Goal: Information Seeking & Learning: Learn about a topic

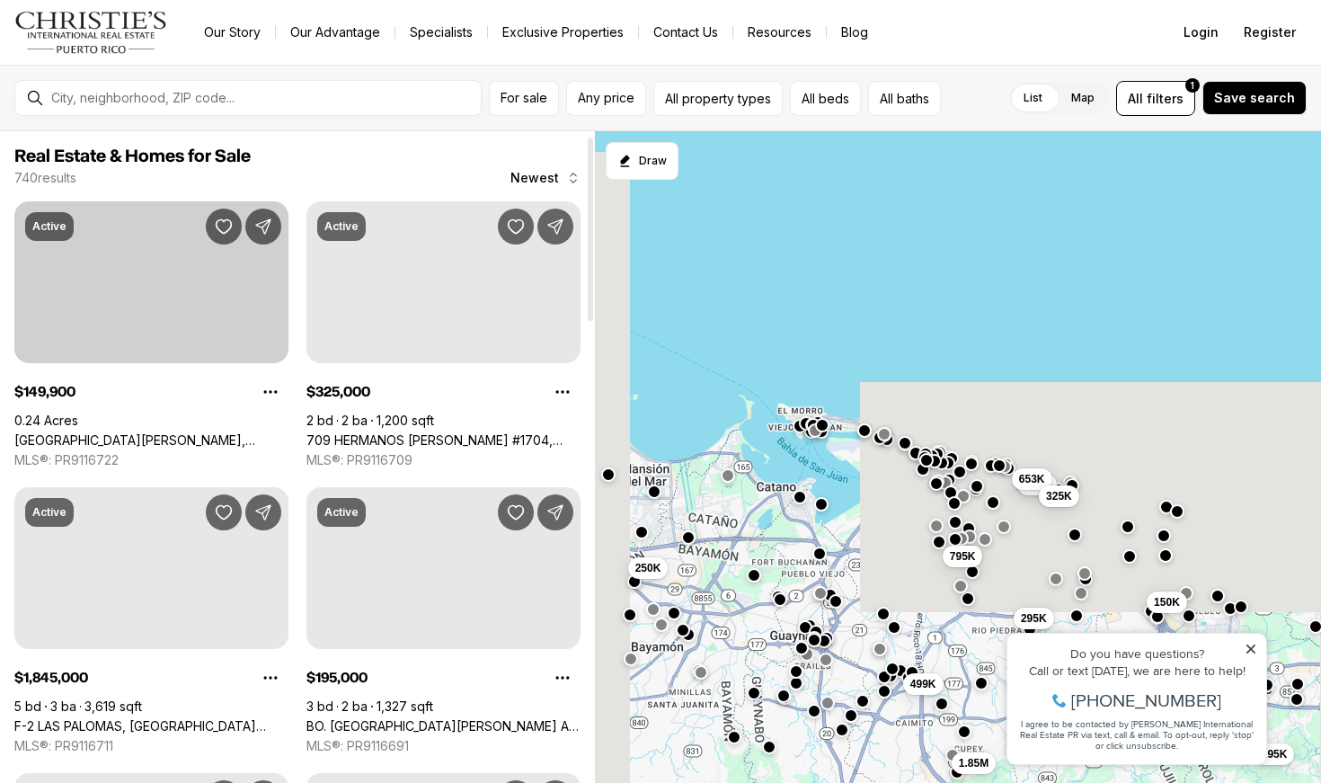
scroll to position [17, 0]
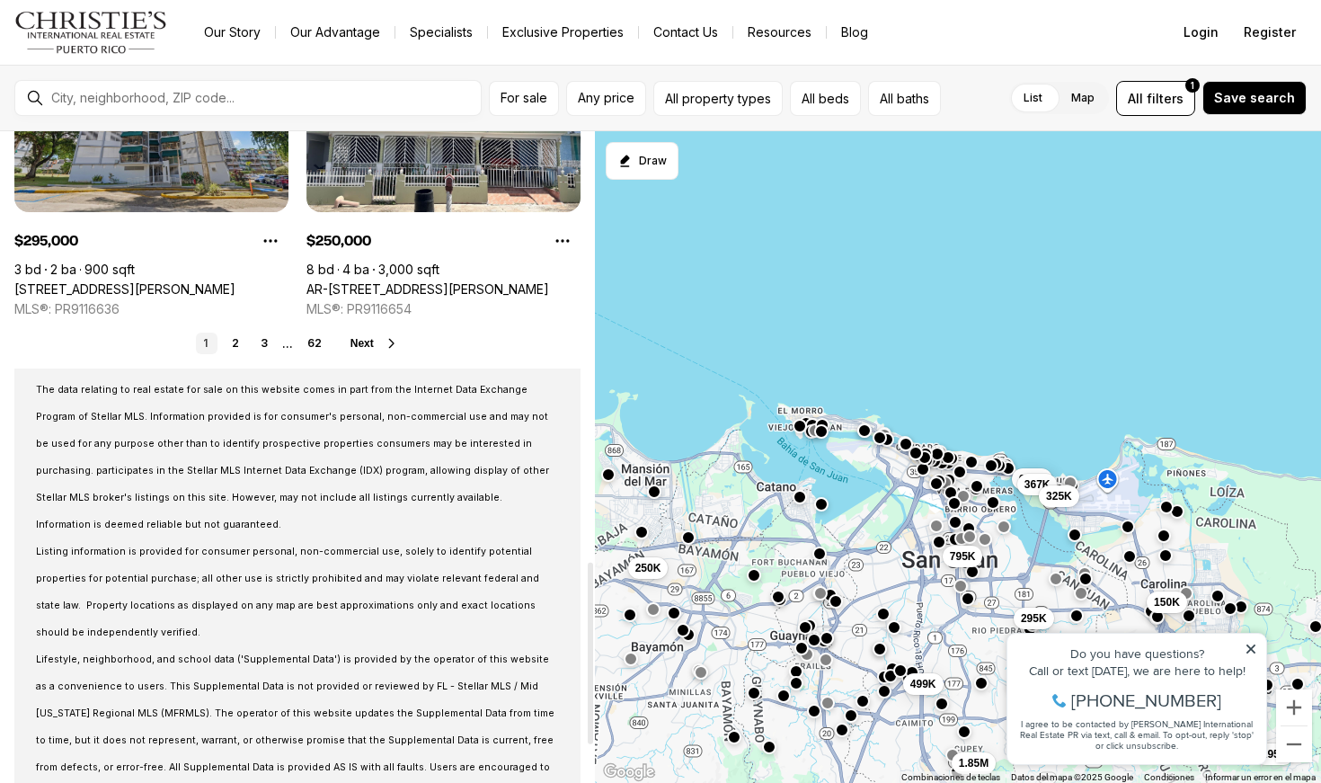
scroll to position [1587, 0]
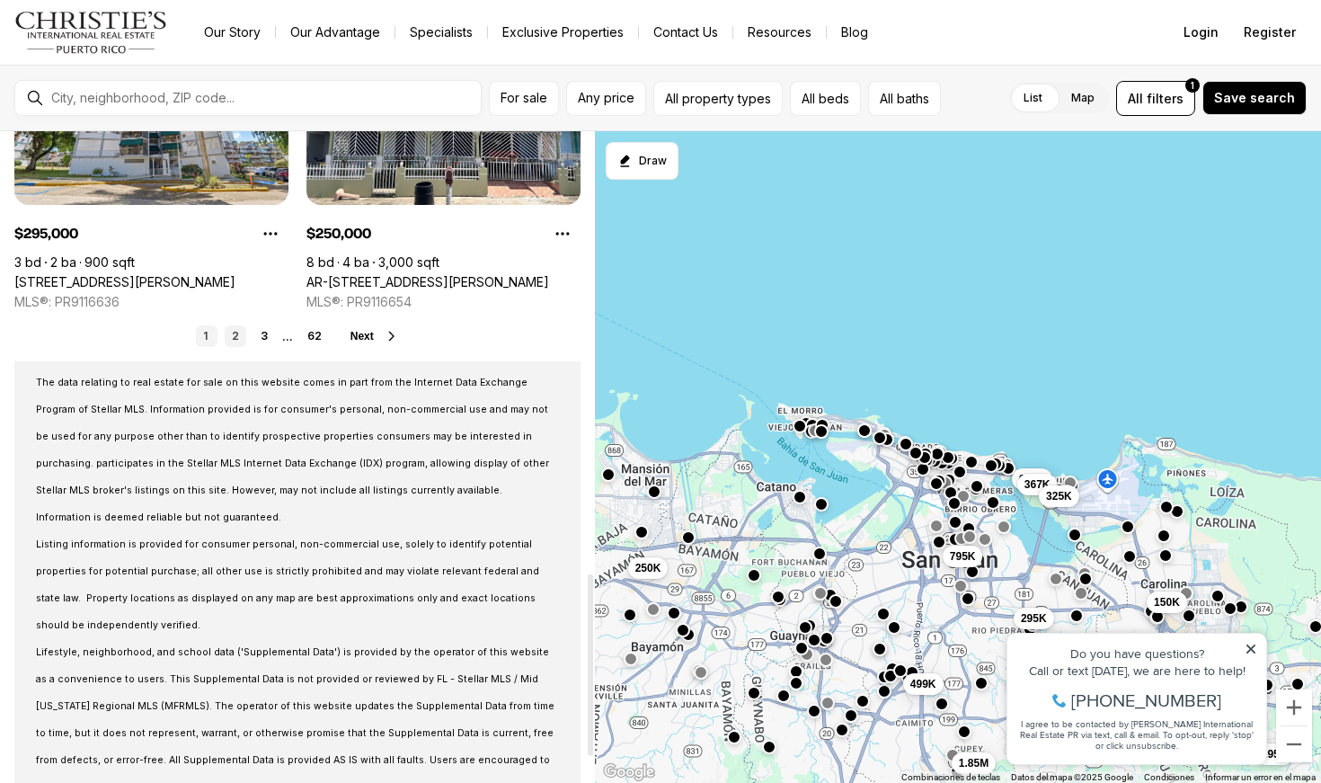
click at [237, 330] on link "2" at bounding box center [236, 336] width 22 height 22
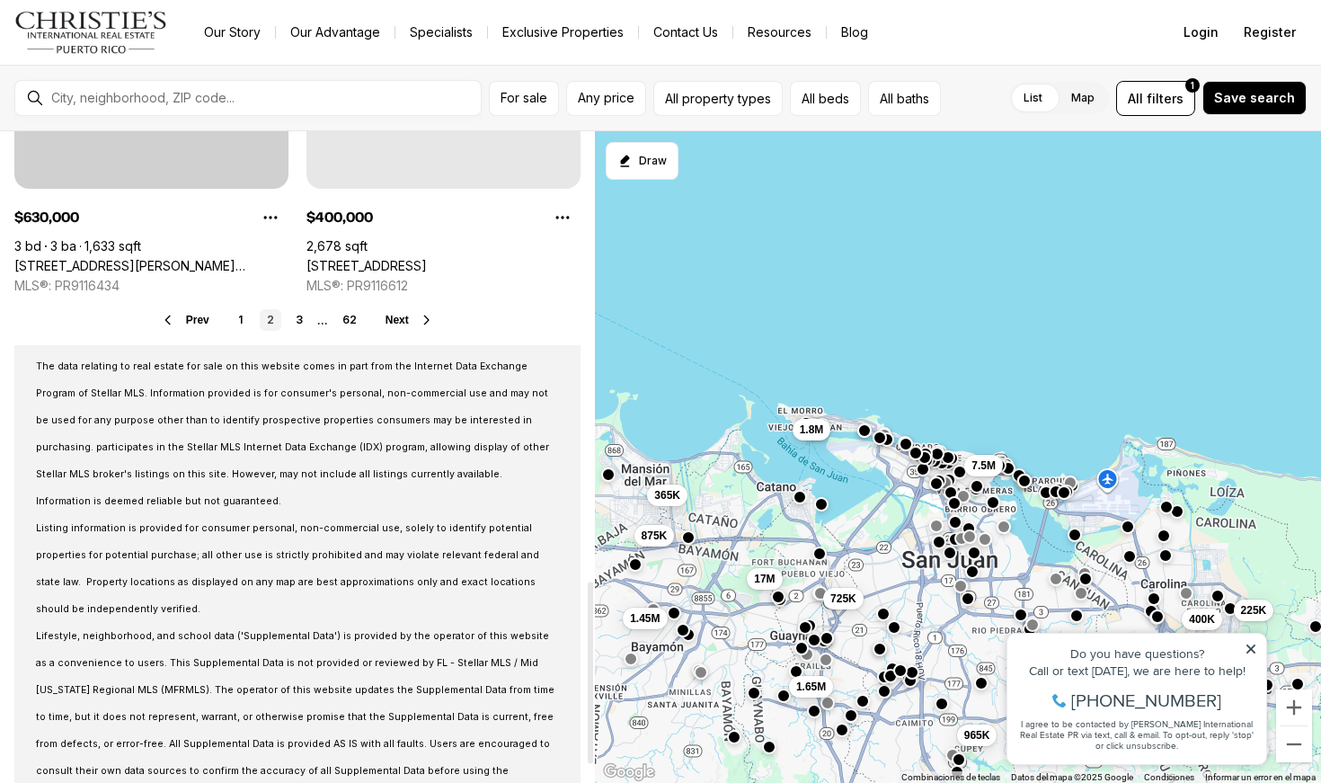
scroll to position [1621, 0]
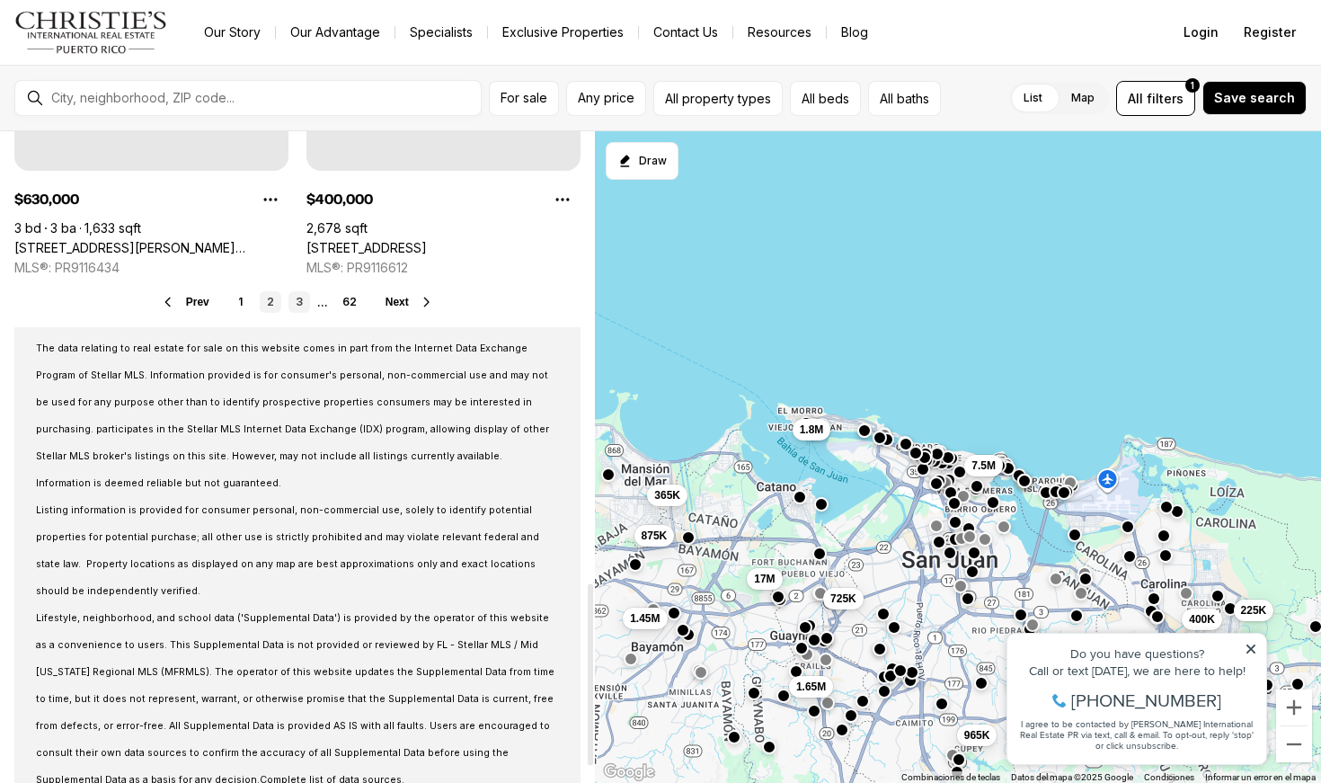
click at [303, 299] on link "3" at bounding box center [300, 302] width 22 height 22
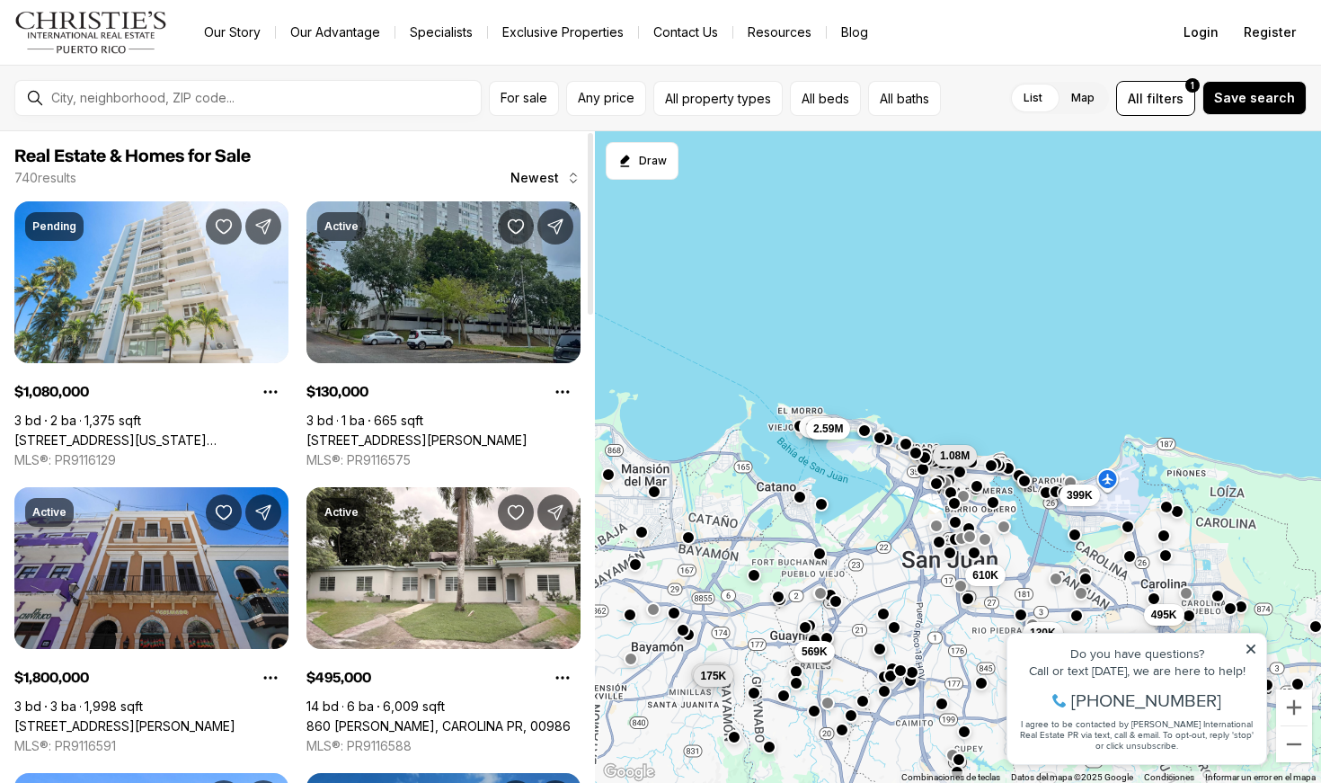
click at [408, 432] on link "286 CALLE JUNIN #J307, SAN JUAN PR, 00926" at bounding box center [416, 440] width 221 height 16
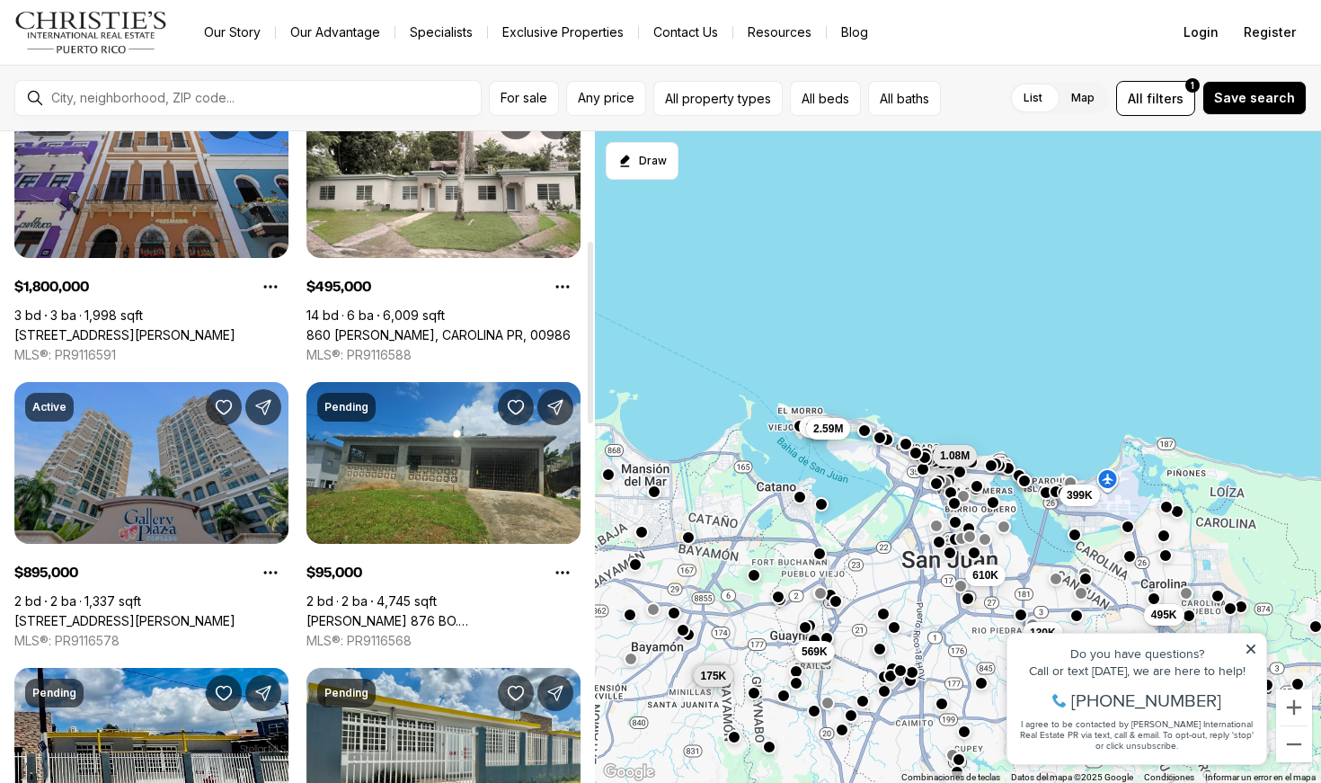
scroll to position [555, 0]
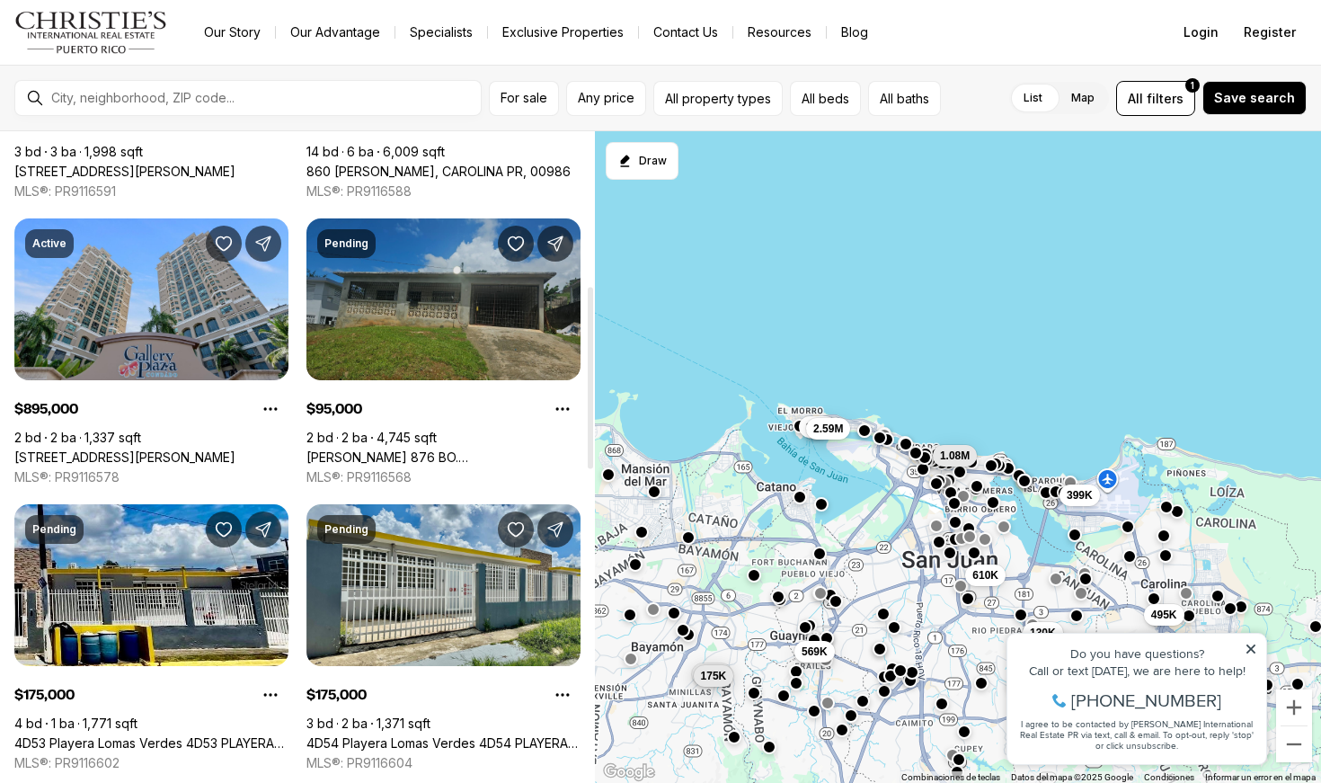
click at [457, 449] on link "[PERSON_NAME] 876 BO. [GEOGRAPHIC_DATA][PERSON_NAME][PERSON_NAME], [PERSON_NAME…" at bounding box center [443, 457] width 274 height 16
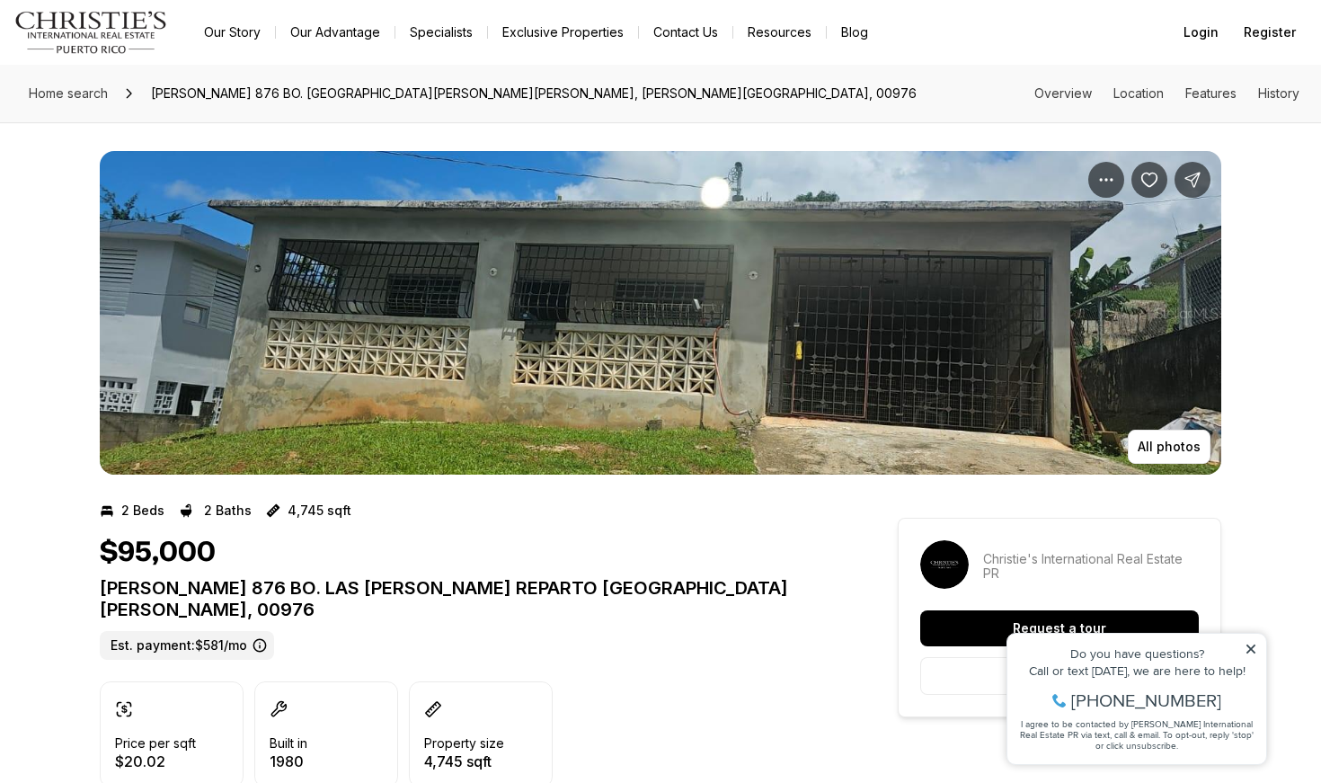
click at [1256, 649] on icon at bounding box center [1251, 649] width 13 height 13
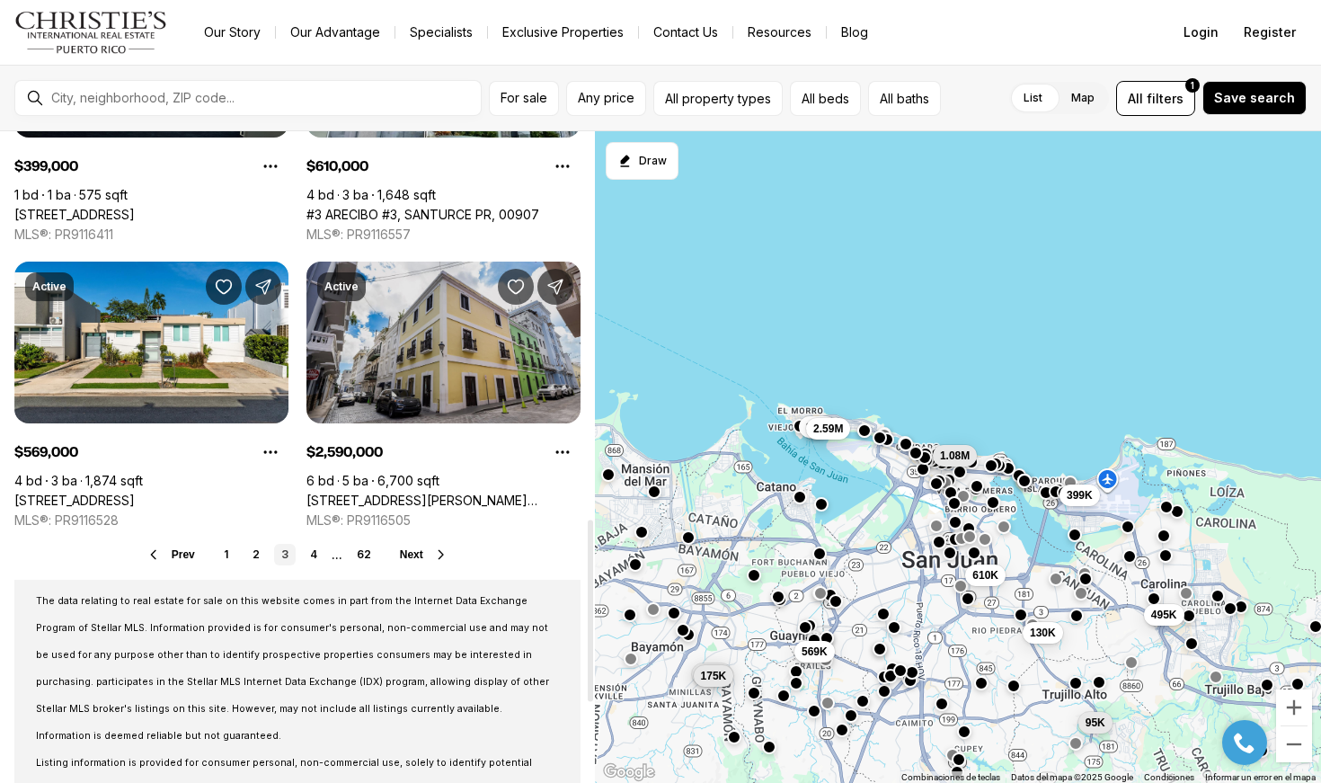
scroll to position [1402, 0]
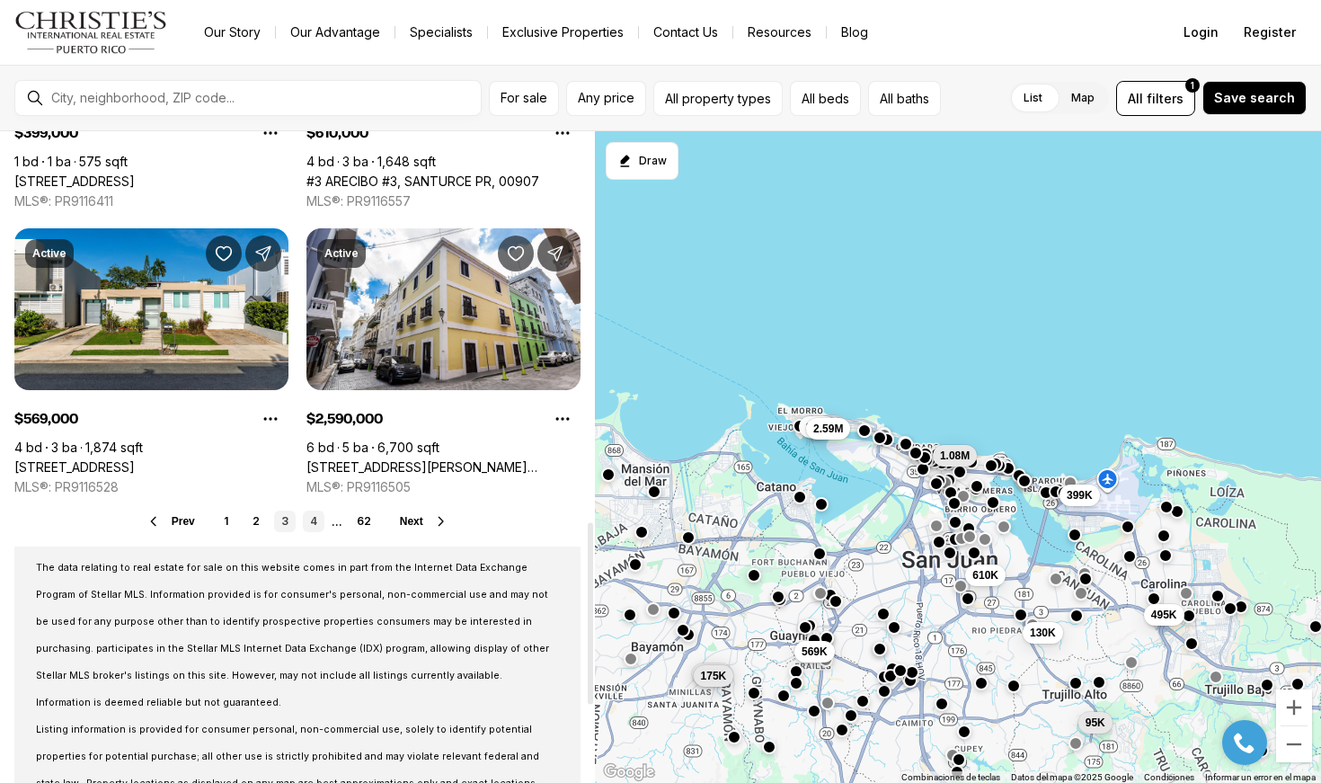
click at [322, 527] on link "4" at bounding box center [314, 522] width 22 height 22
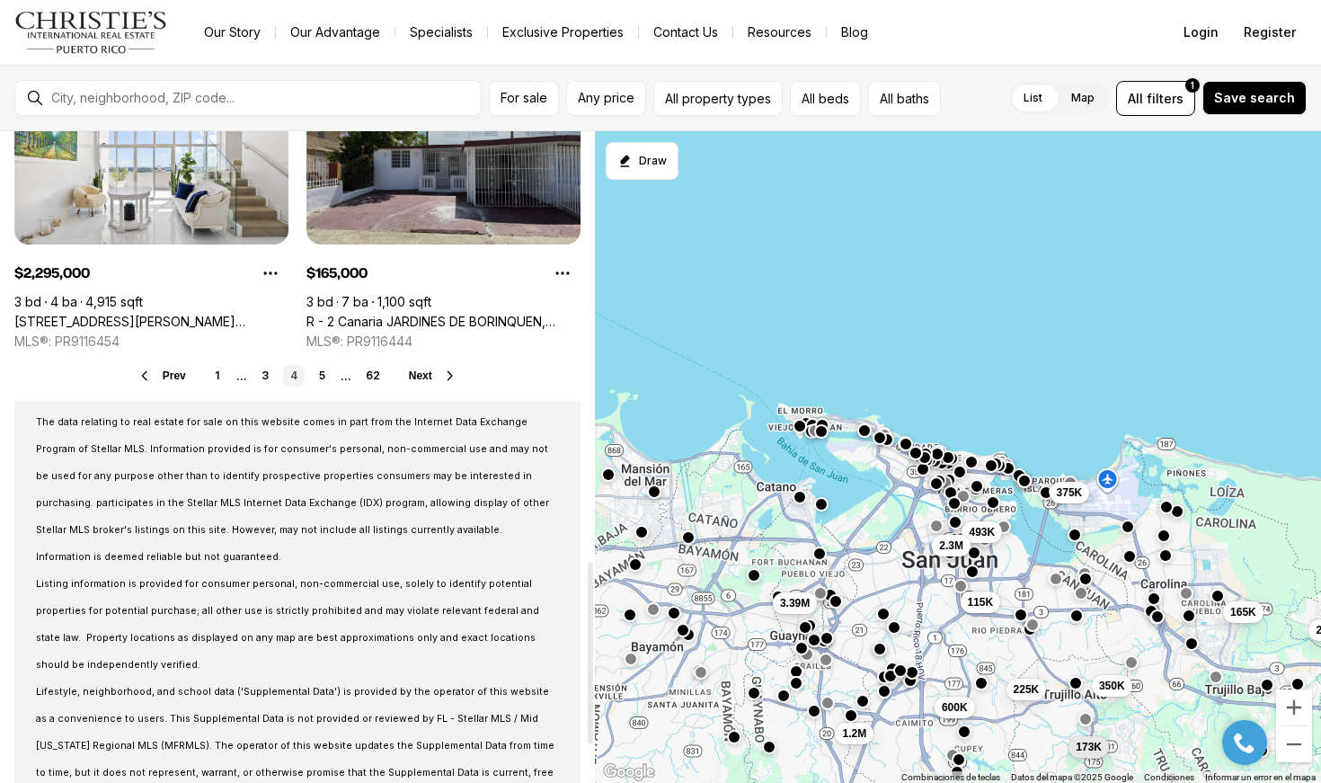
scroll to position [1558, 0]
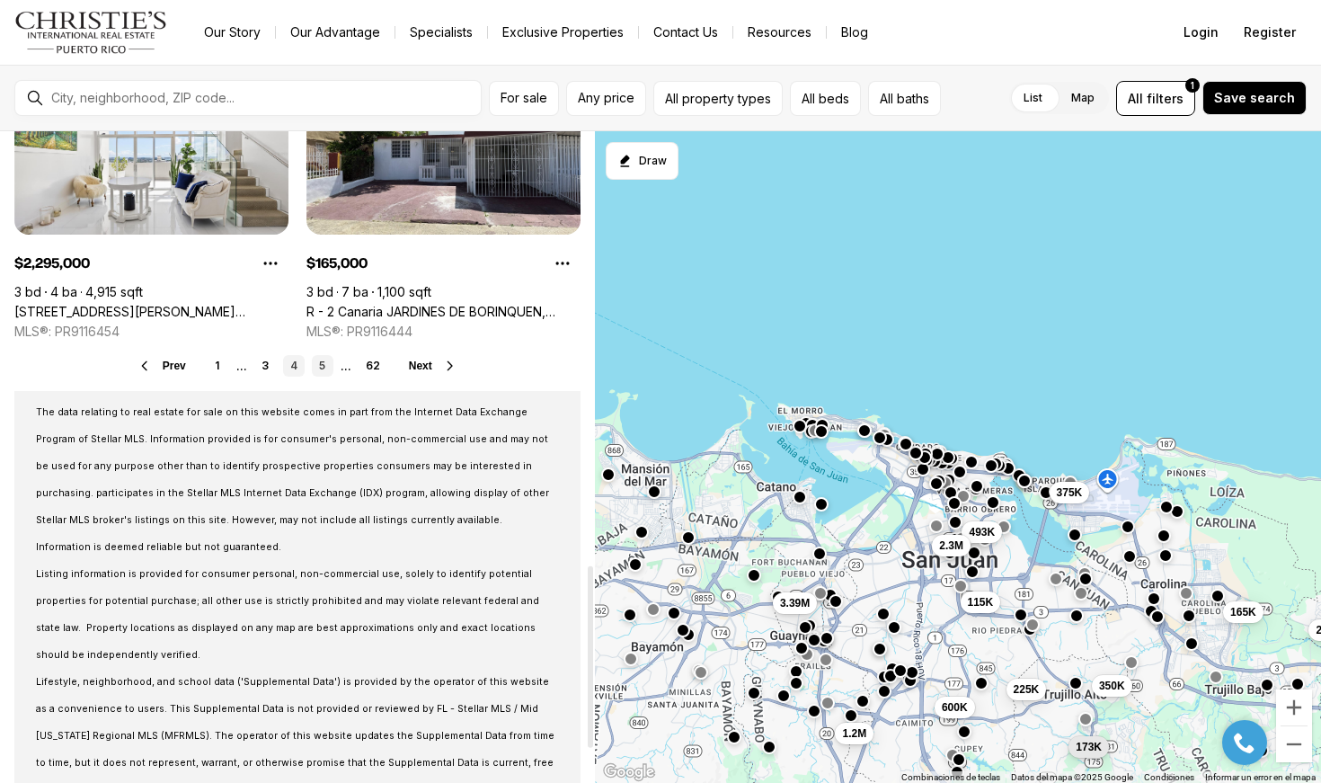
click at [323, 368] on link "5" at bounding box center [323, 366] width 22 height 22
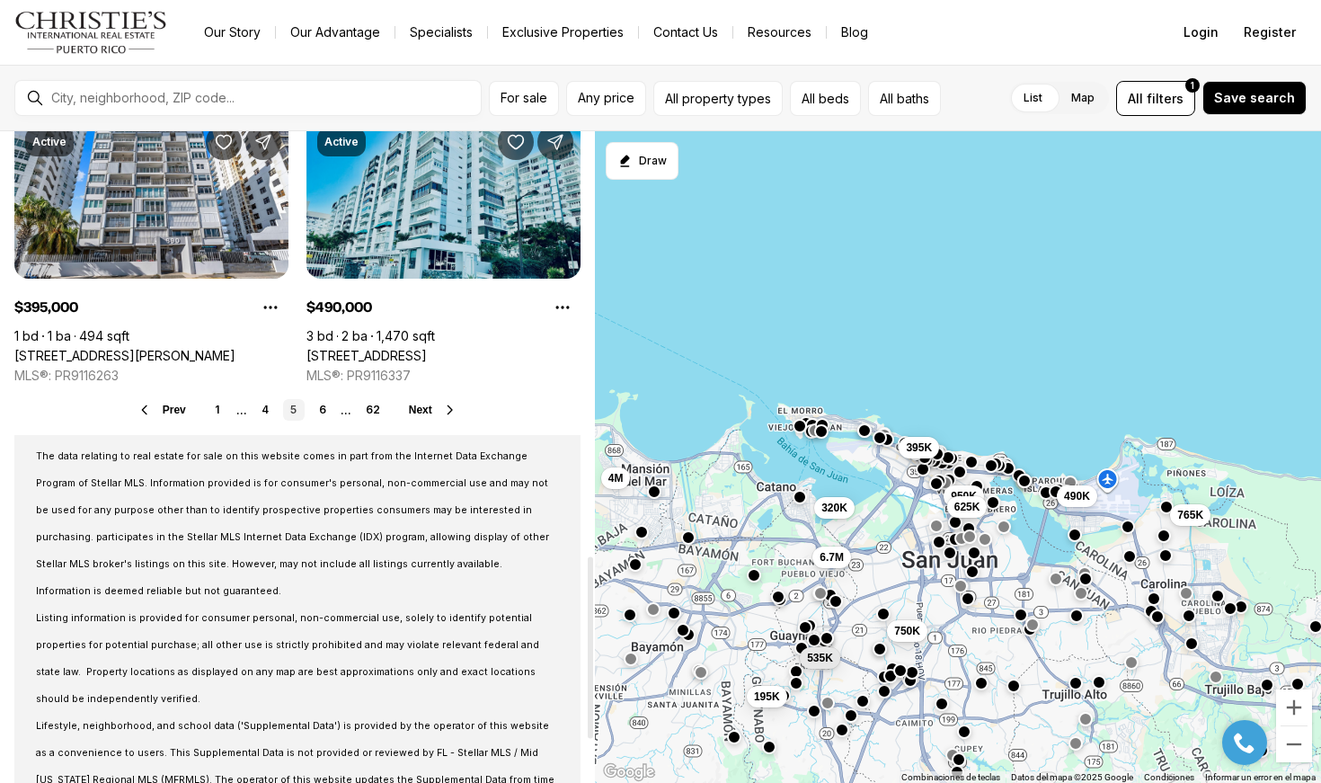
scroll to position [1530, 0]
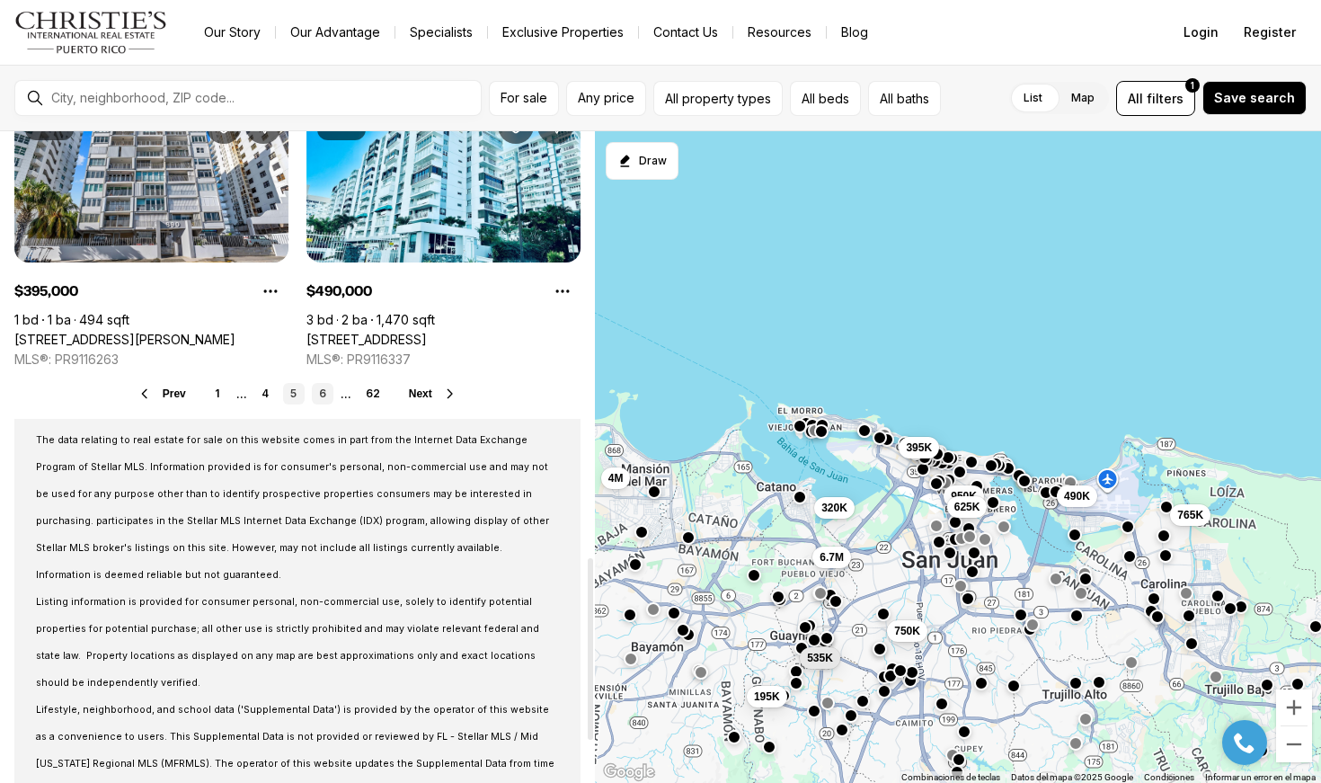
click at [315, 384] on link "6" at bounding box center [323, 394] width 22 height 22
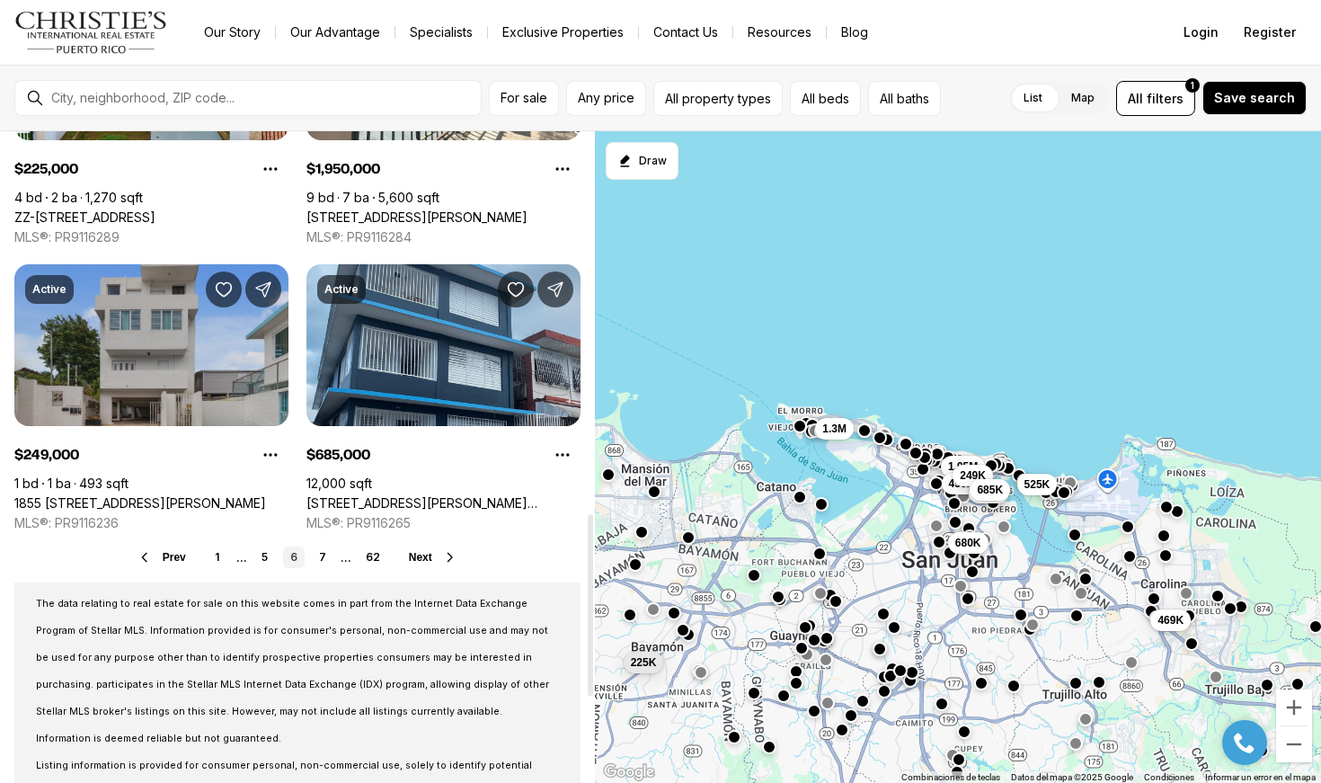
scroll to position [1372, 0]
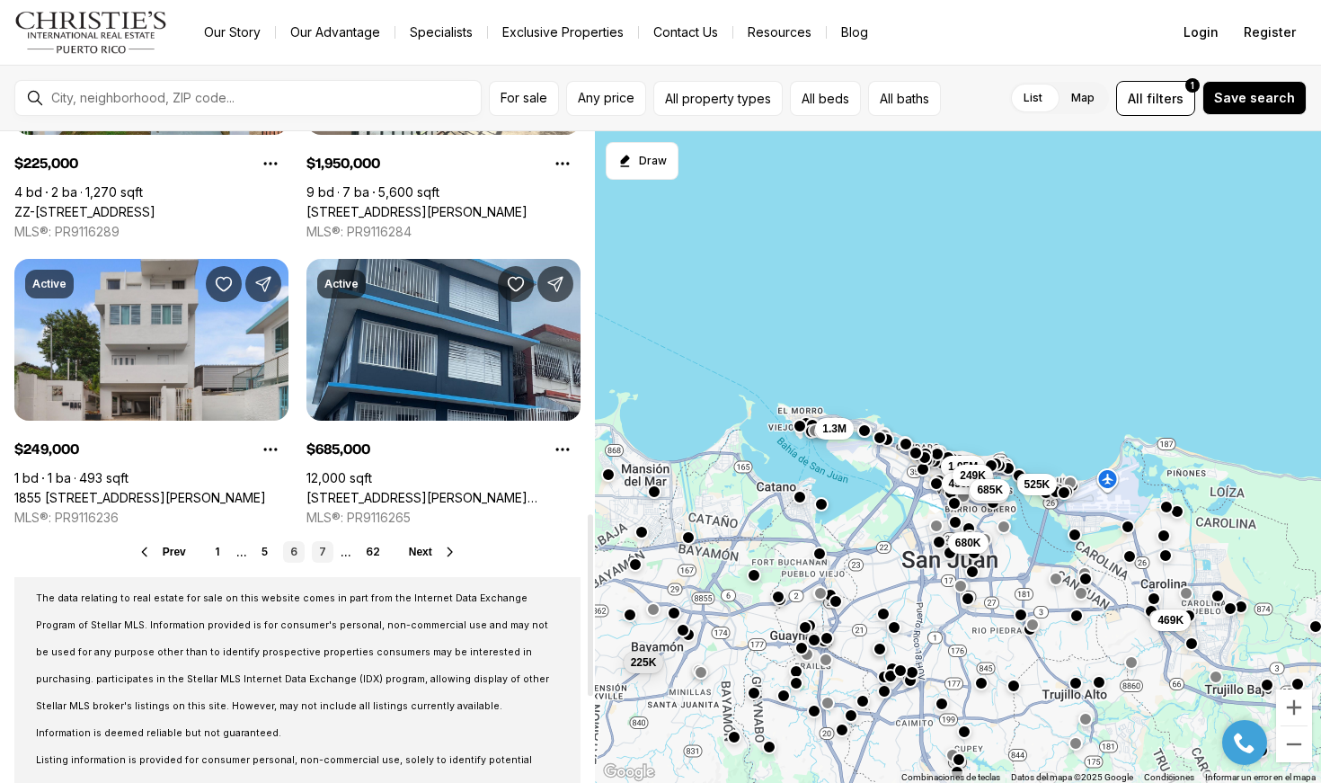
click at [319, 549] on link "7" at bounding box center [323, 552] width 22 height 22
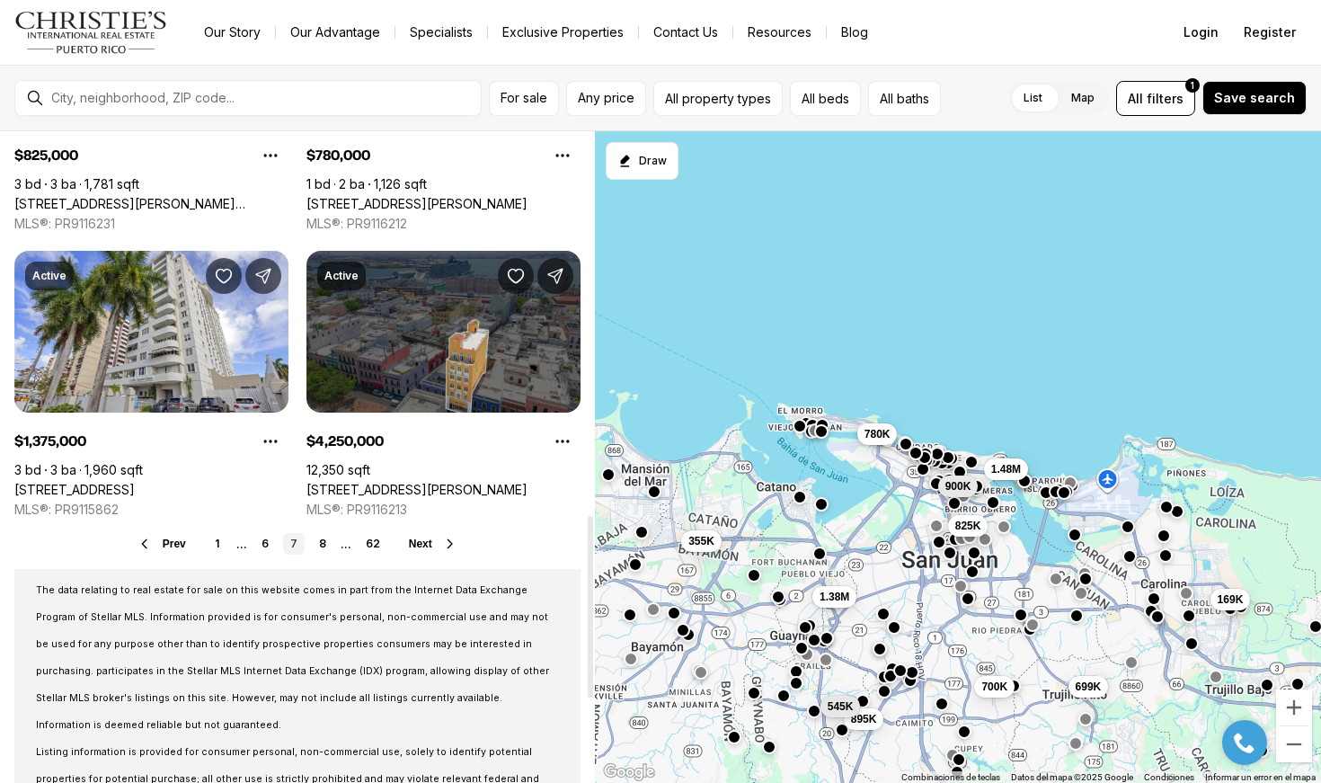
scroll to position [1381, 0]
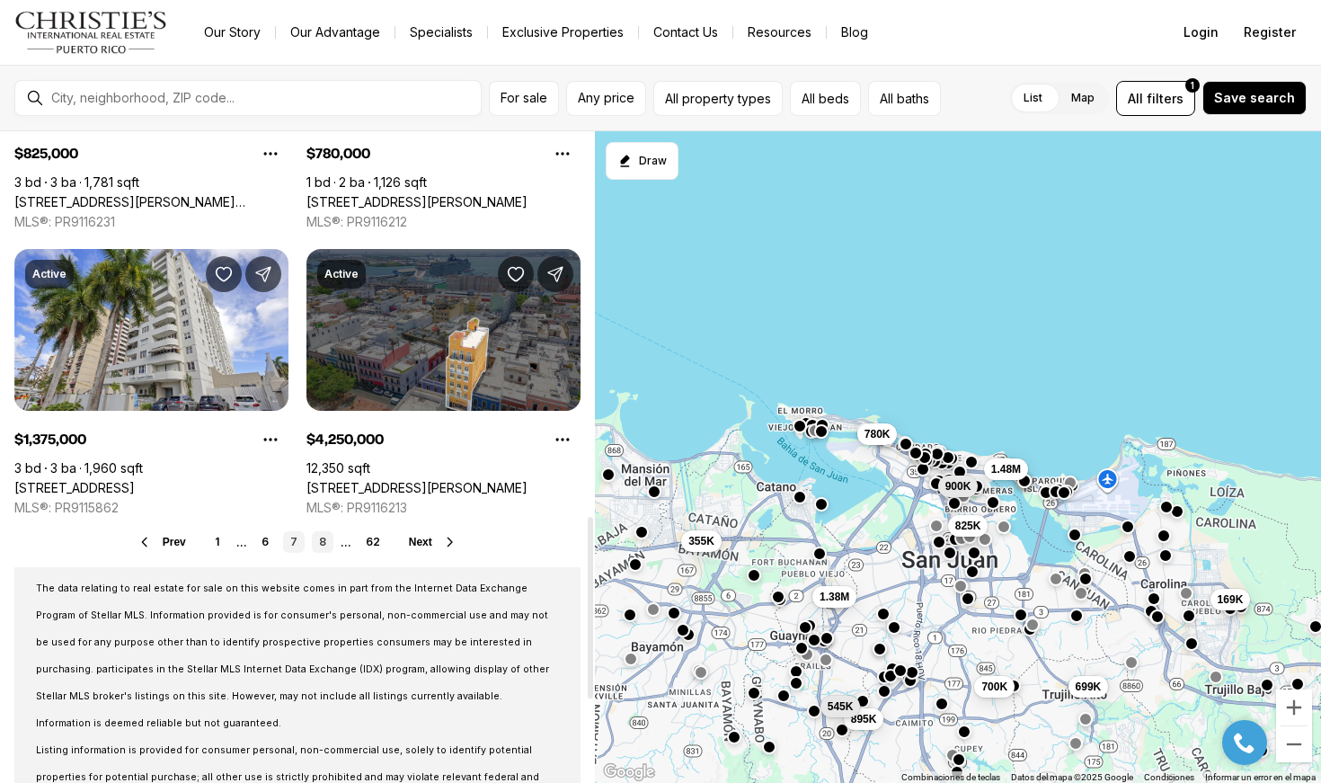
click at [327, 551] on link "8" at bounding box center [323, 542] width 22 height 22
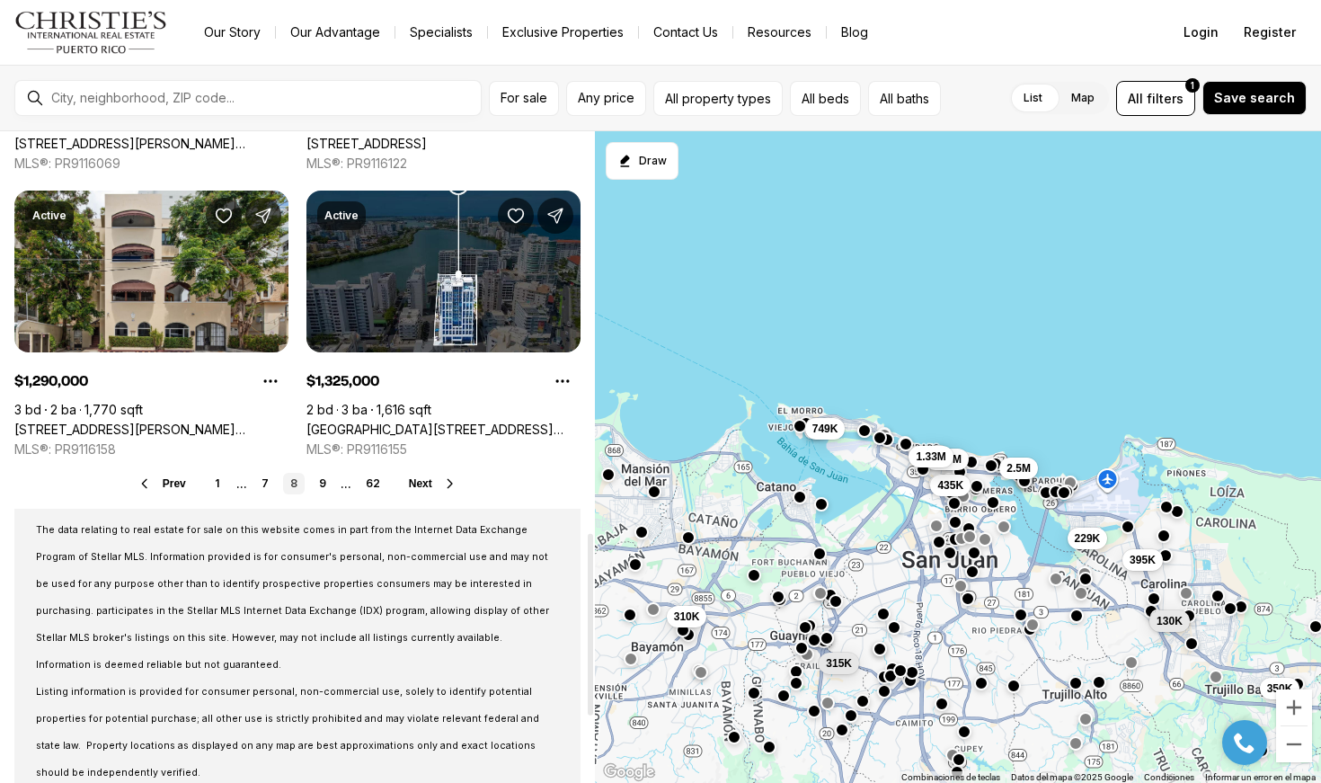
scroll to position [1442, 0]
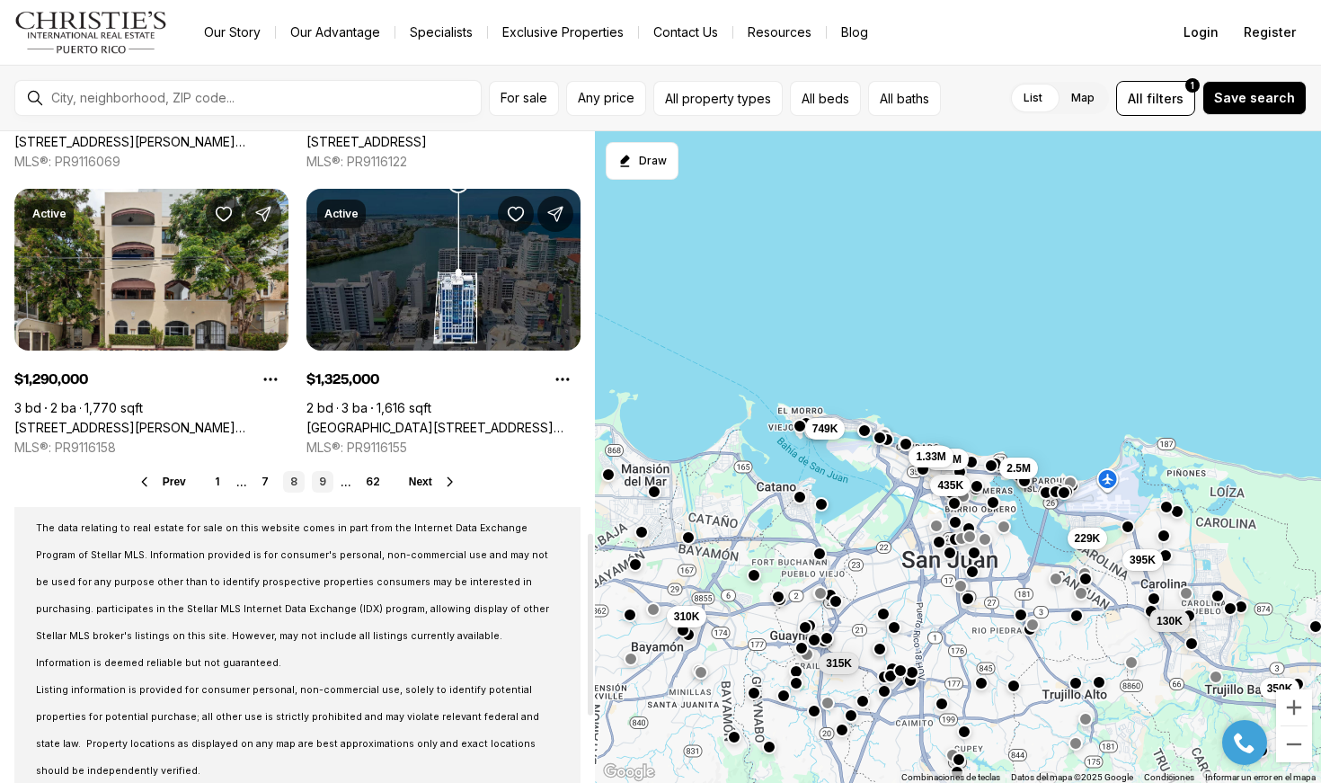
click at [323, 477] on link "9" at bounding box center [323, 482] width 22 height 22
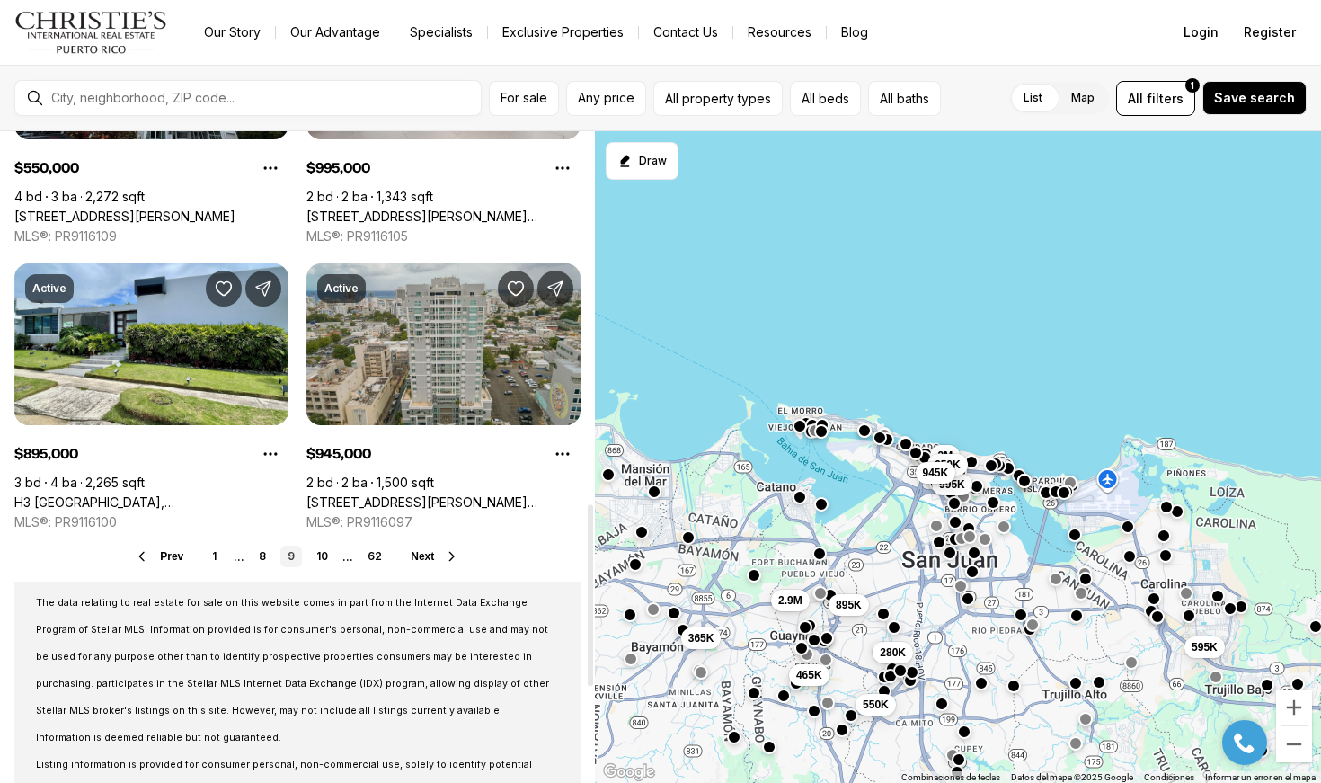
scroll to position [1376, 0]
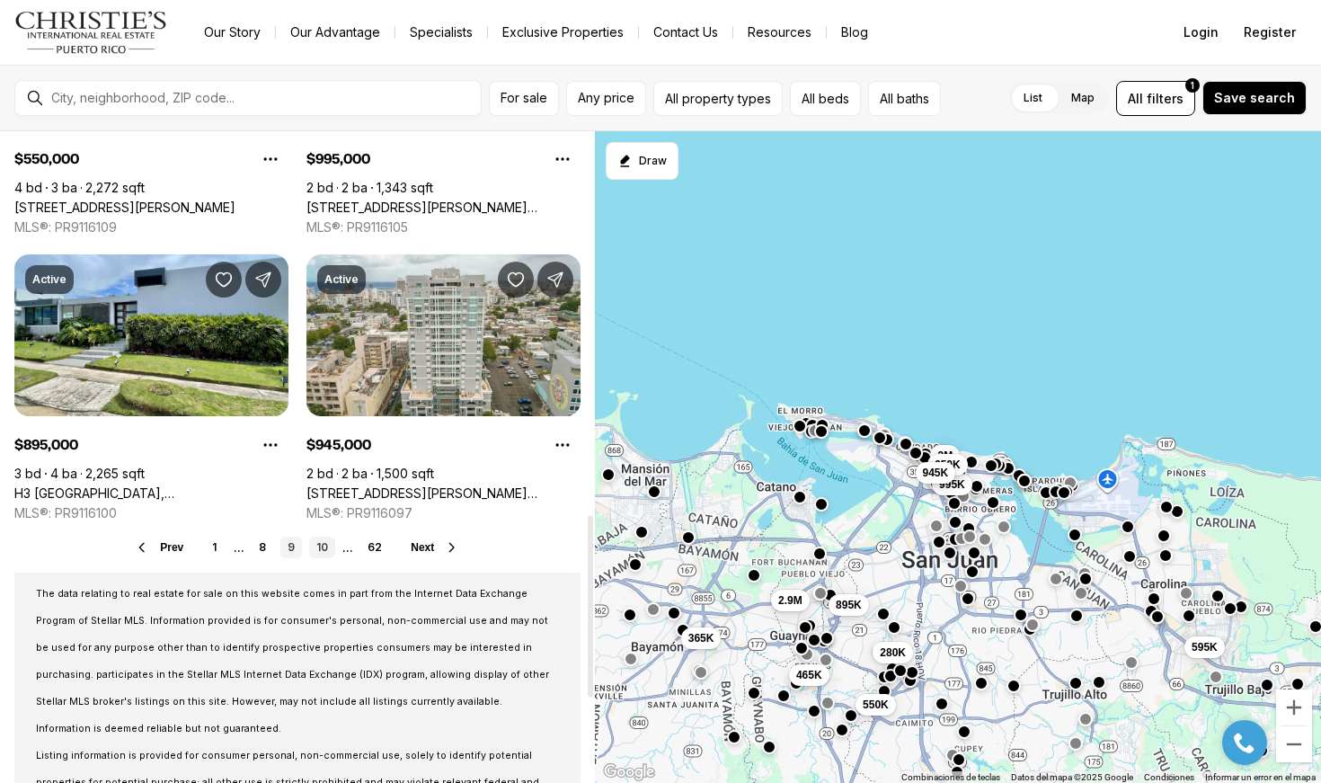
click at [325, 547] on link "10" at bounding box center [322, 548] width 26 height 22
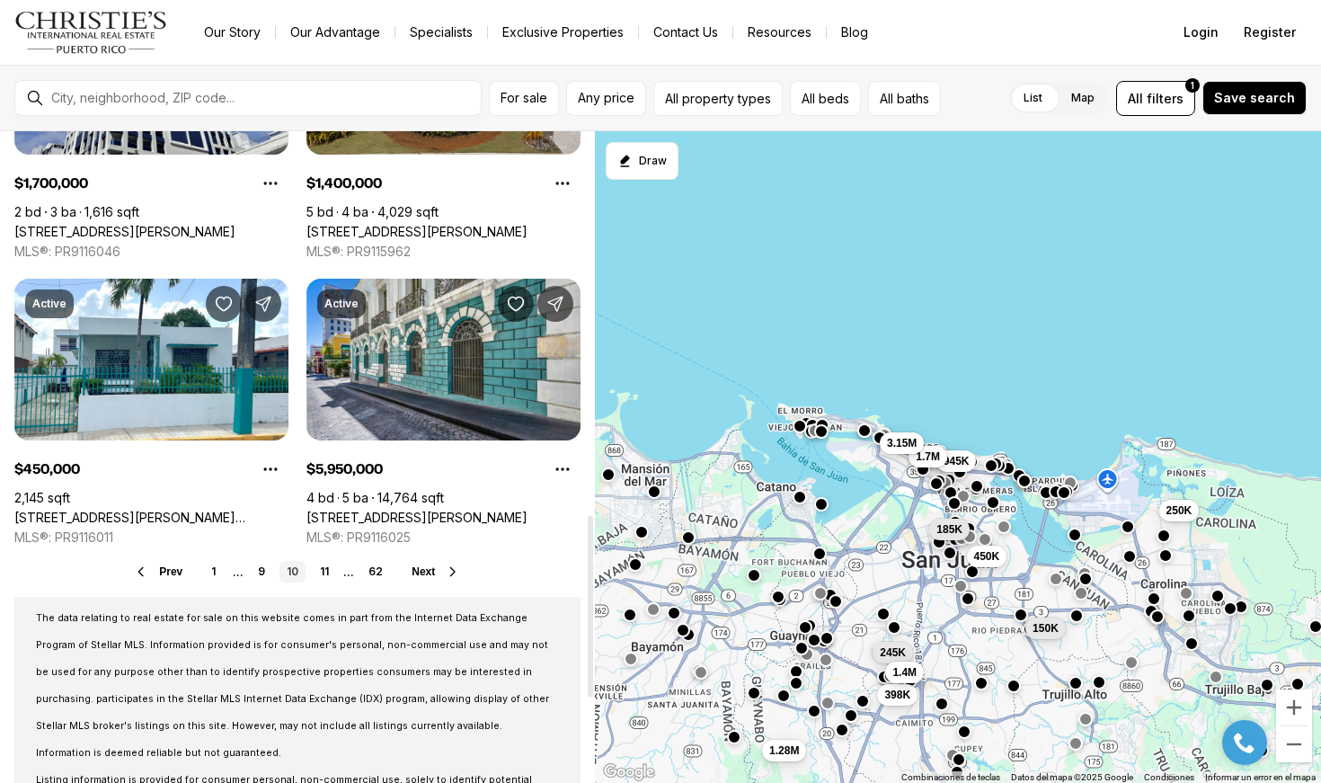
scroll to position [1394, 0]
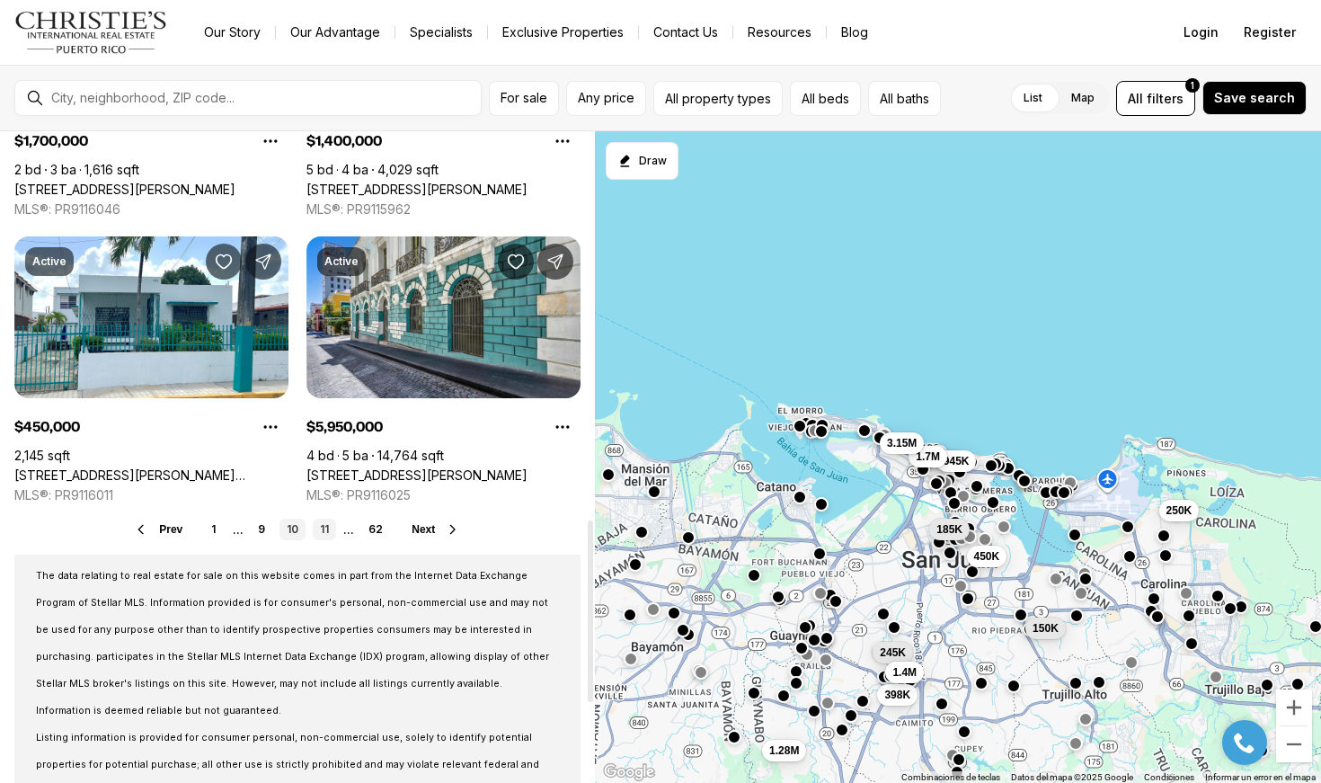
click at [324, 534] on link "11" at bounding box center [324, 530] width 23 height 22
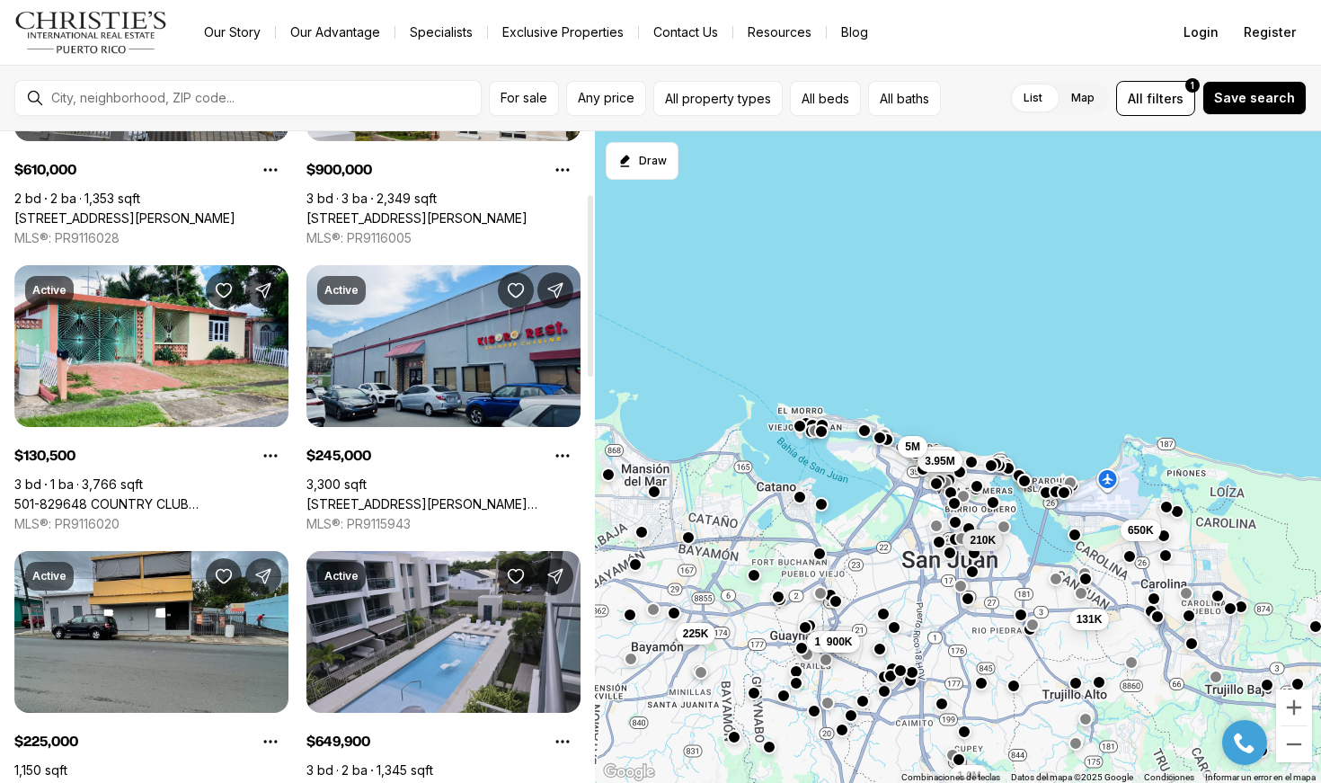
scroll to position [235, 0]
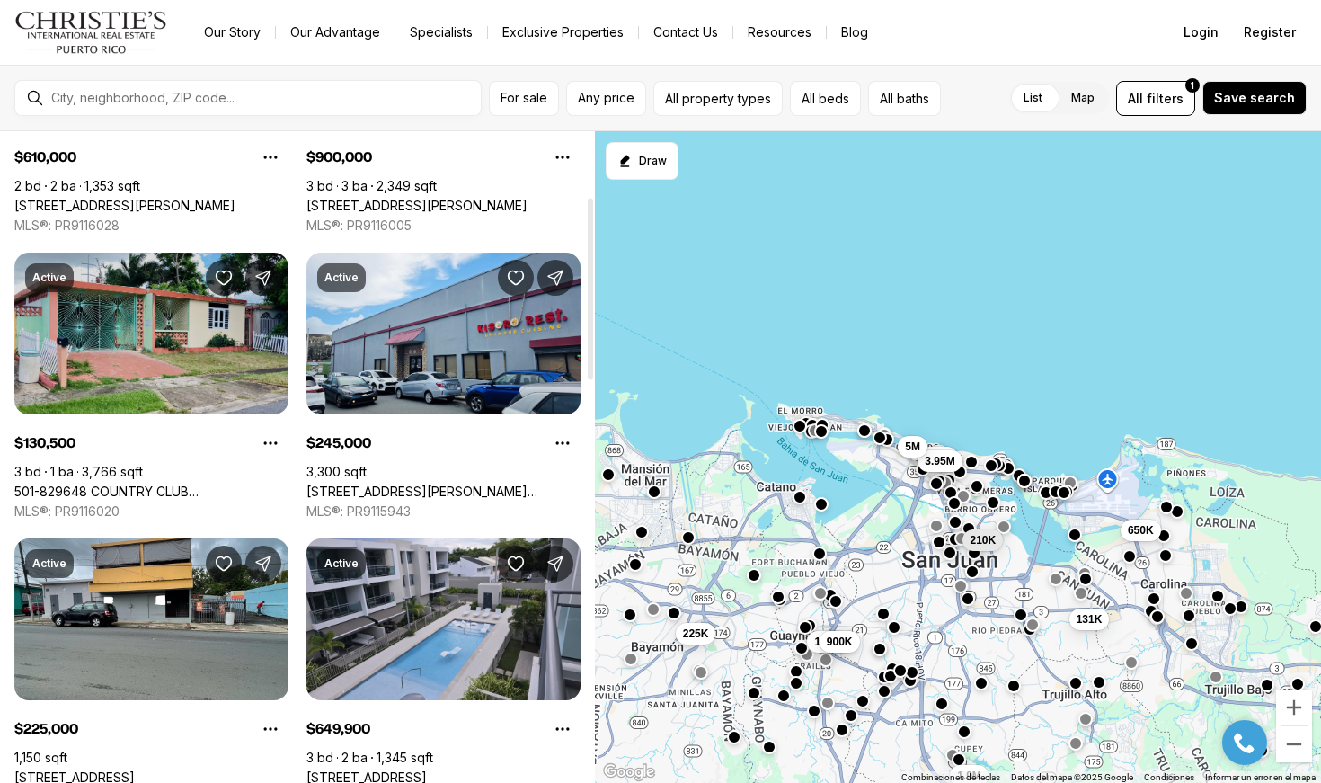
click at [156, 484] on link "501-829648 COUNTRY CLUB C/ANTONIO LUCIANO #1152, SAN JUAN PR, 00924" at bounding box center [151, 492] width 274 height 16
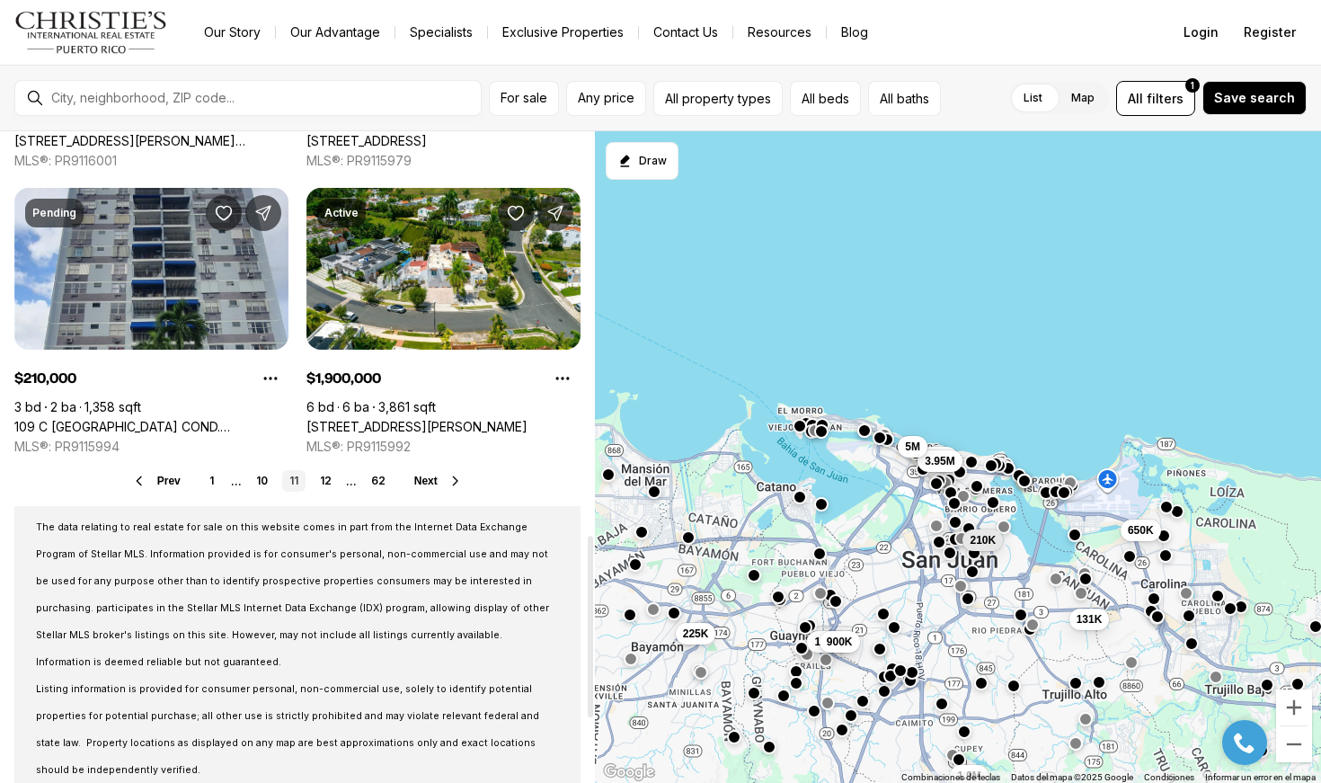
scroll to position [1450, 0]
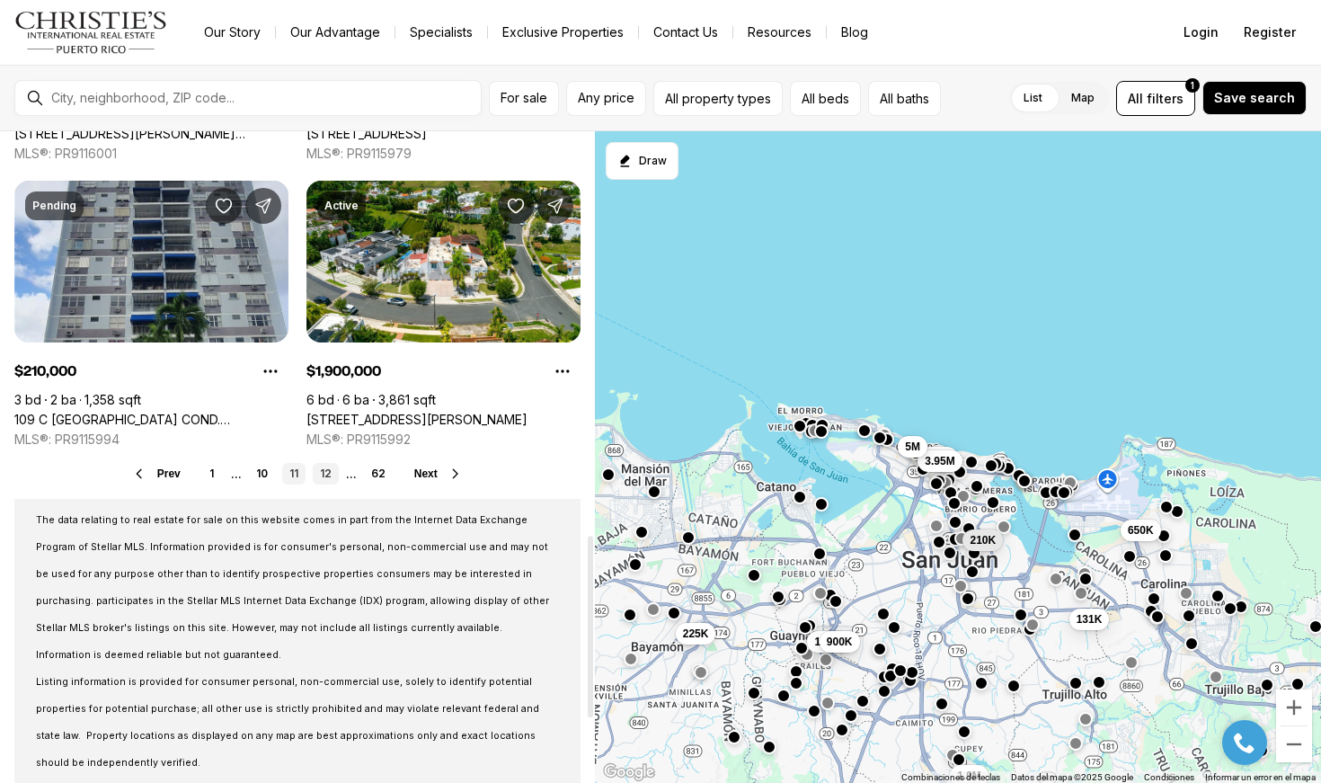
click at [328, 478] on link "12" at bounding box center [326, 474] width 26 height 22
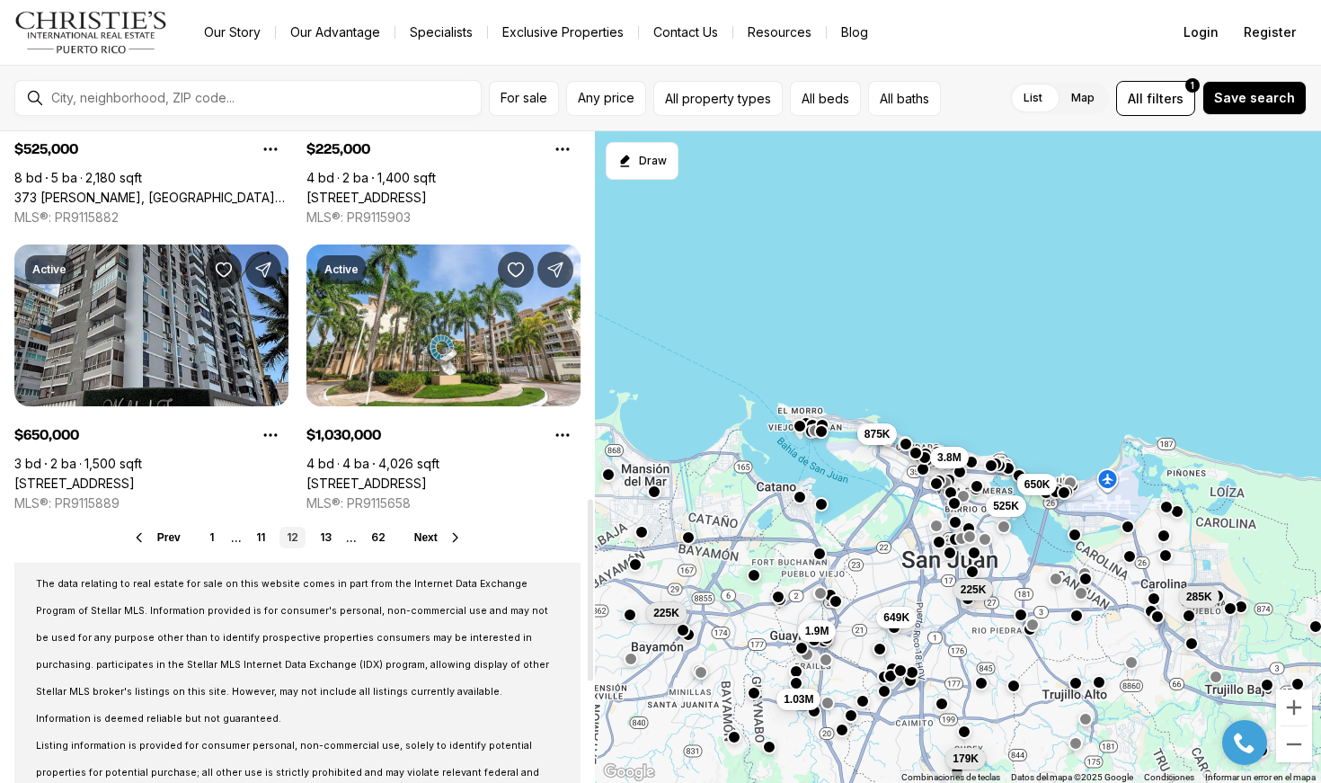
scroll to position [1406, 0]
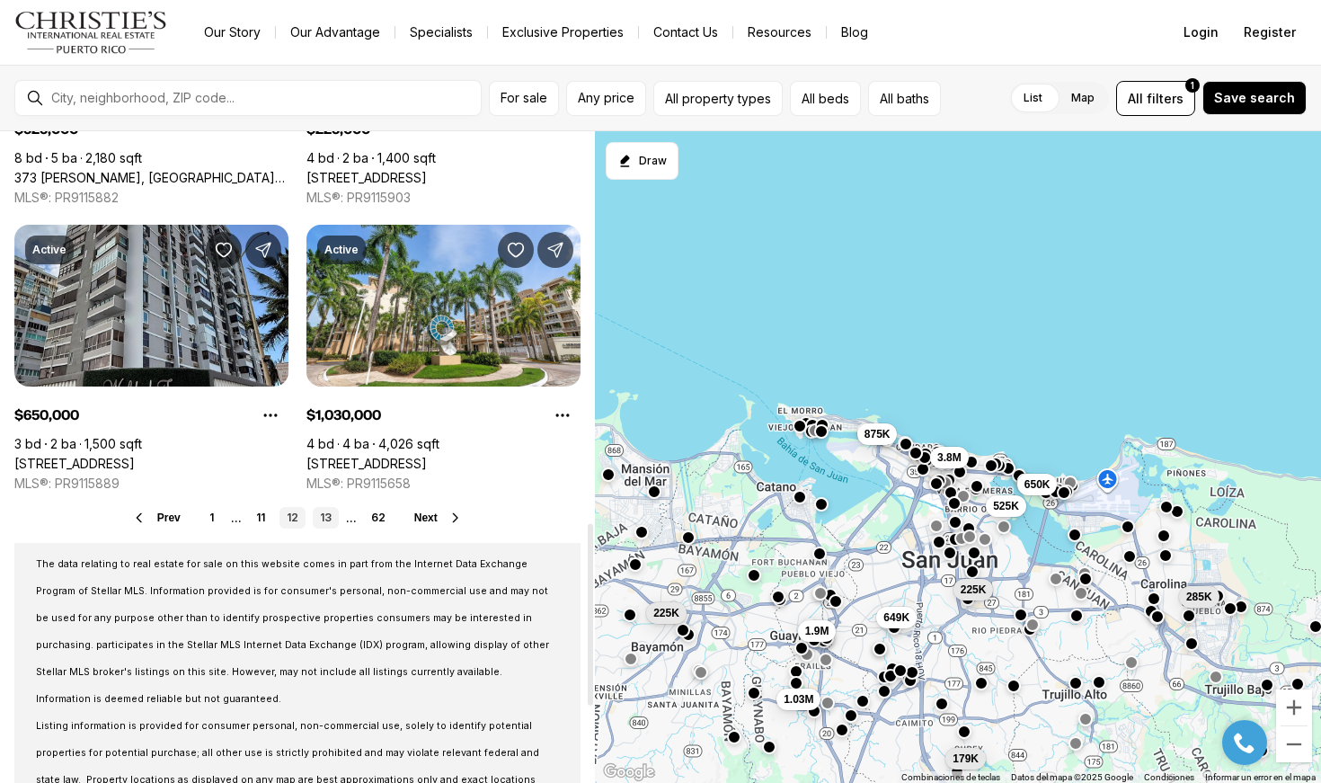
click at [333, 520] on link "13" at bounding box center [326, 518] width 26 height 22
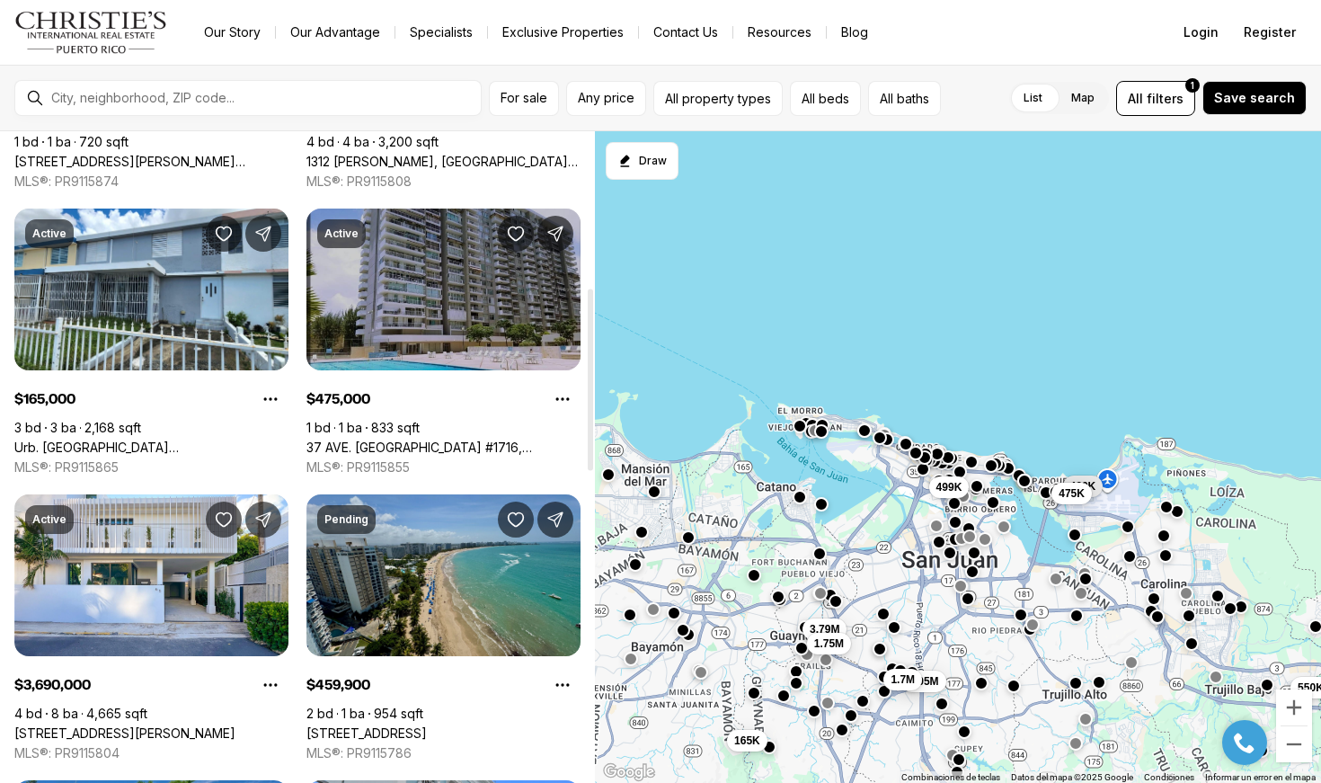
scroll to position [561, 0]
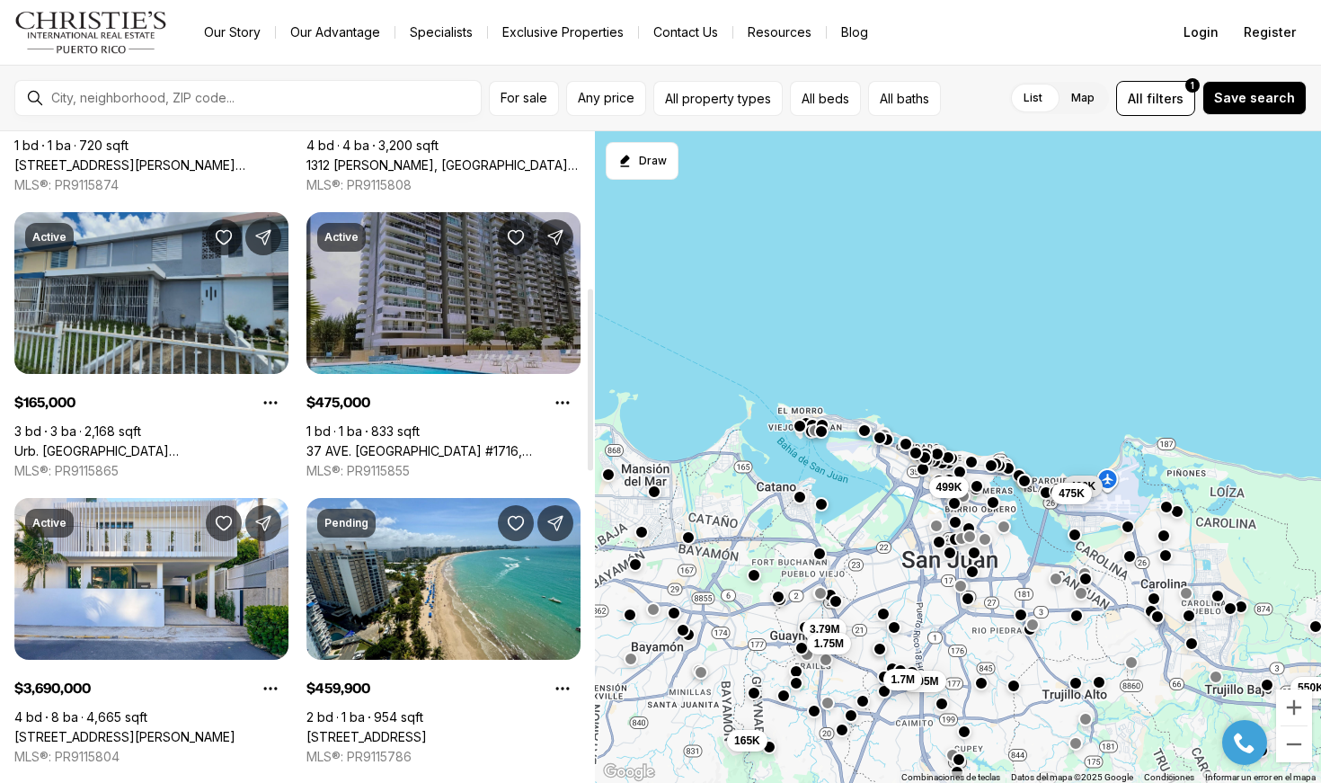
click at [173, 443] on link "Urb. Irlanda Heights CALLE MIZAR, BAYAMON PR, 00956" at bounding box center [151, 451] width 274 height 16
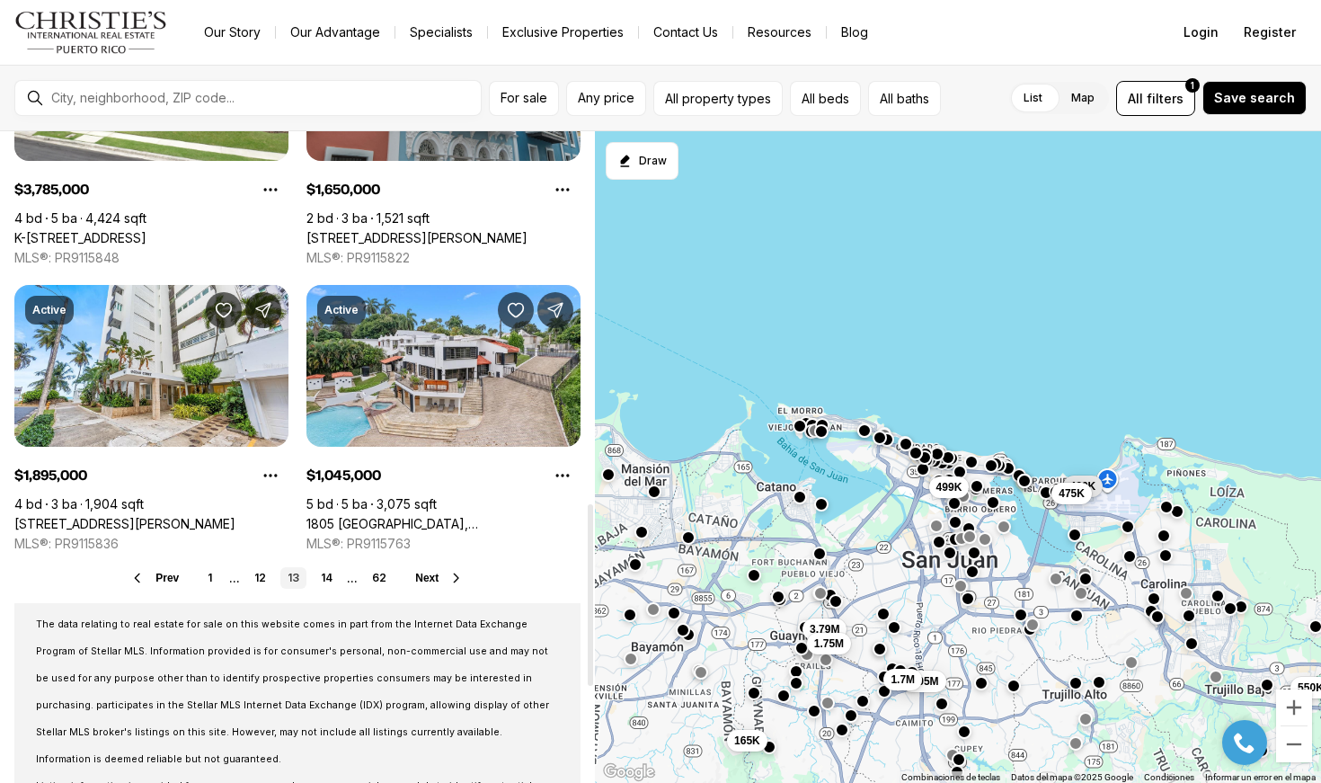
scroll to position [1318, 0]
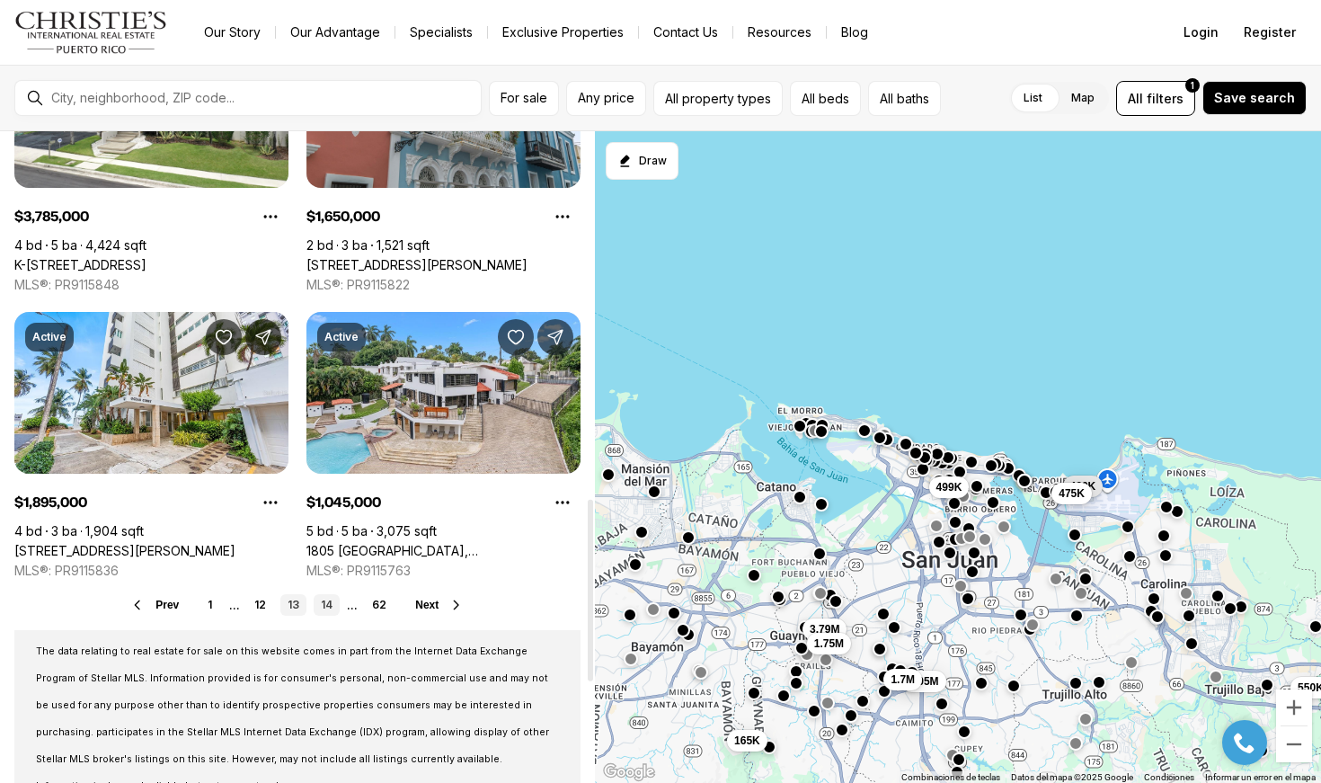
click at [326, 599] on link "14" at bounding box center [327, 605] width 26 height 22
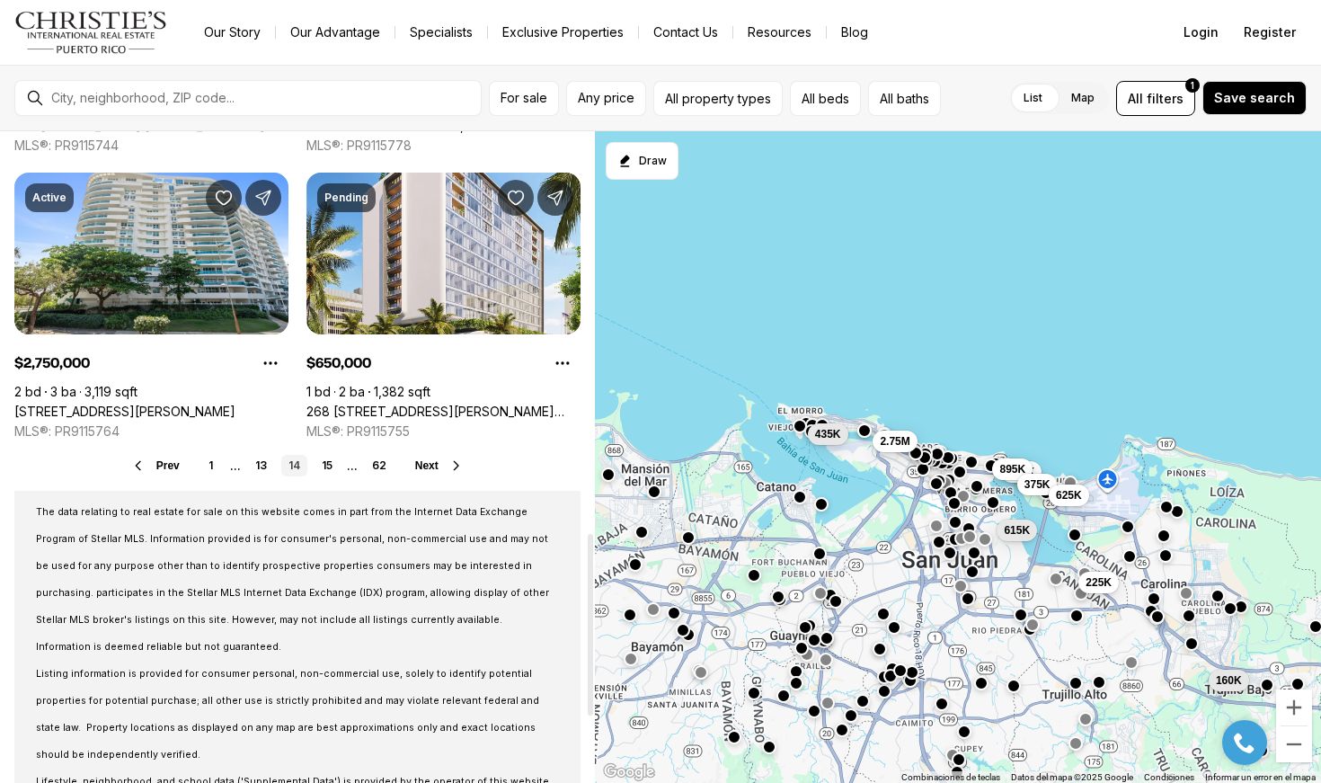
scroll to position [1465, 0]
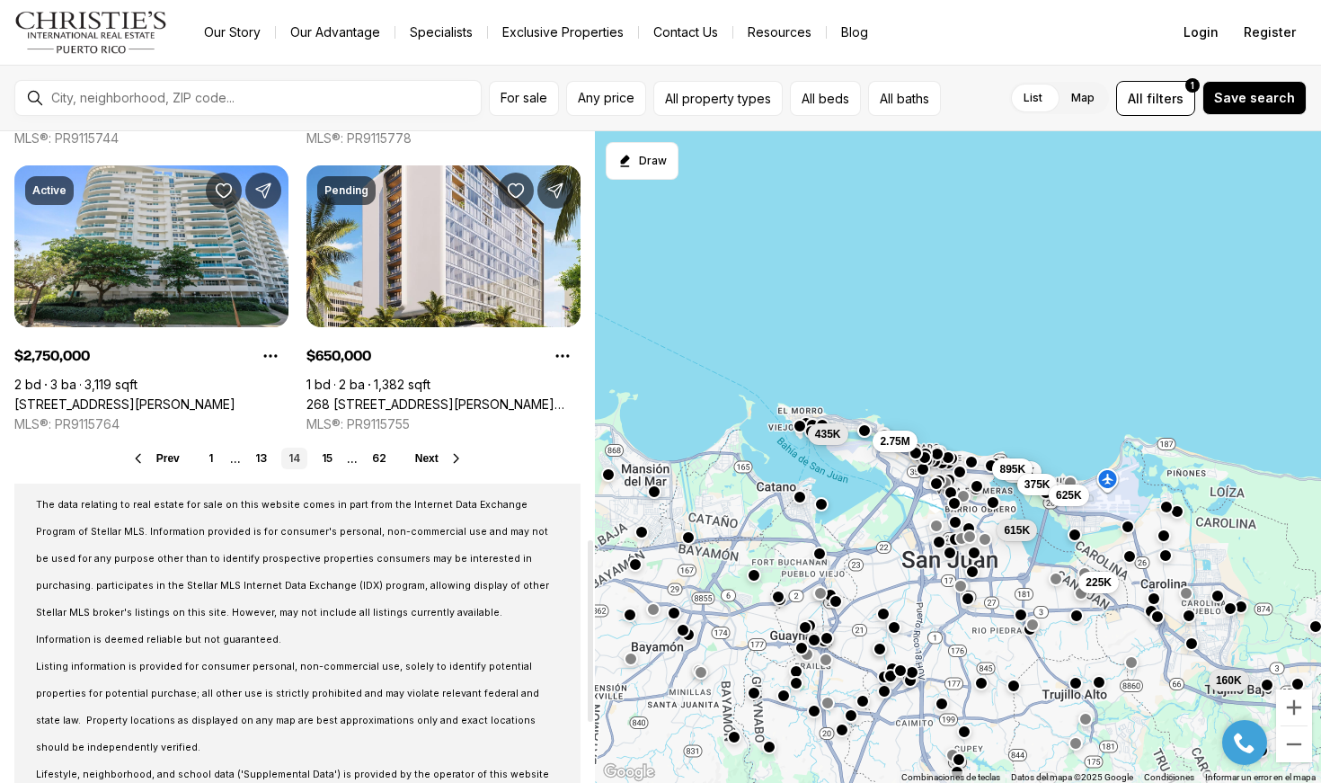
click at [330, 453] on link "15" at bounding box center [327, 459] width 25 height 22
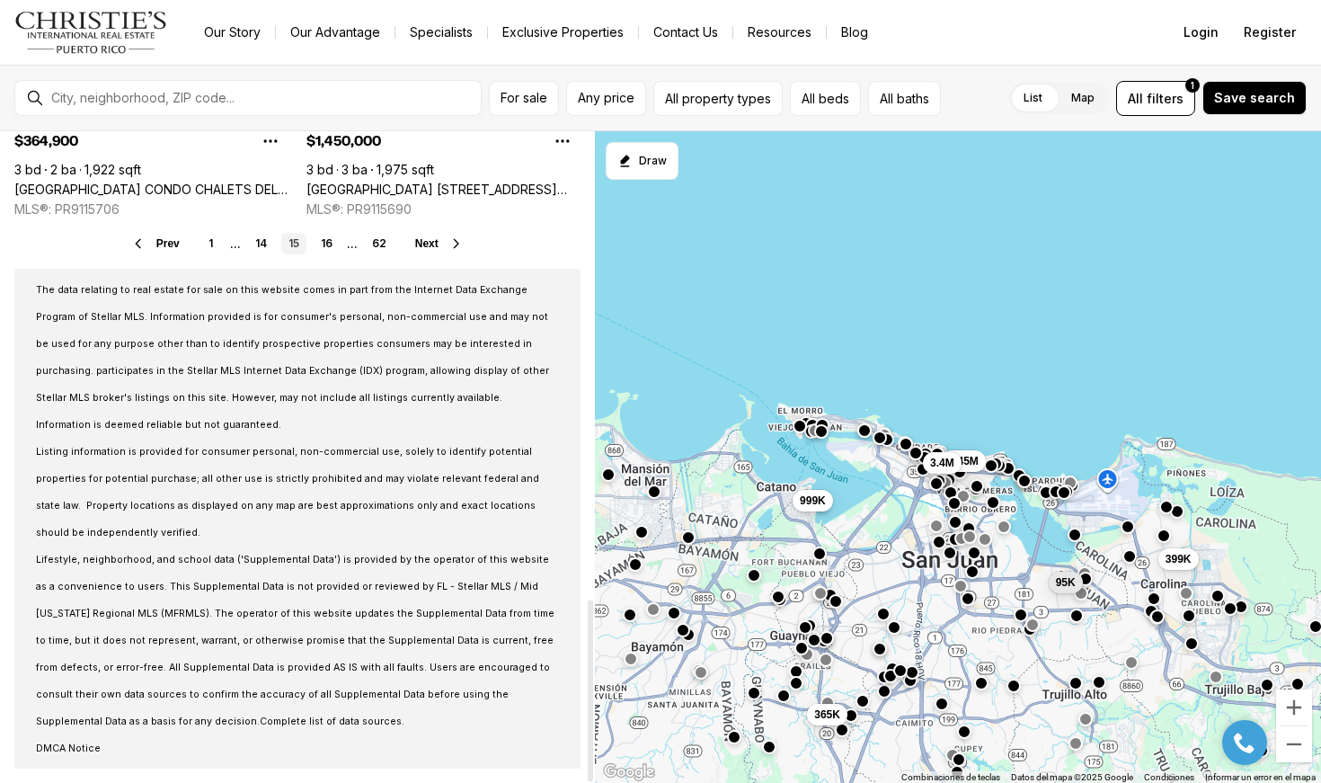
scroll to position [1680, 0]
click at [336, 240] on link "16" at bounding box center [327, 244] width 26 height 22
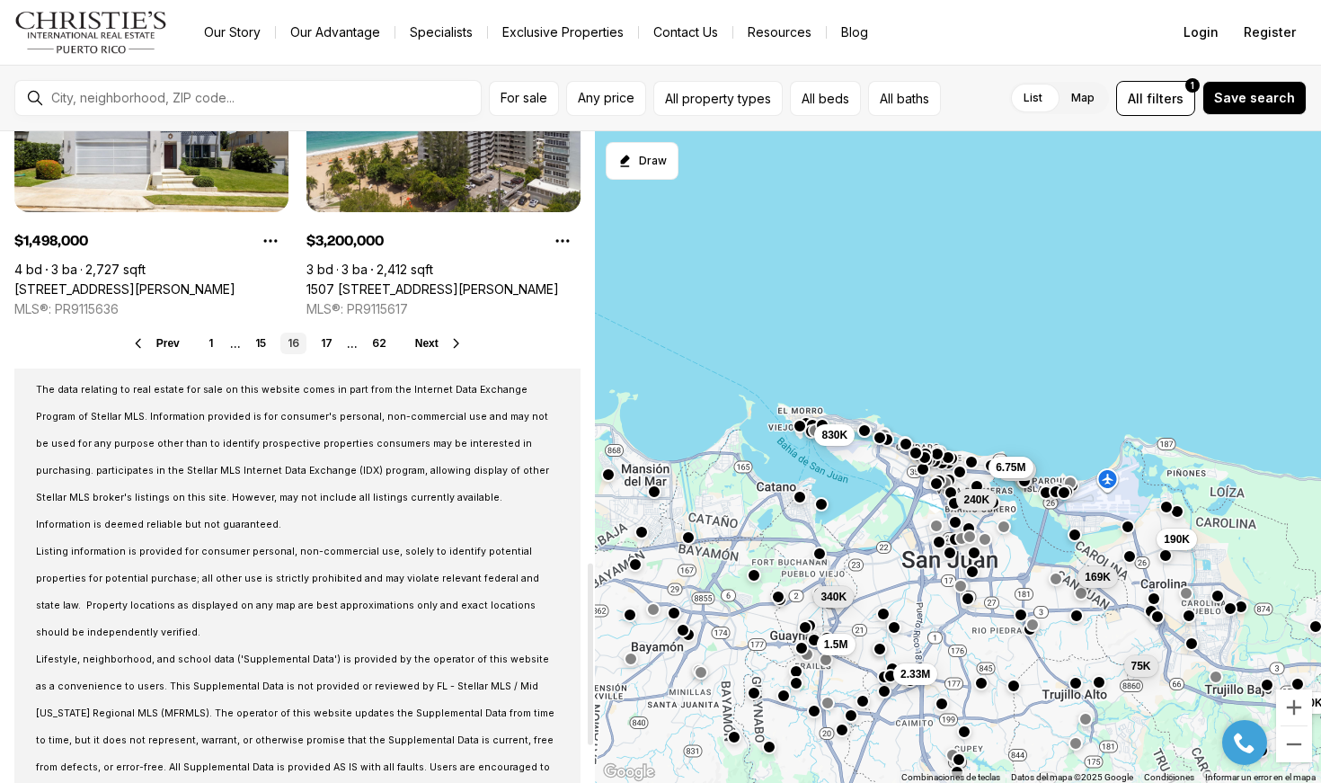
scroll to position [1590, 0]
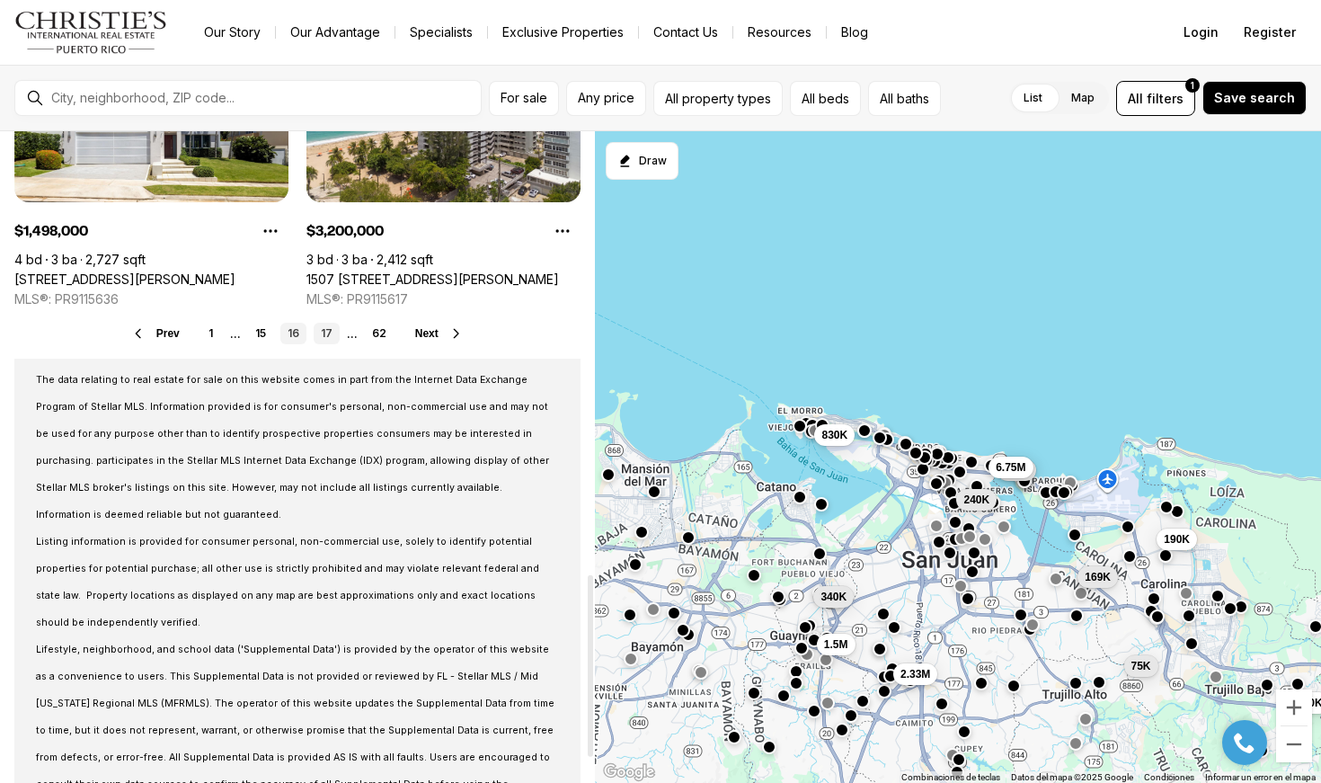
click at [334, 329] on link "17" at bounding box center [327, 334] width 26 height 22
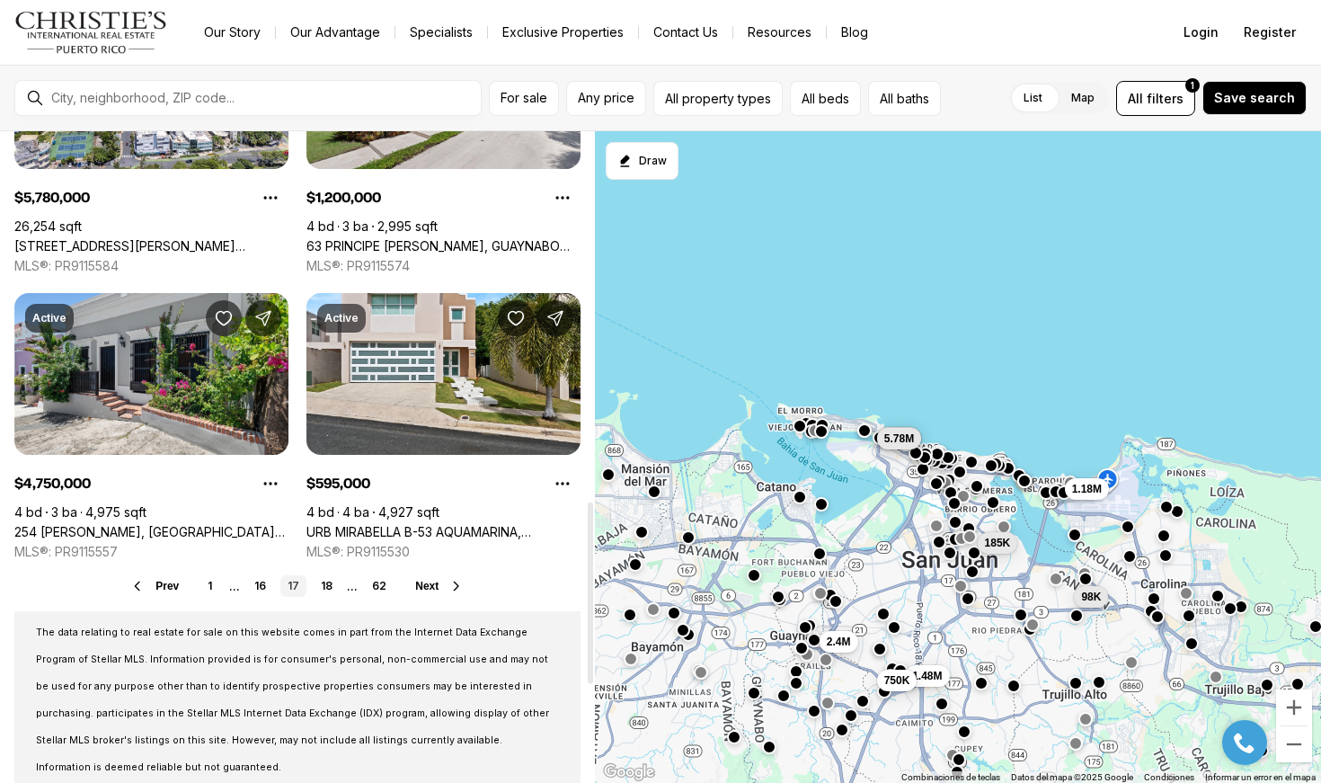
scroll to position [1341, 0]
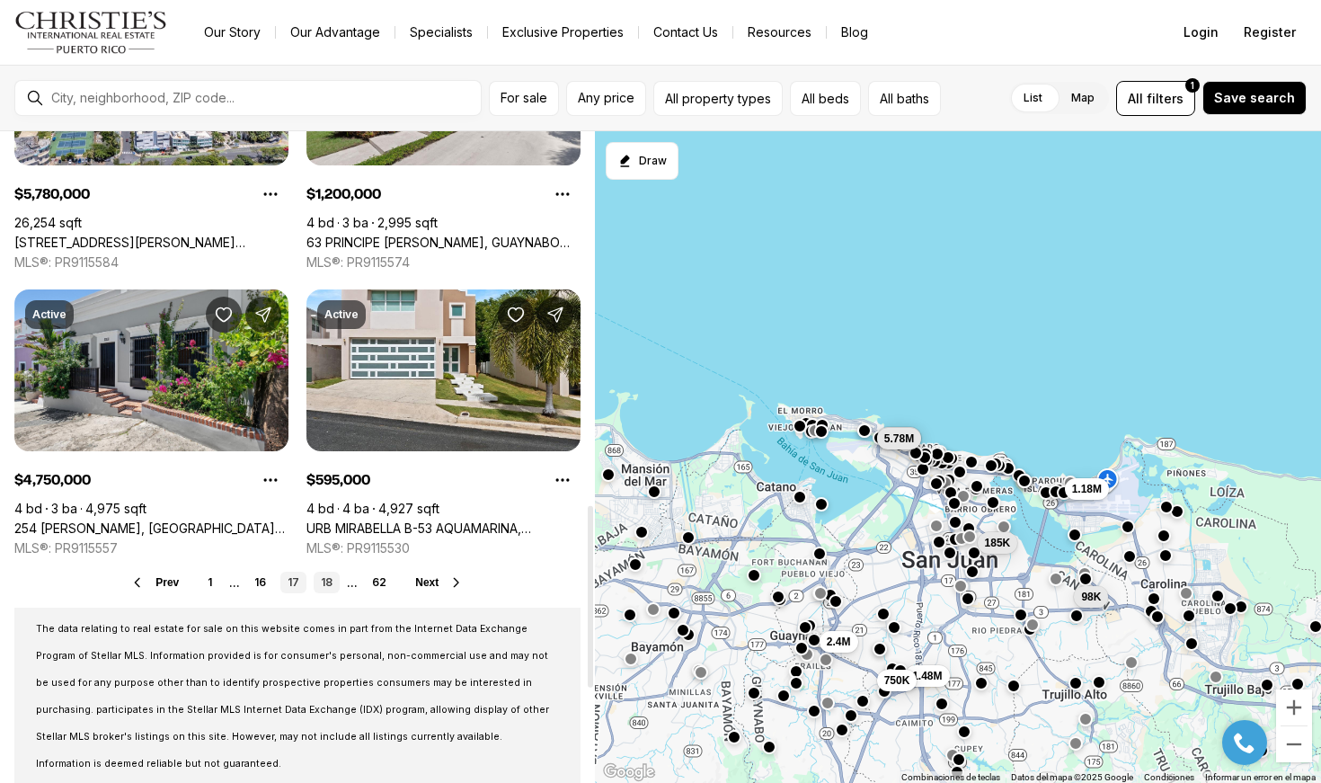
click at [324, 585] on link "18" at bounding box center [327, 583] width 26 height 22
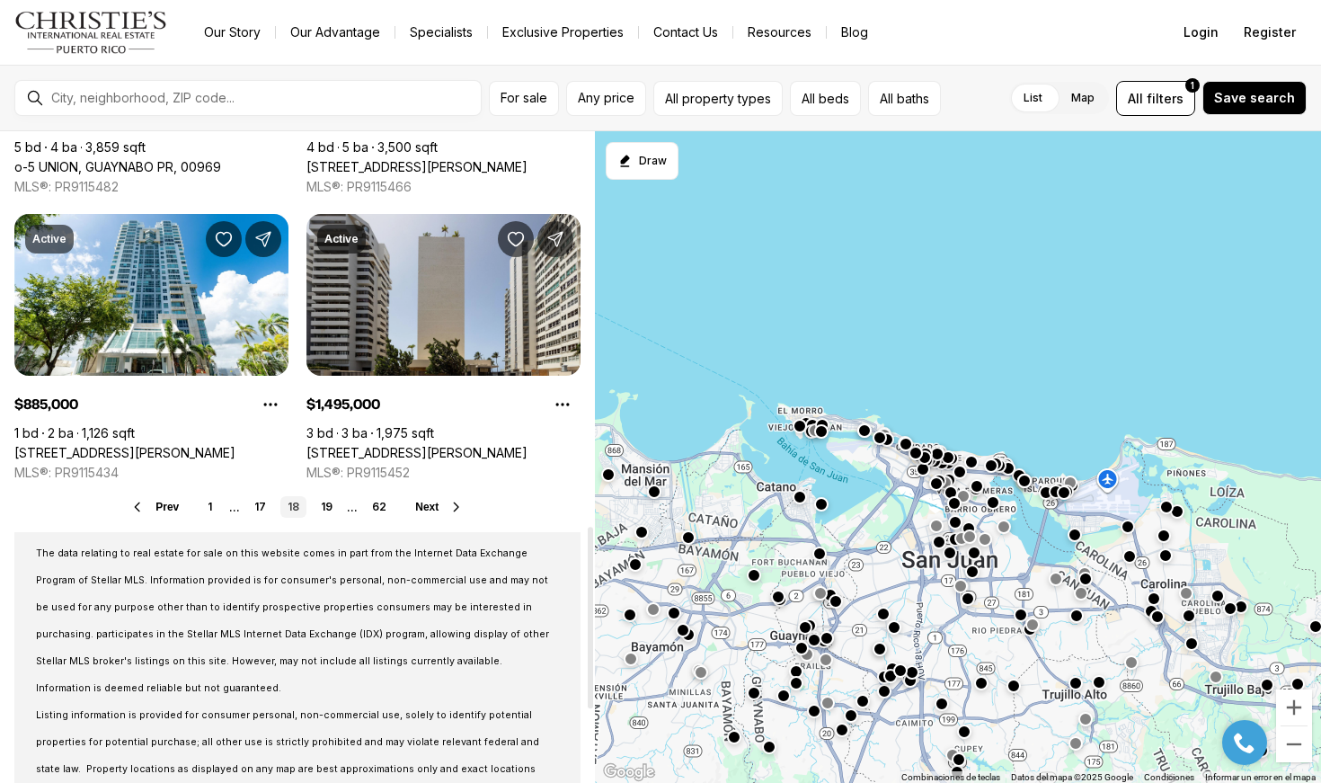
scroll to position [1419, 0]
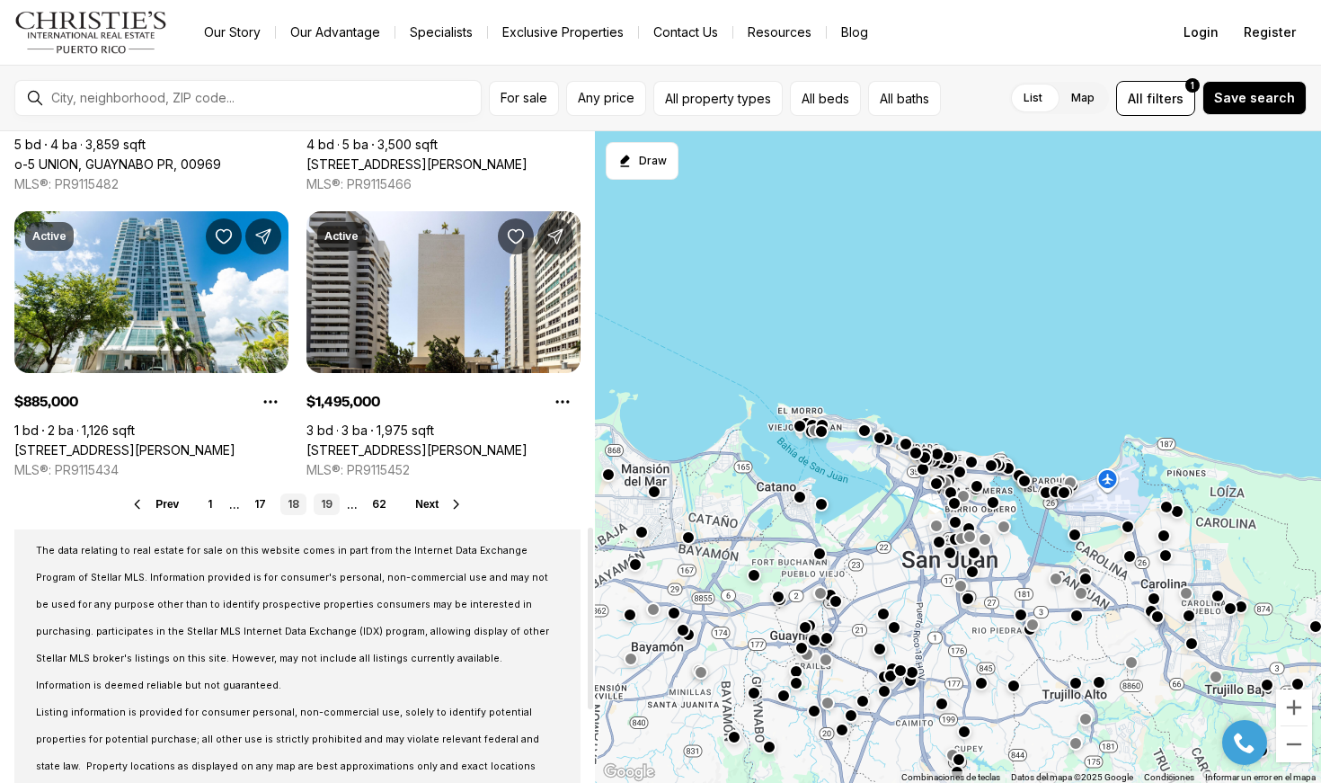
click at [324, 494] on link "19" at bounding box center [327, 504] width 26 height 22
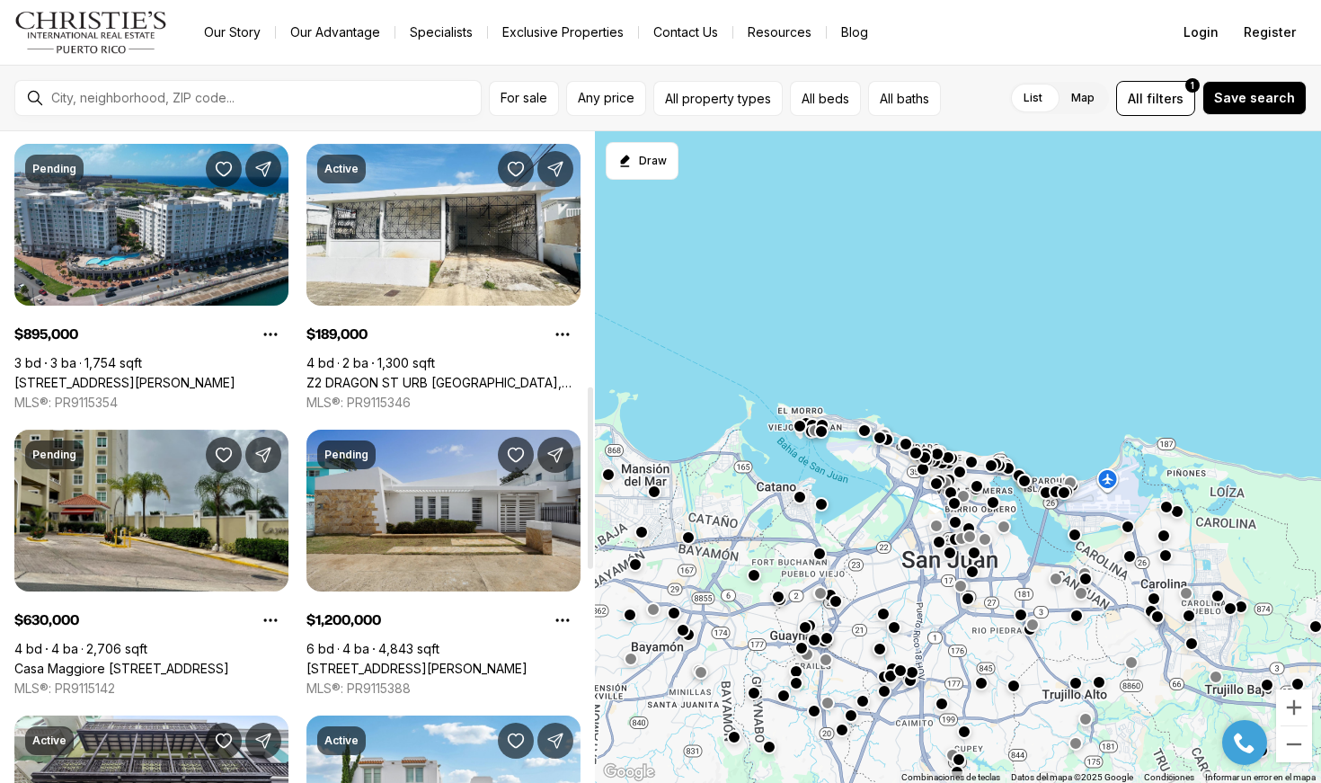
scroll to position [918, 0]
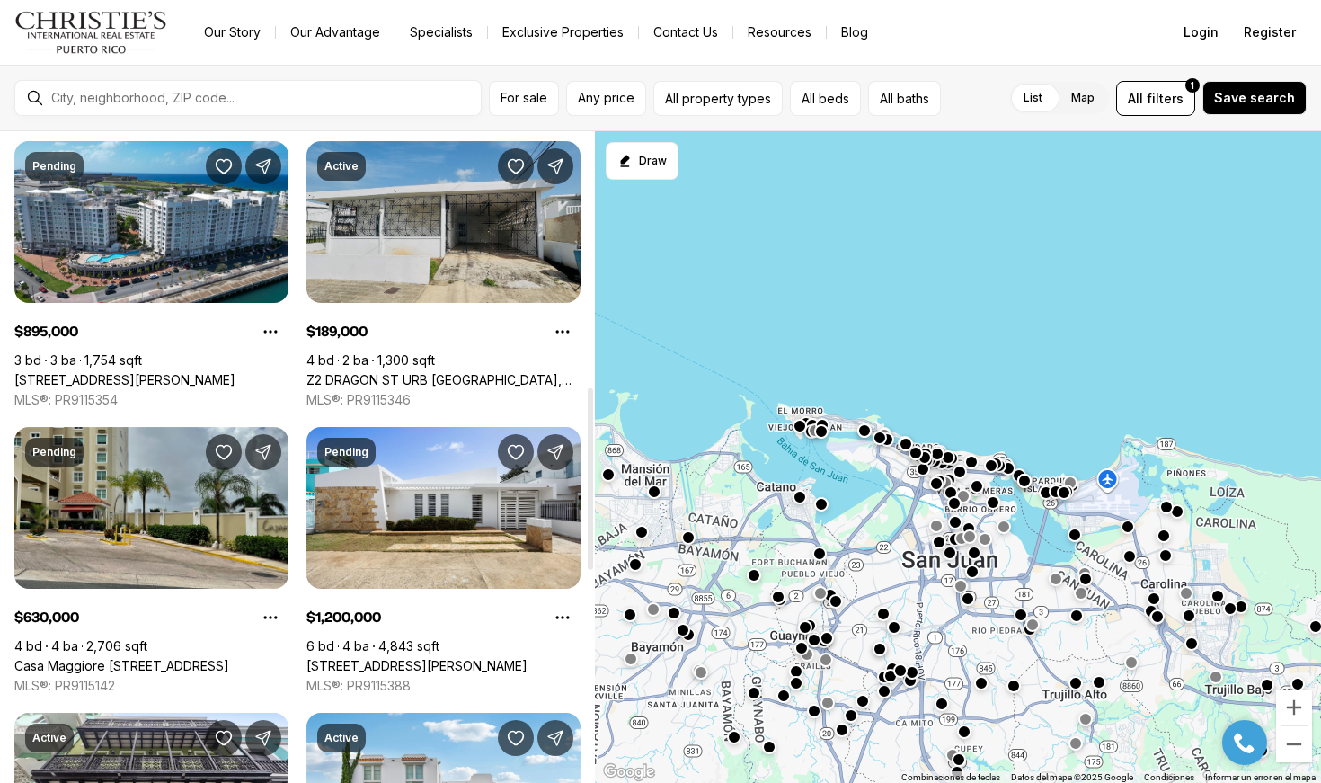
click at [455, 372] on link "Z2 DRAGON ST URB LOMAS VERDES, BAYAMON PR, 00956" at bounding box center [443, 380] width 274 height 16
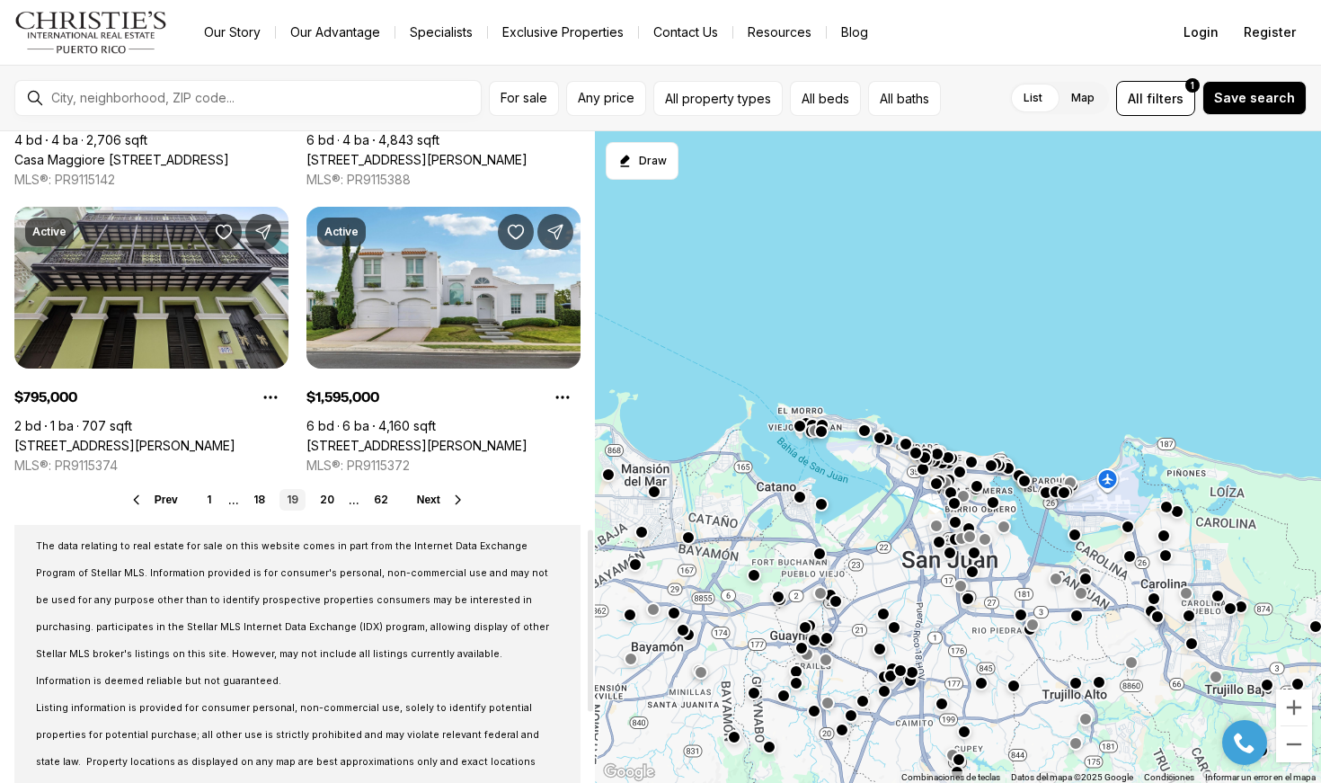
scroll to position [1429, 0]
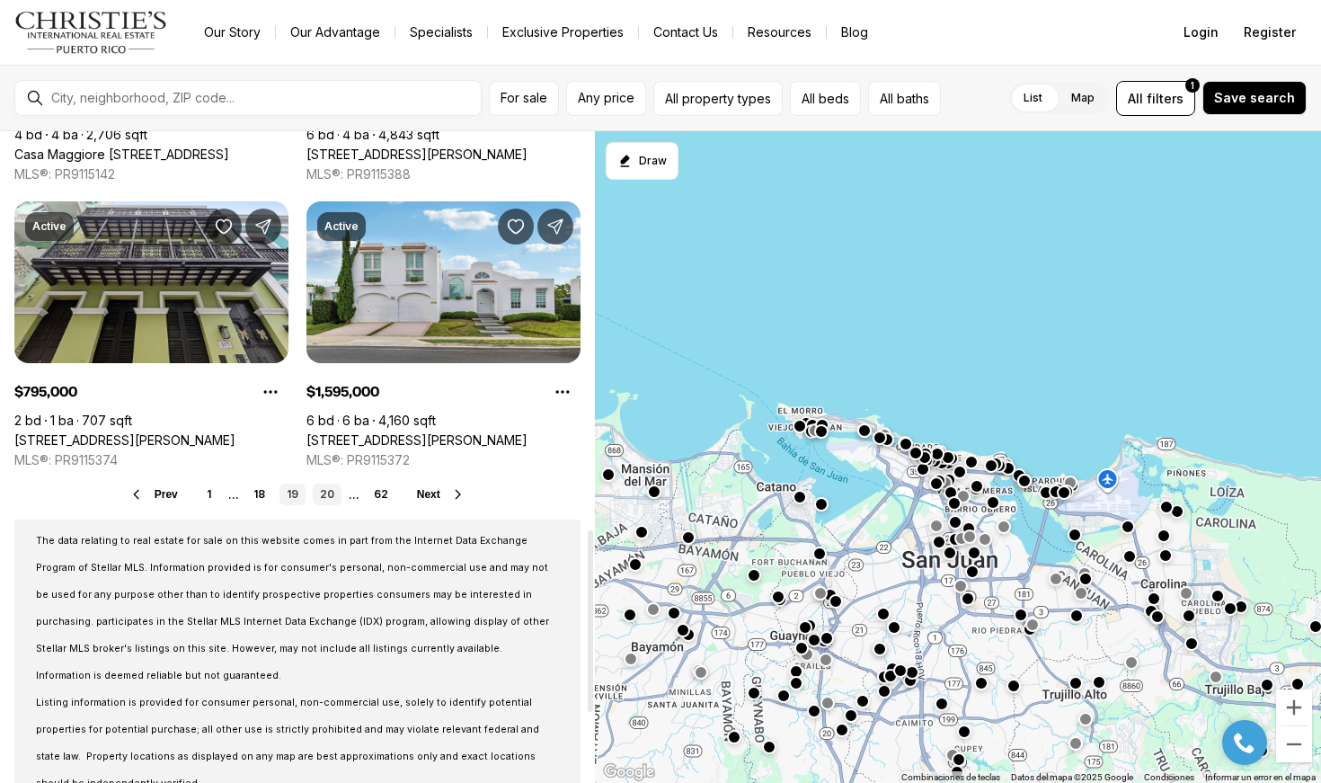
click at [318, 493] on link "20" at bounding box center [327, 495] width 29 height 22
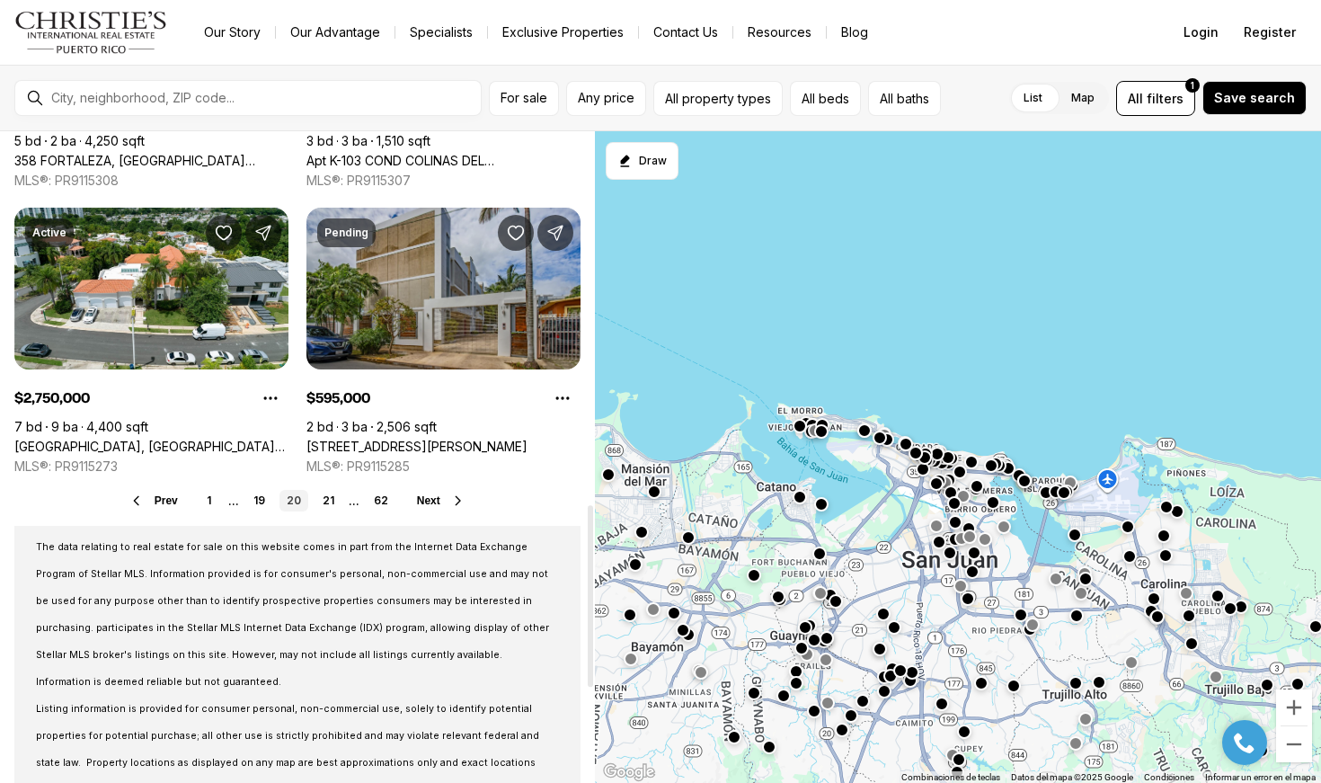
scroll to position [1453, 0]
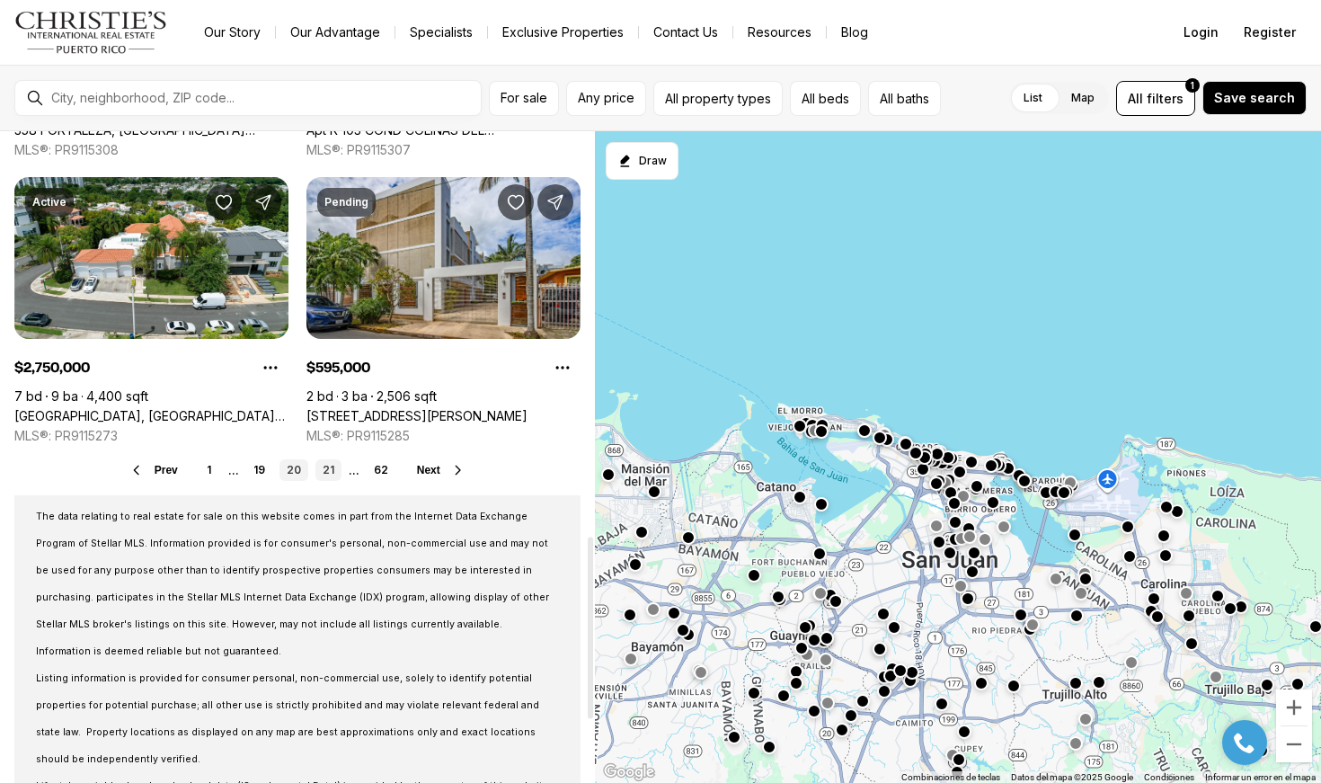
click at [333, 468] on link "21" at bounding box center [328, 470] width 26 height 22
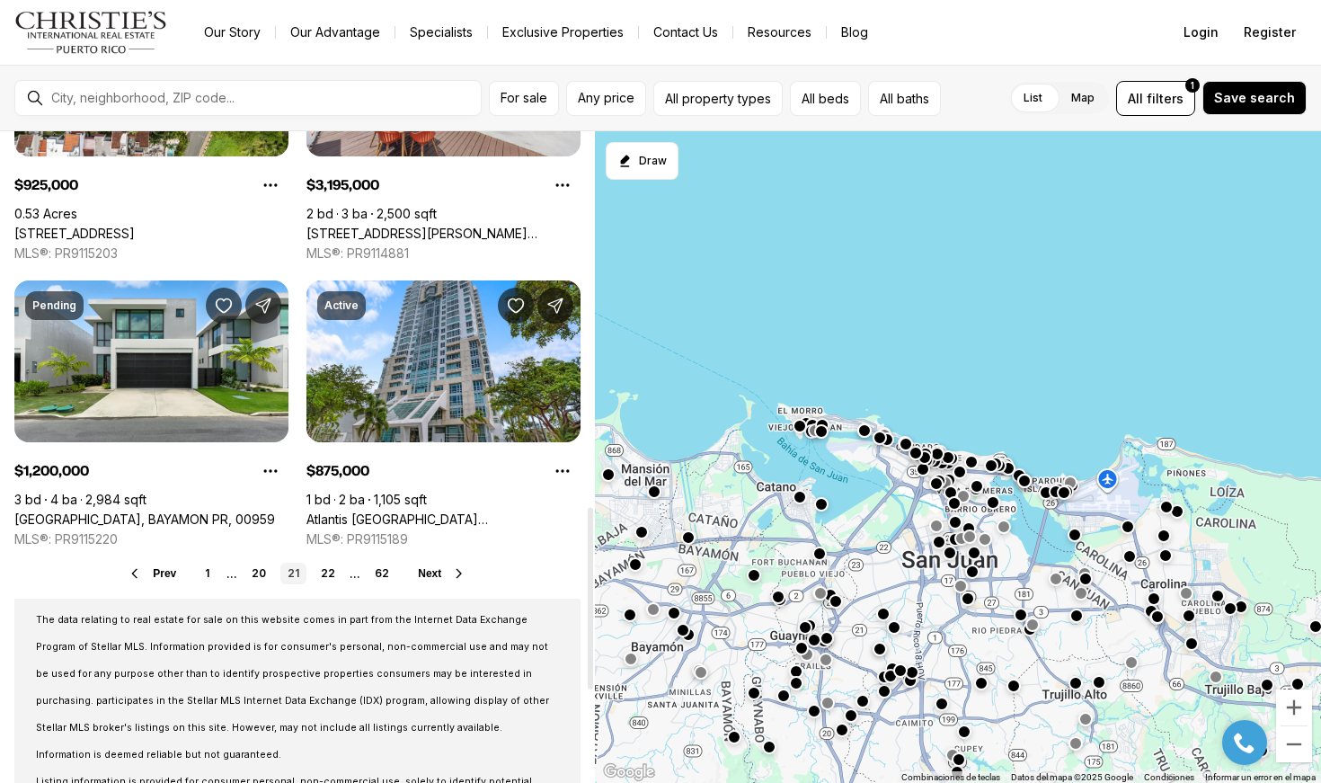
scroll to position [1353, 0]
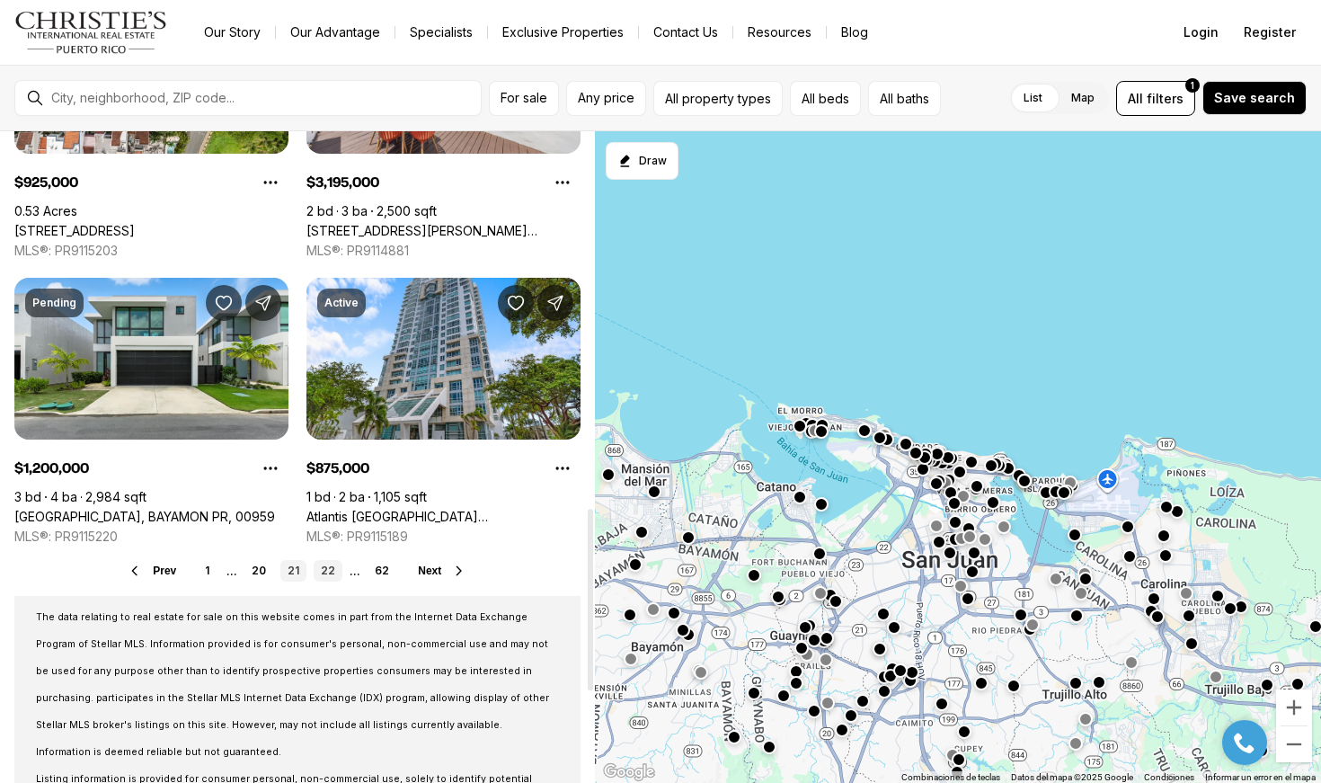
click at [327, 577] on link "22" at bounding box center [328, 571] width 29 height 22
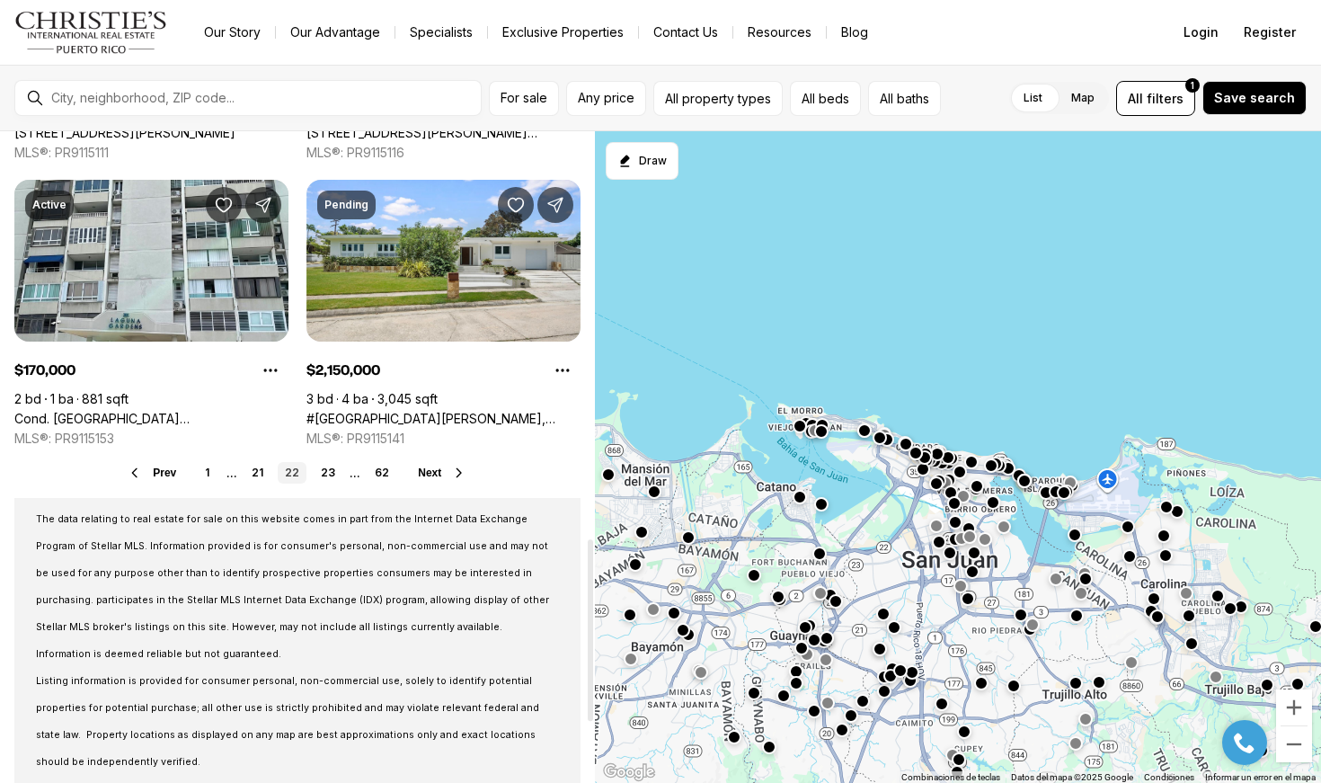
scroll to position [1450, 0]
click at [329, 474] on link "23" at bounding box center [328, 474] width 29 height 22
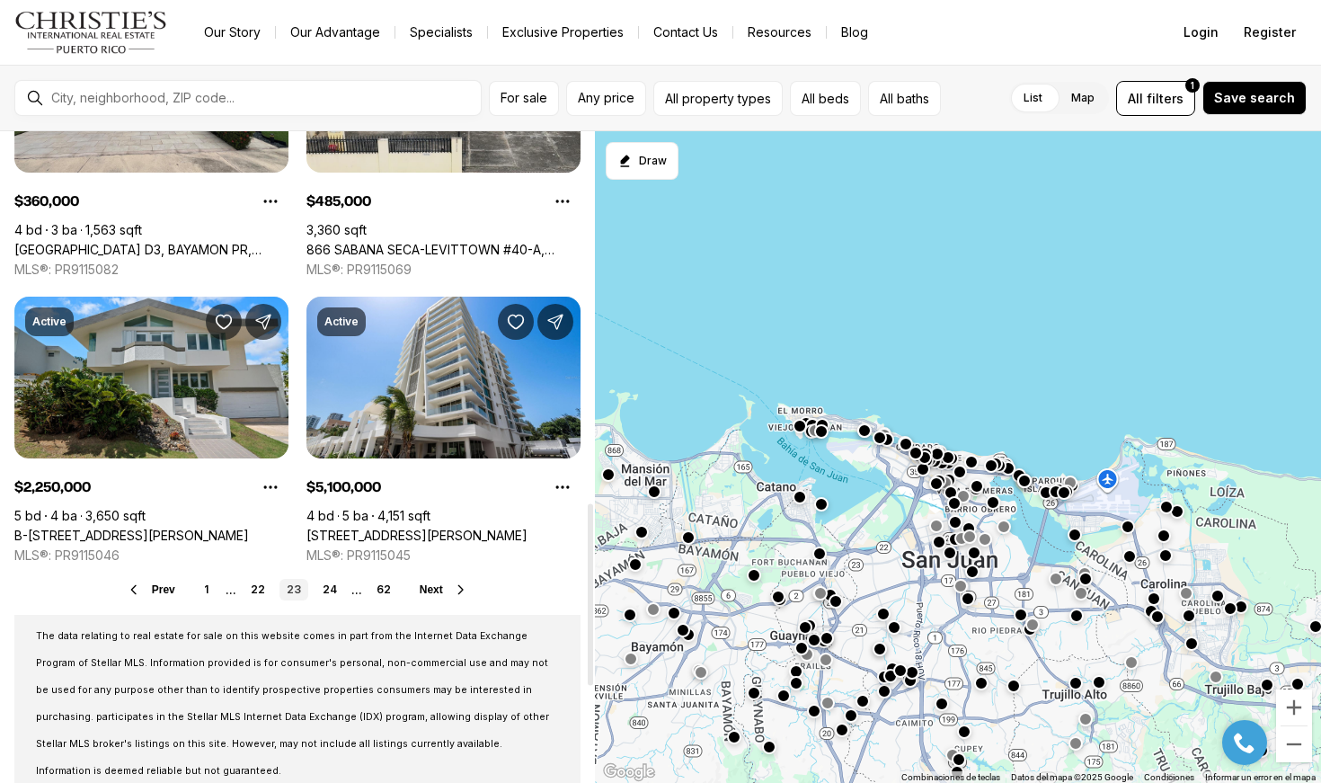
scroll to position [1335, 0]
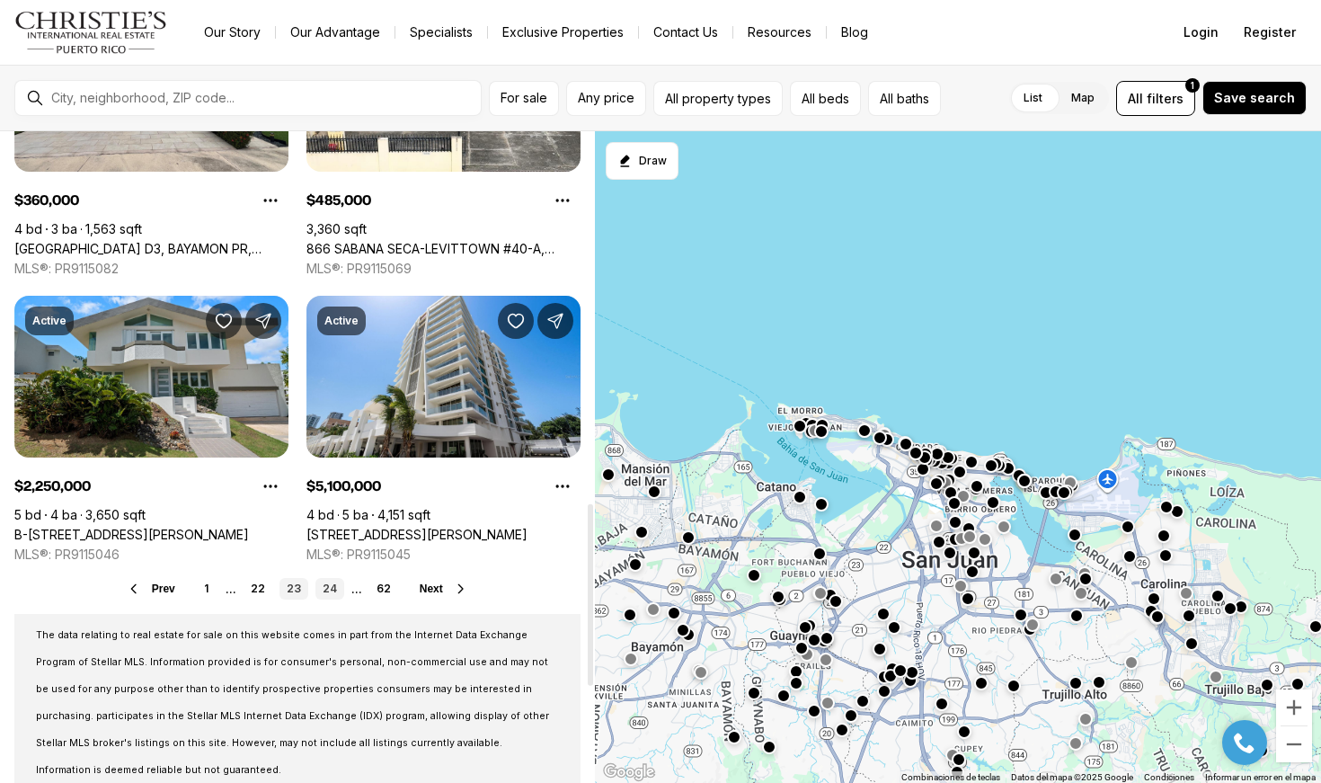
click at [324, 590] on link "24" at bounding box center [329, 589] width 29 height 22
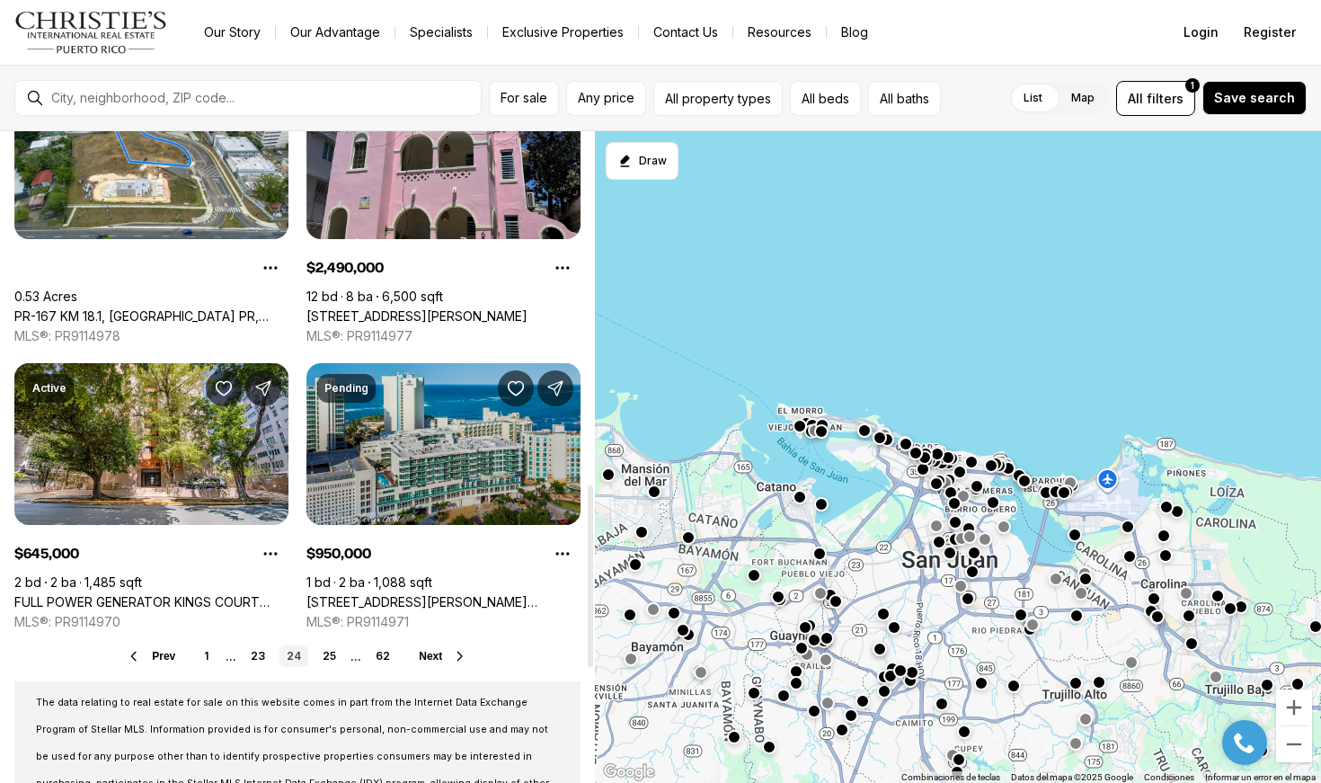
scroll to position [1323, 0]
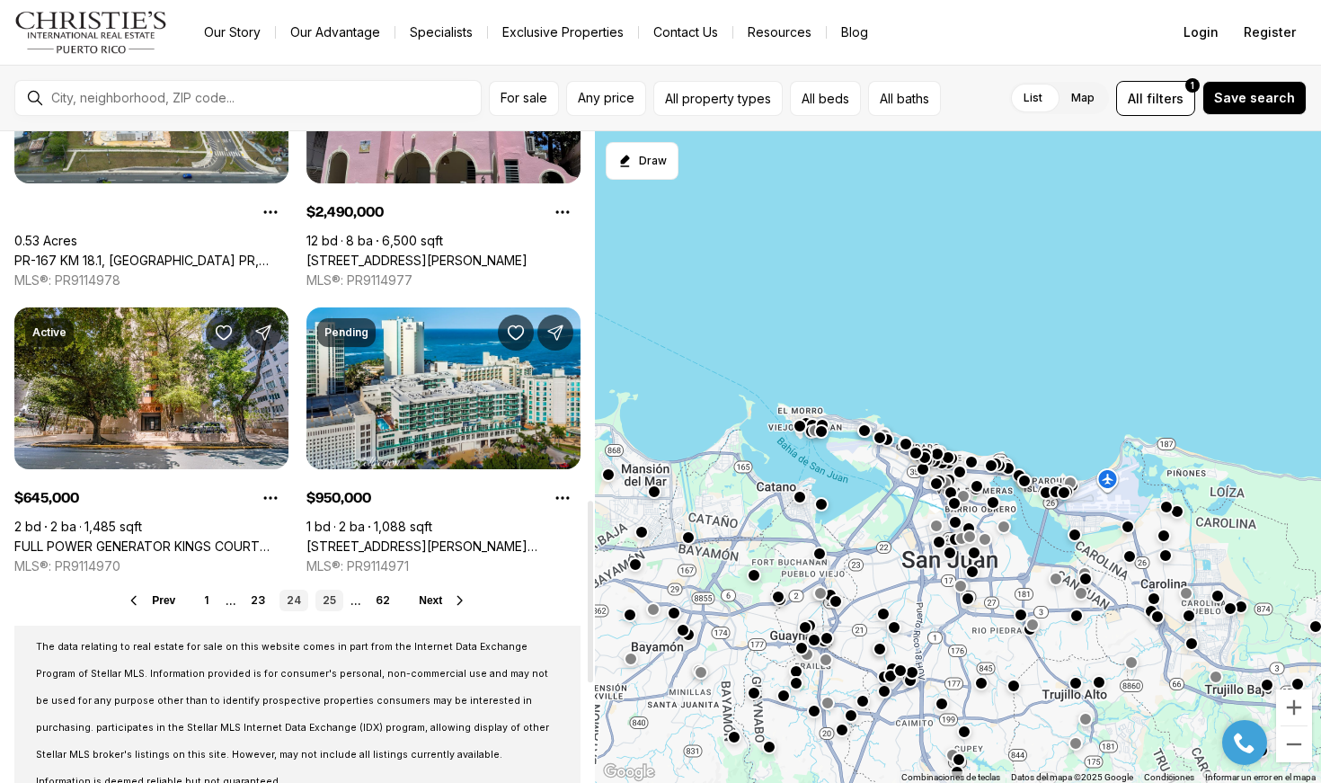
click at [338, 600] on link "25" at bounding box center [329, 601] width 28 height 22
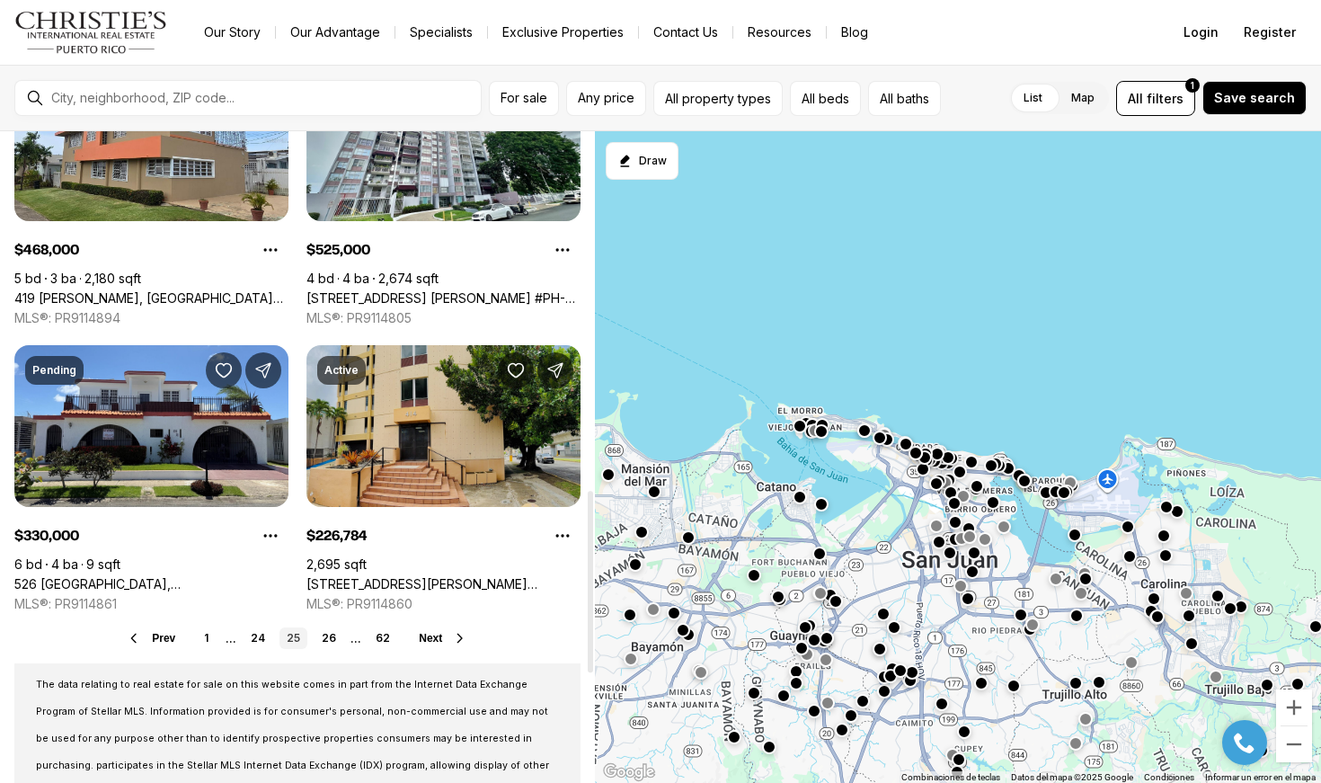
scroll to position [1288, 0]
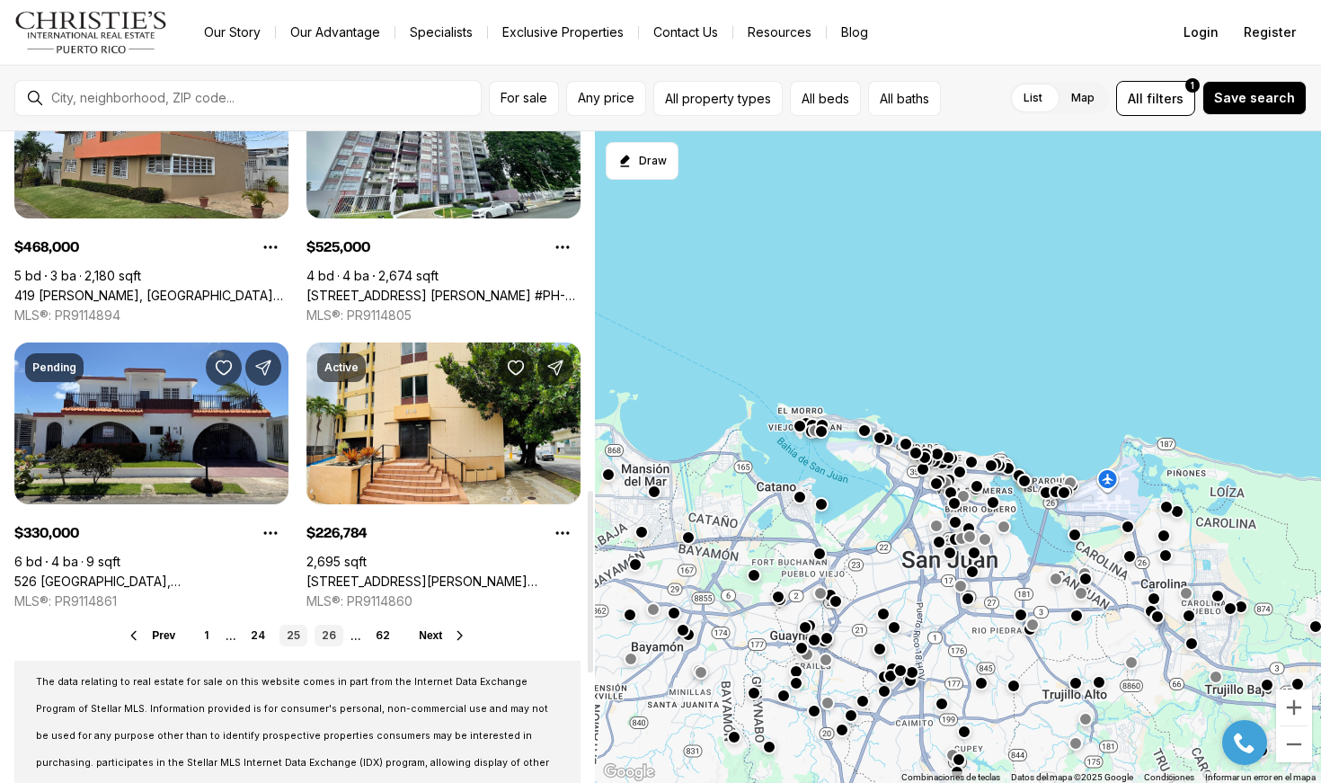
click at [333, 637] on link "26" at bounding box center [329, 636] width 29 height 22
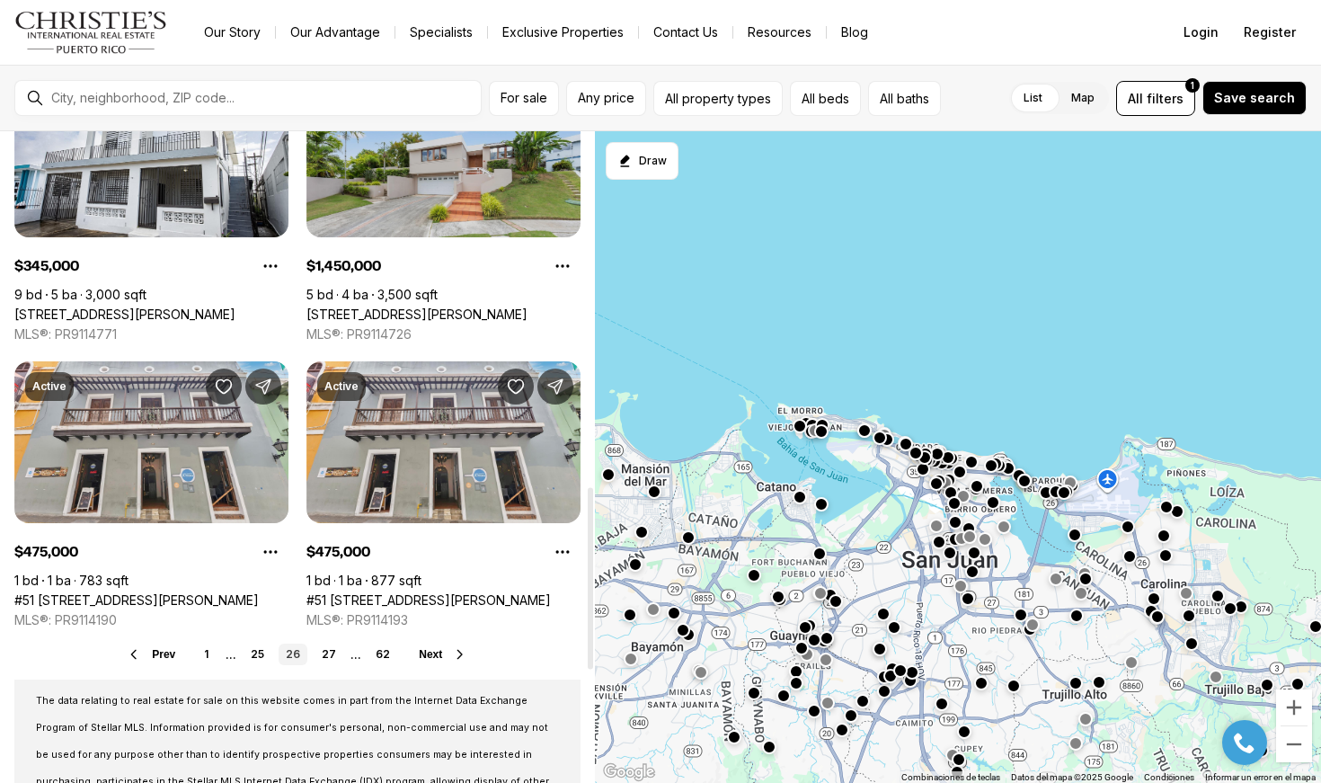
scroll to position [1275, 0]
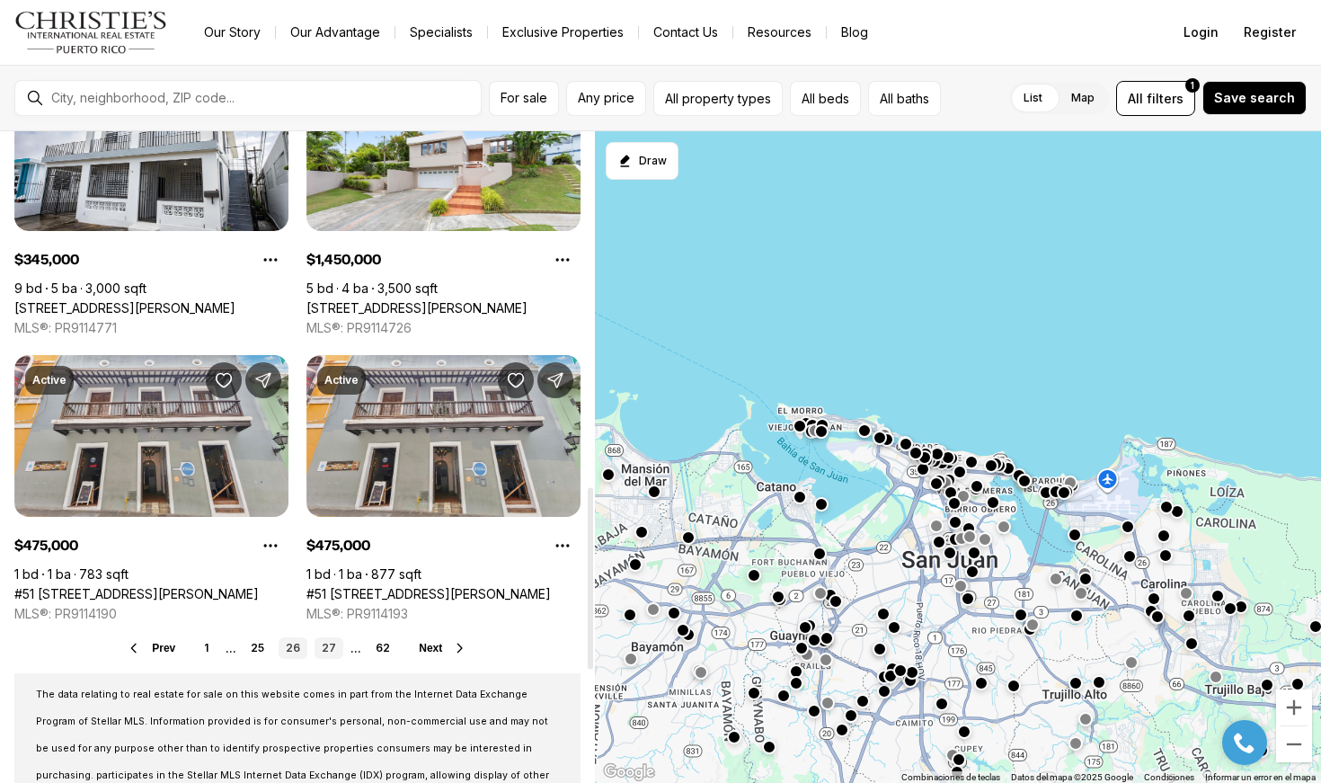
click at [333, 648] on link "27" at bounding box center [329, 648] width 29 height 22
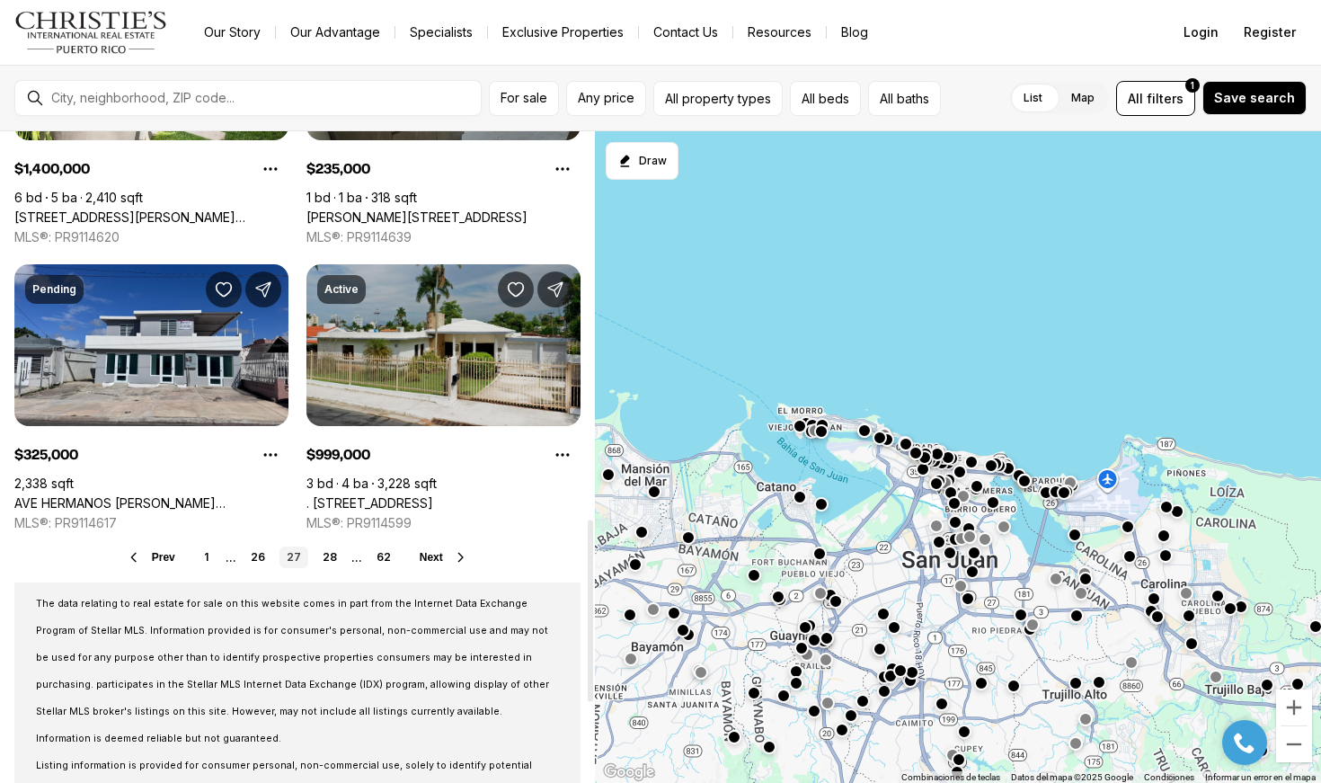
scroll to position [1442, 0]
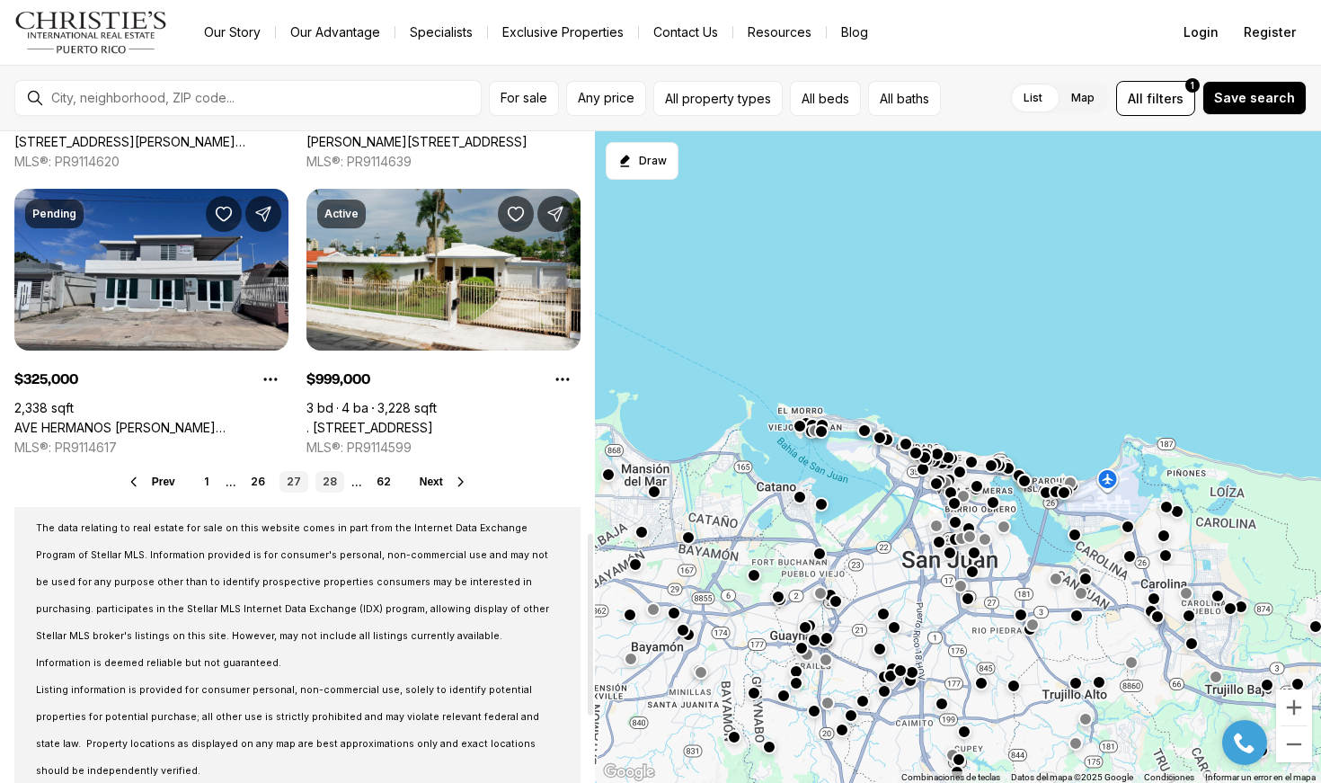
click at [327, 490] on link "28" at bounding box center [329, 482] width 29 height 22
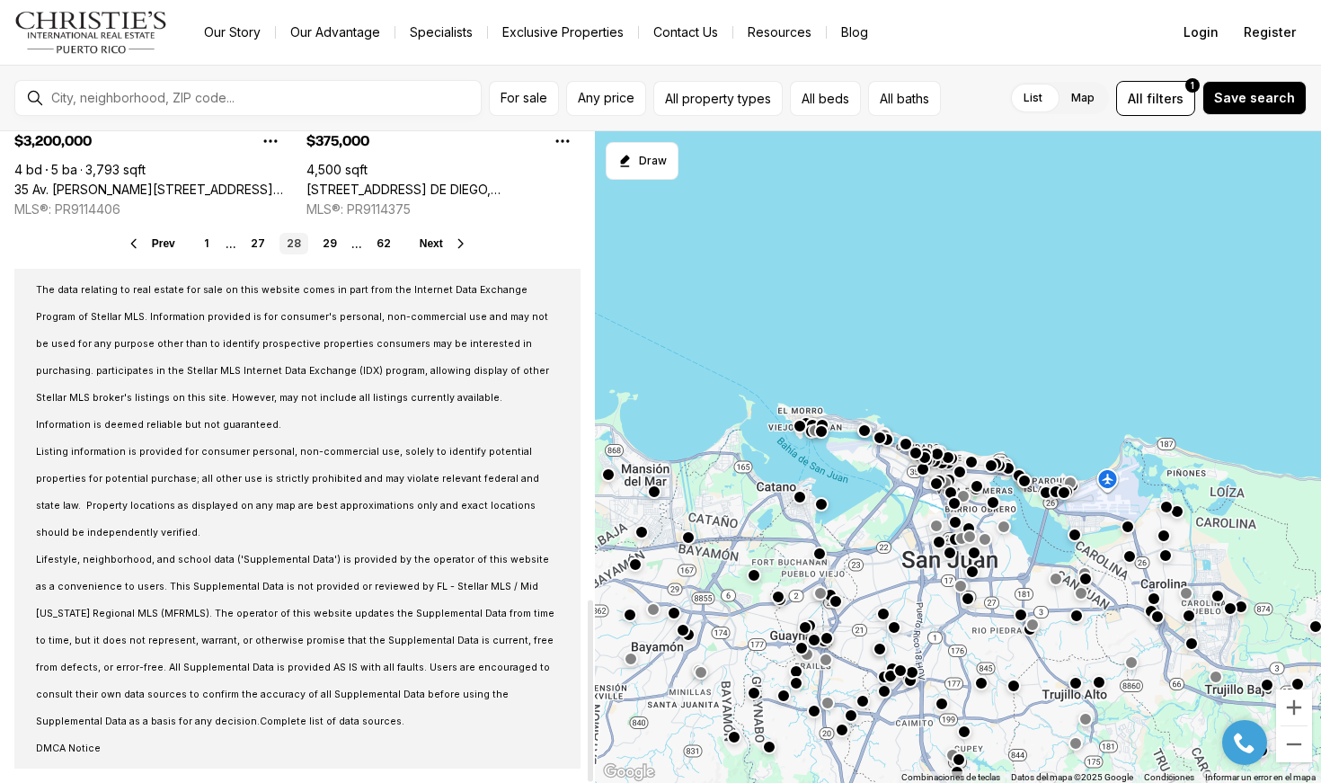
scroll to position [1680, 0]
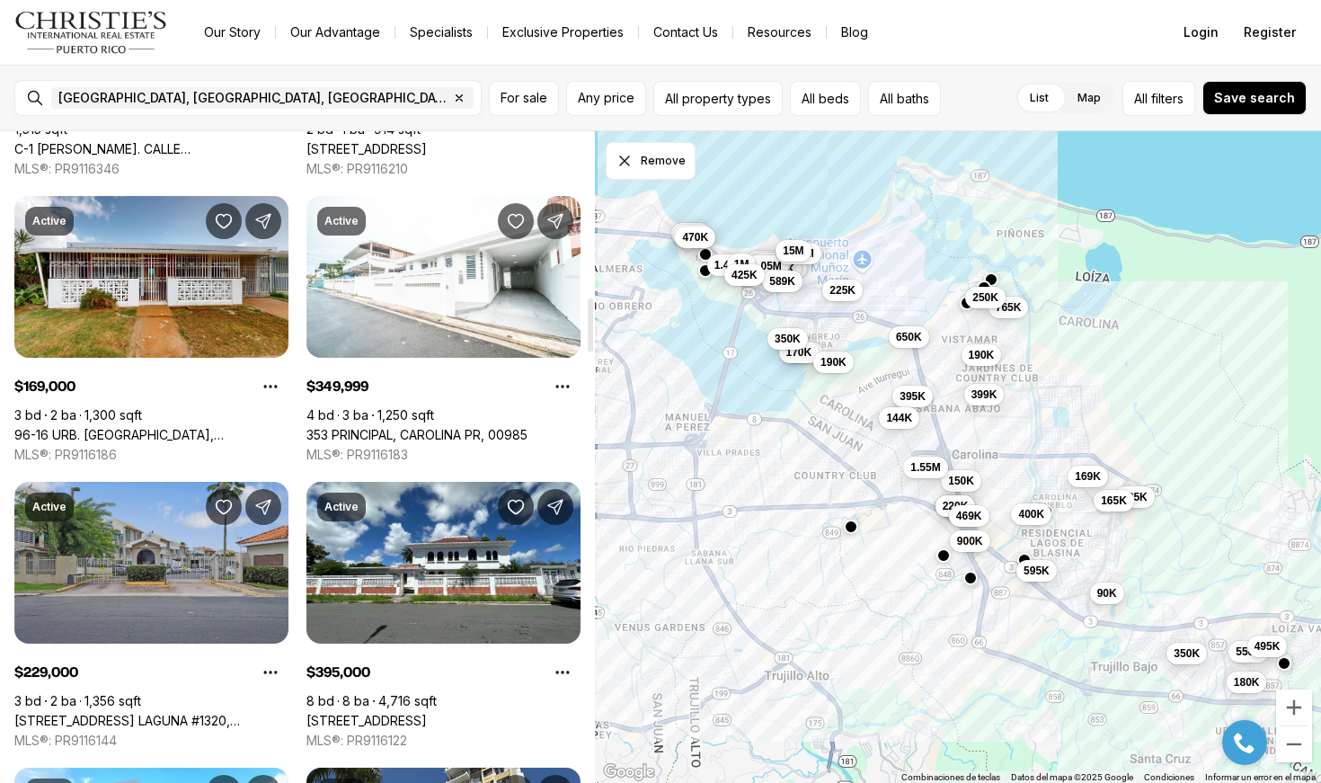
scroll to position [2000, 0]
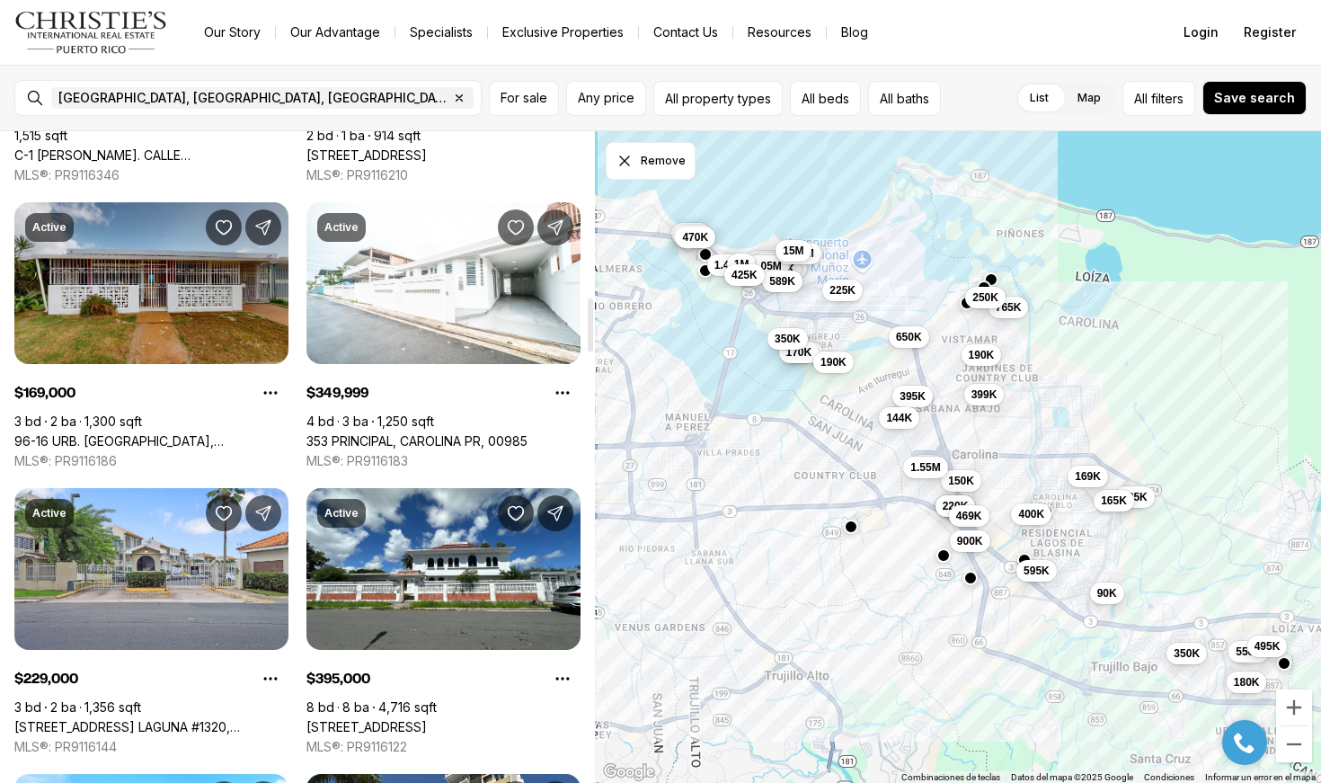
click at [149, 433] on link "96-16 URB. [GEOGRAPHIC_DATA], [GEOGRAPHIC_DATA], 00984" at bounding box center [151, 441] width 274 height 16
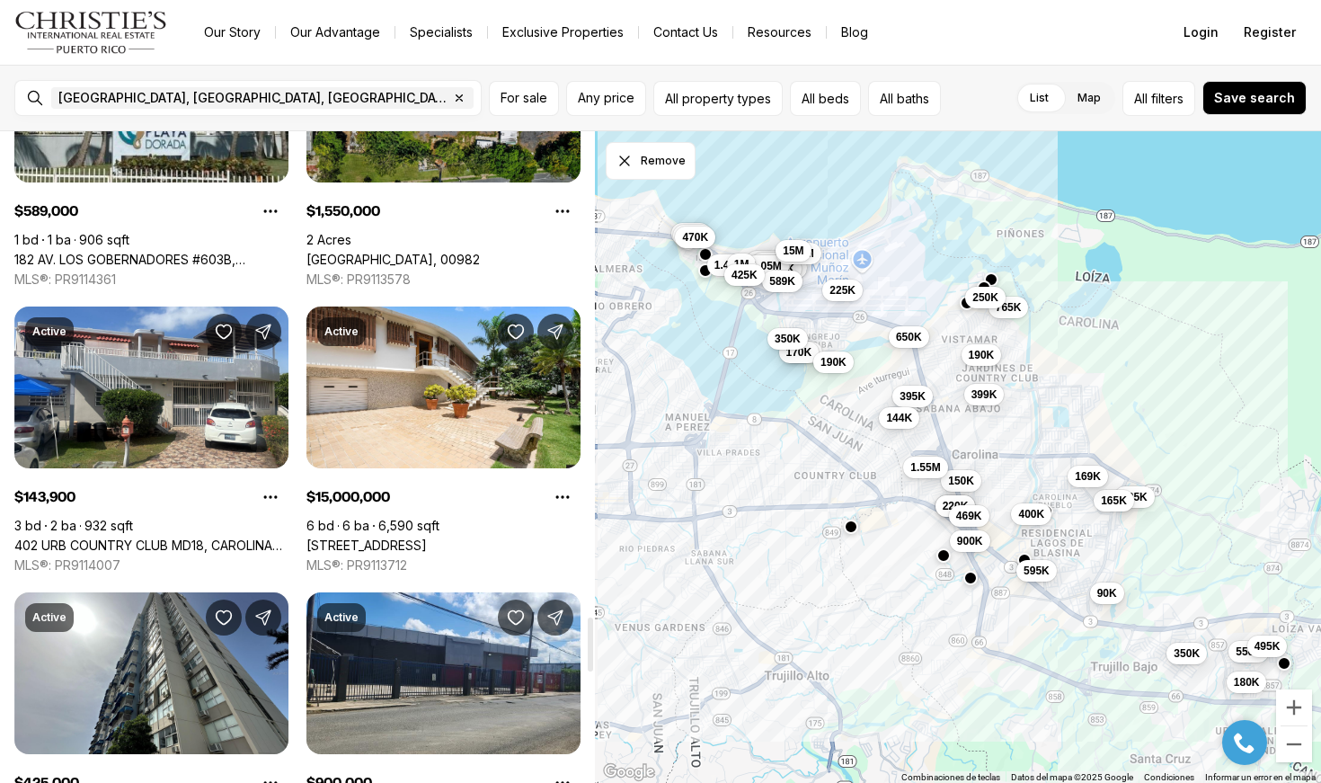
scroll to position [5885, 0]
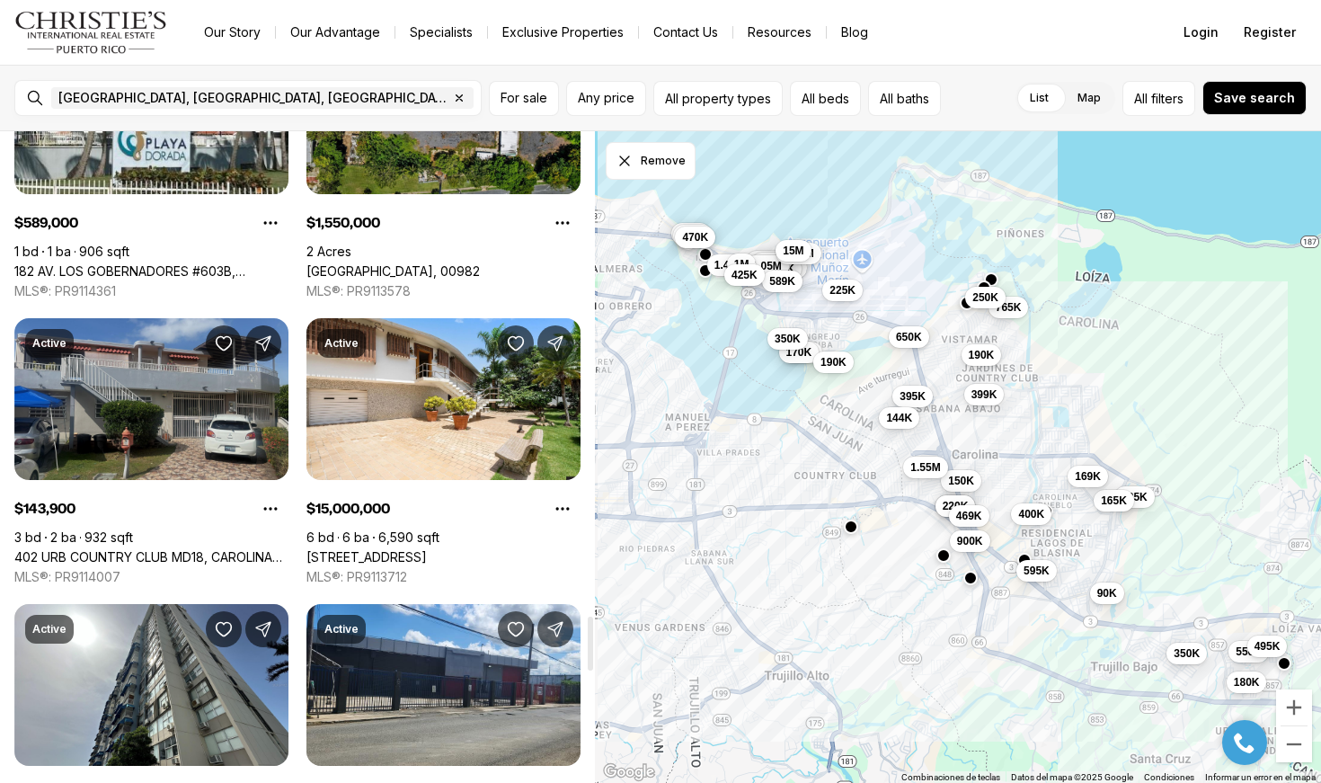
click at [207, 549] on link "402 URB COUNTRY CLUB MD18, CAROLINA PR, 00979" at bounding box center [151, 557] width 274 height 16
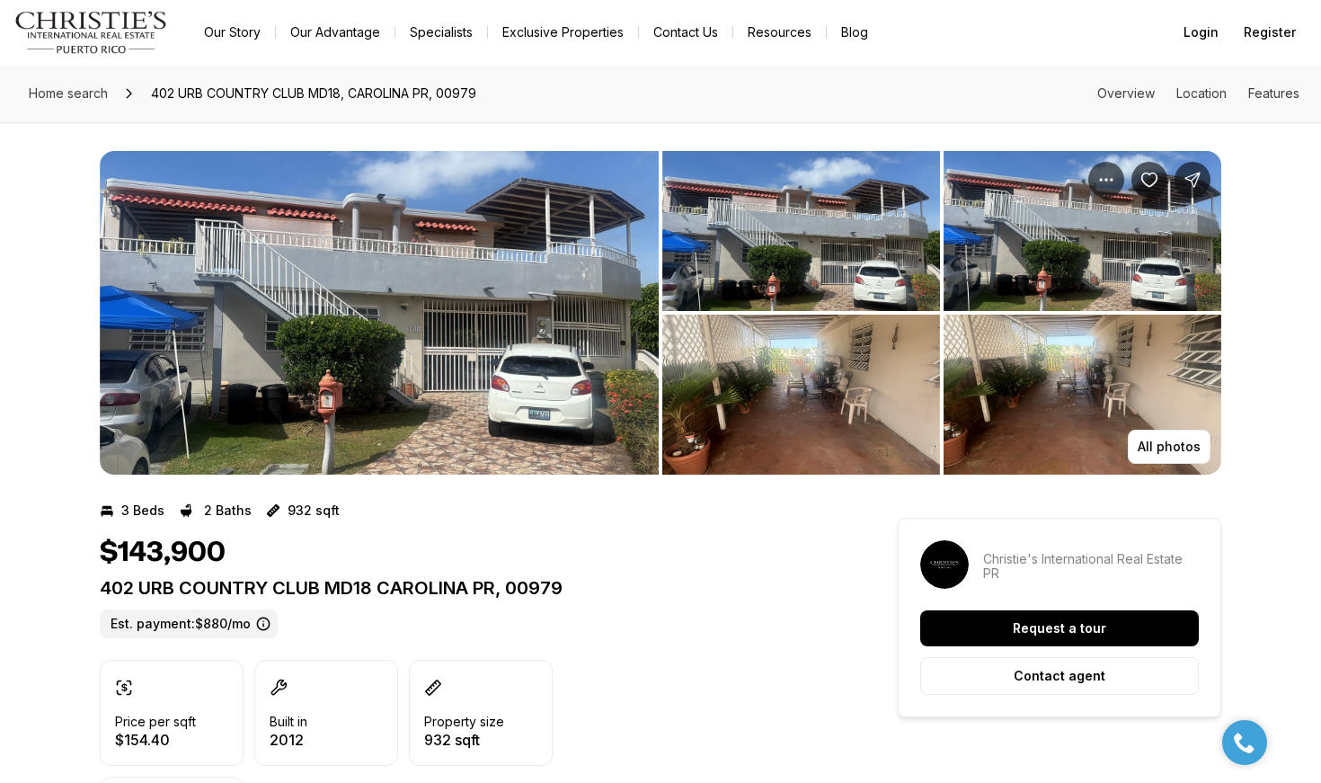
click at [438, 316] on img "View image gallery" at bounding box center [379, 313] width 559 height 324
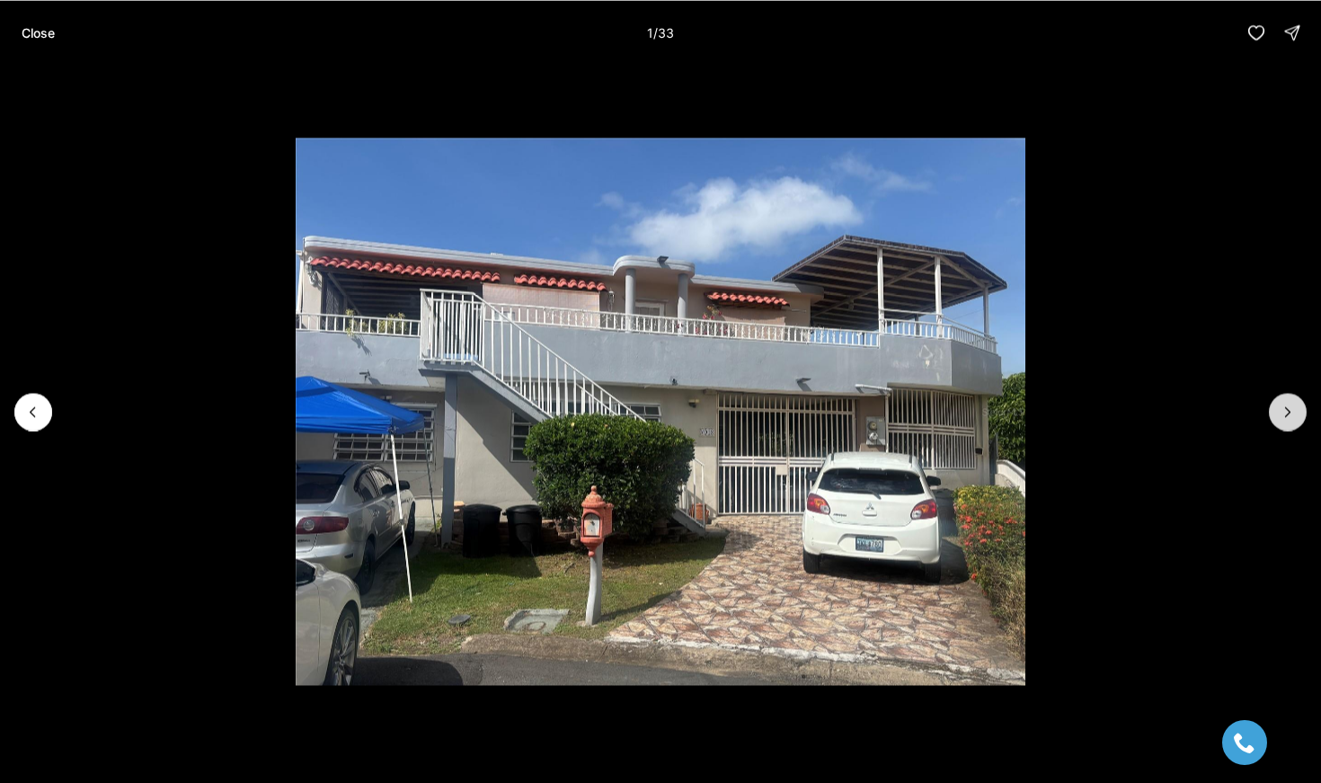
click at [1296, 416] on icon "Next slide" at bounding box center [1288, 412] width 18 height 18
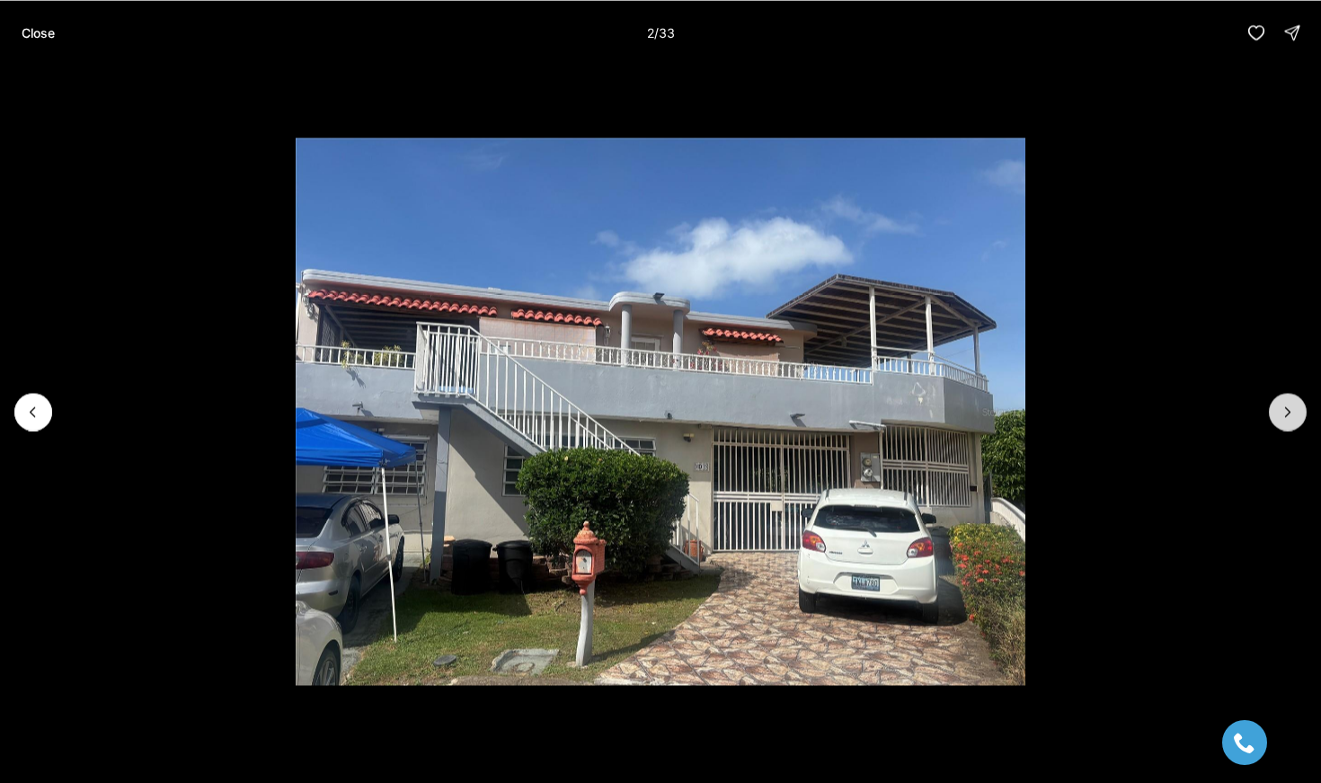
click at [1296, 416] on icon "Next slide" at bounding box center [1288, 412] width 18 height 18
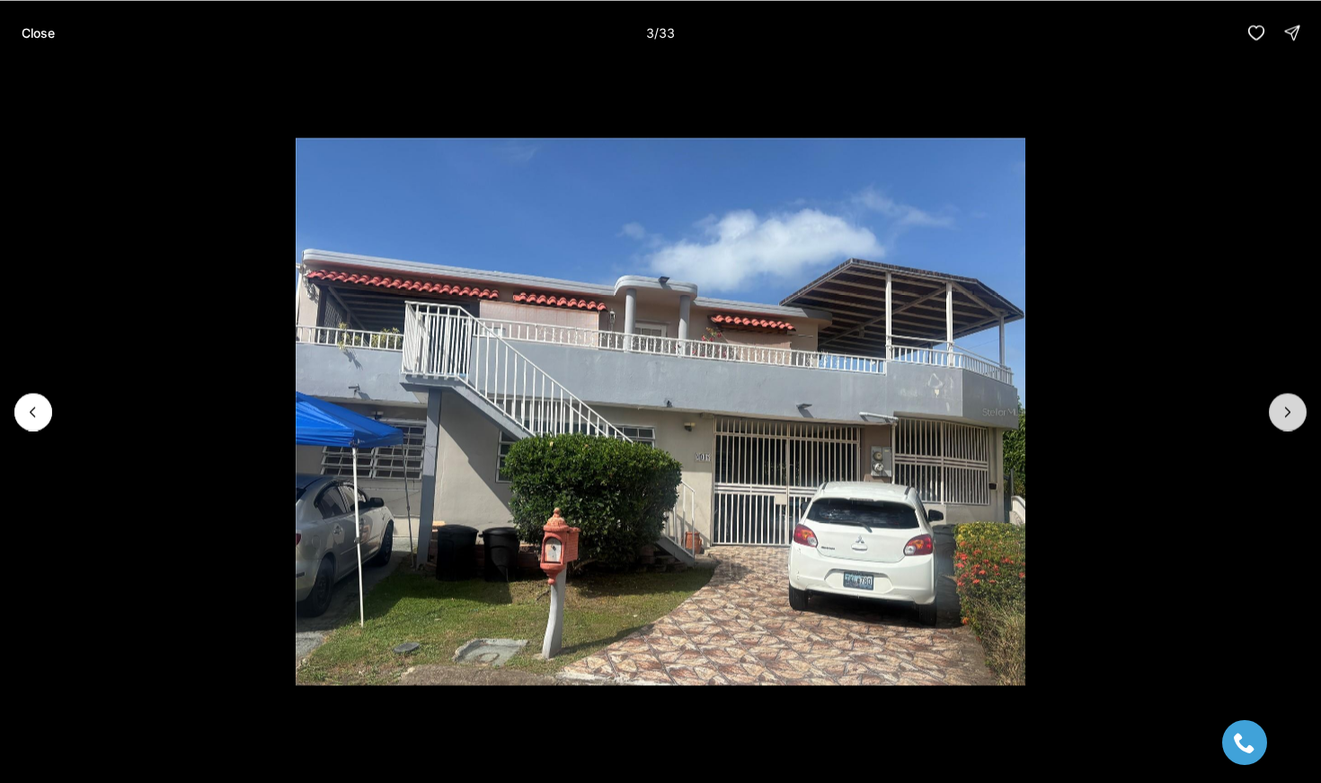
click at [1296, 416] on icon "Next slide" at bounding box center [1288, 412] width 18 height 18
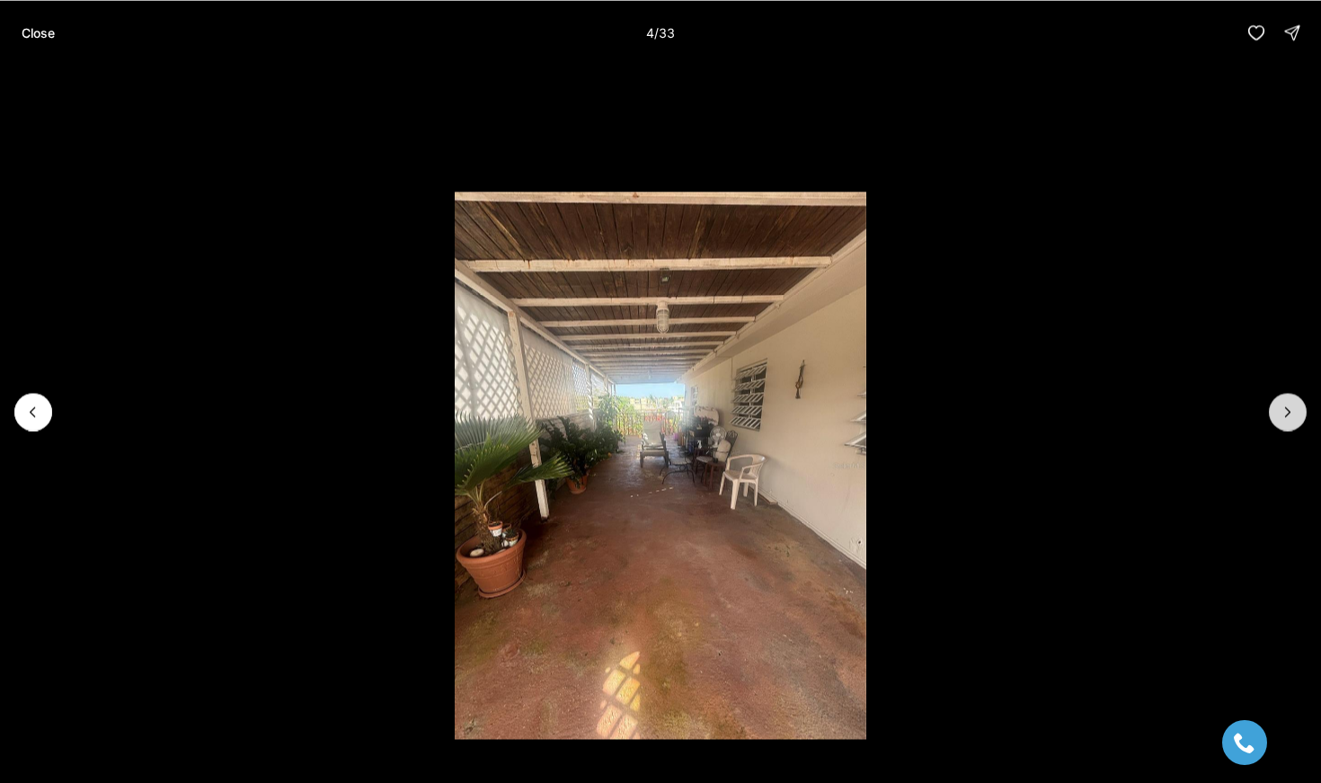
click at [1296, 416] on icon "Next slide" at bounding box center [1288, 412] width 18 height 18
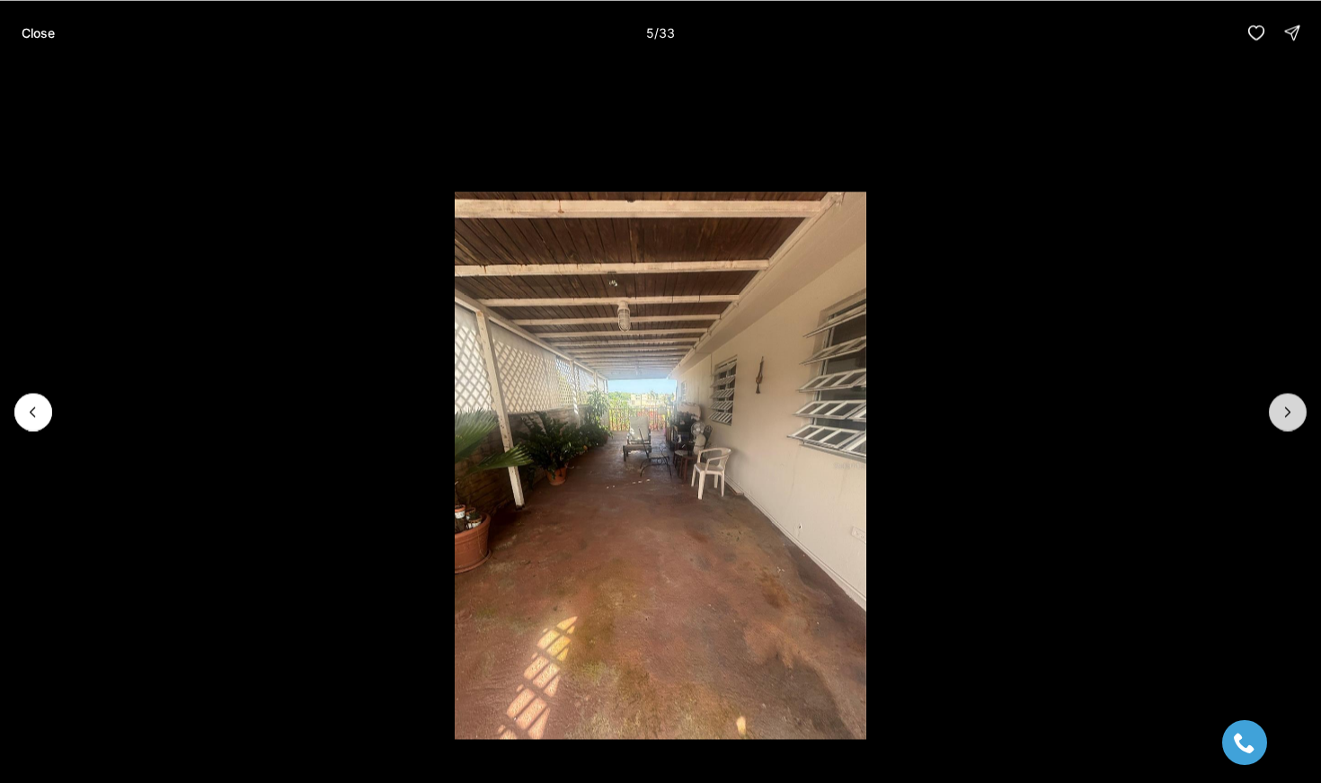
click at [1296, 416] on icon "Next slide" at bounding box center [1288, 412] width 18 height 18
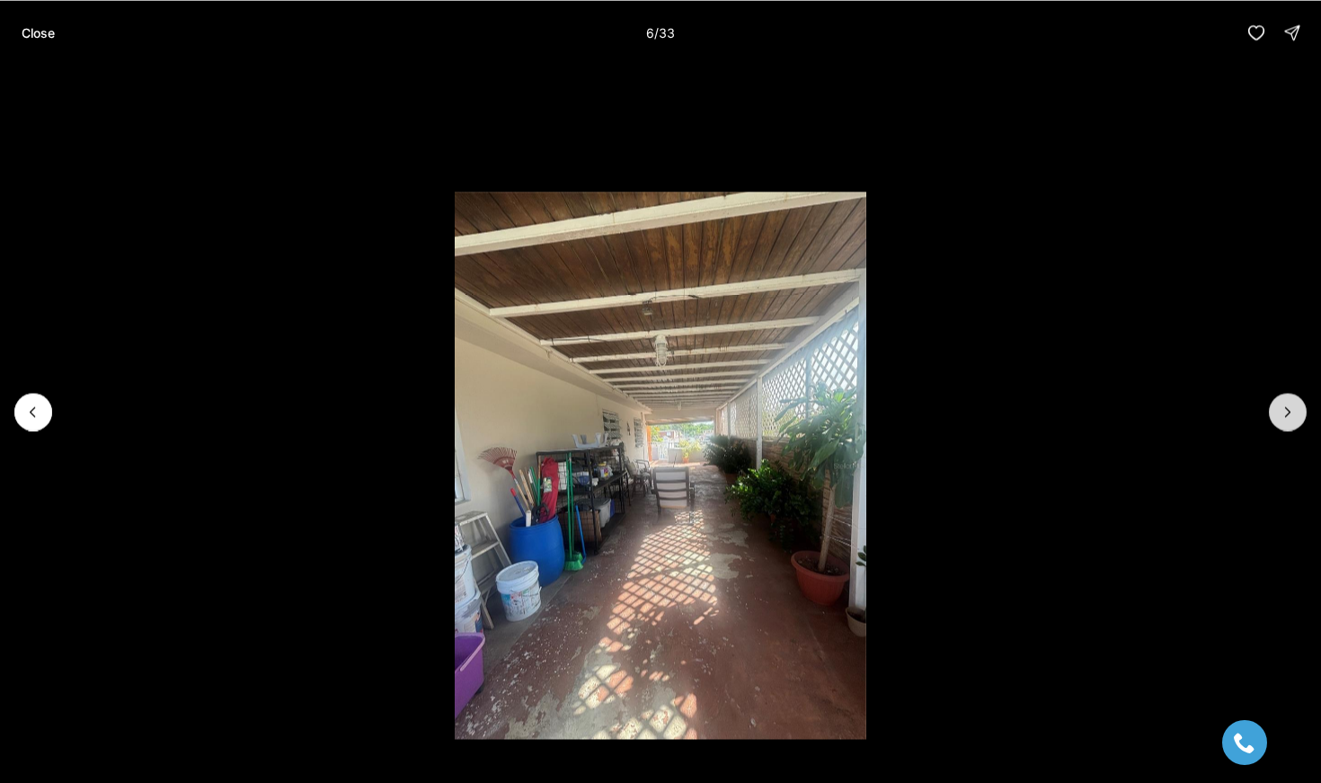
click at [1296, 416] on icon "Next slide" at bounding box center [1288, 412] width 18 height 18
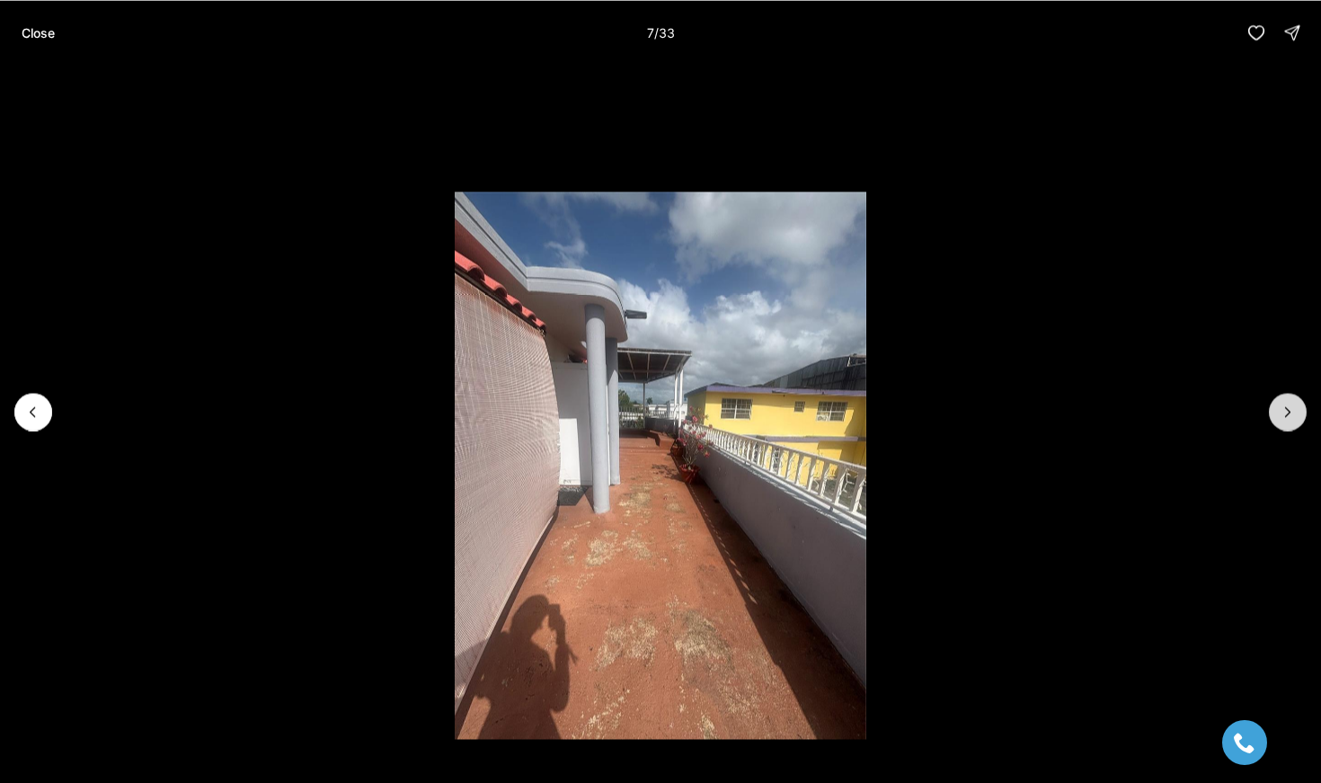
click at [1296, 416] on icon "Next slide" at bounding box center [1288, 412] width 18 height 18
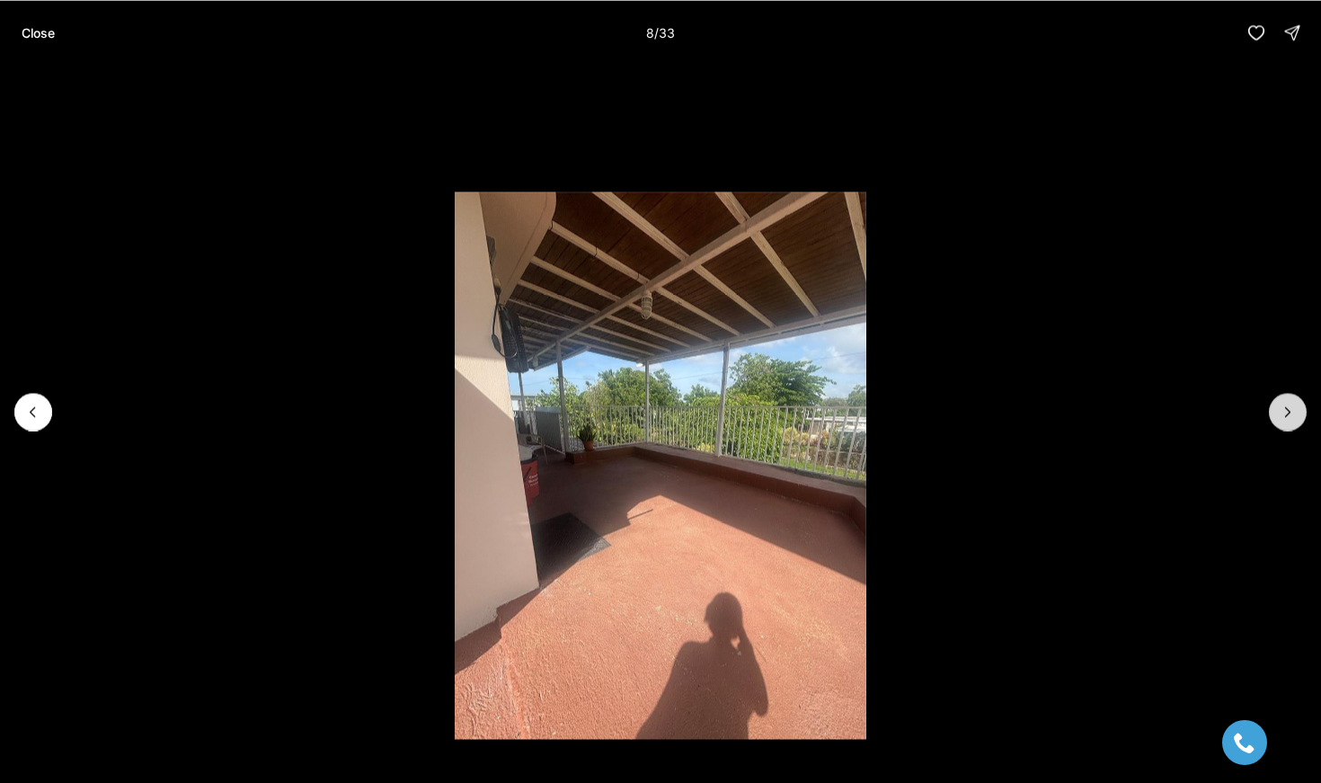
click at [1296, 416] on icon "Next slide" at bounding box center [1288, 412] width 18 height 18
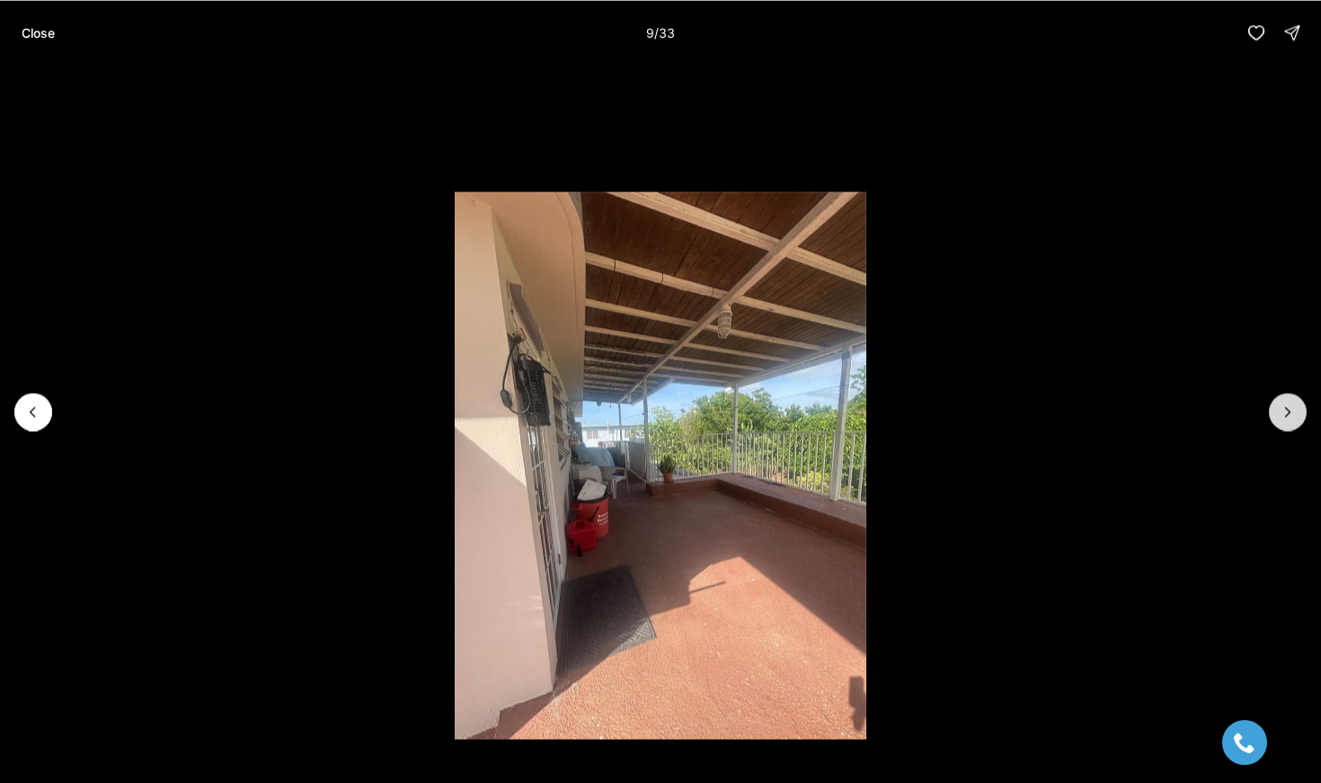
click at [1296, 416] on icon "Next slide" at bounding box center [1288, 412] width 18 height 18
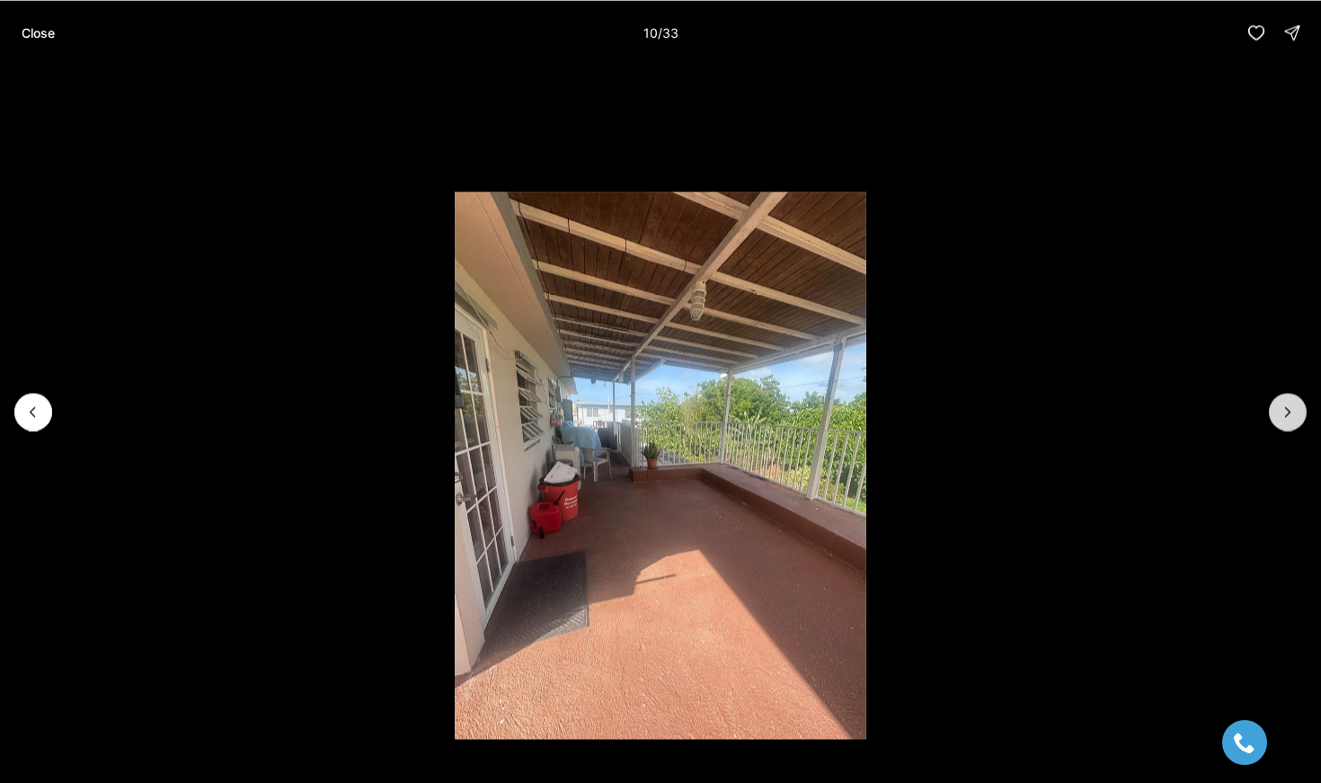
click at [1296, 416] on icon "Next slide" at bounding box center [1288, 412] width 18 height 18
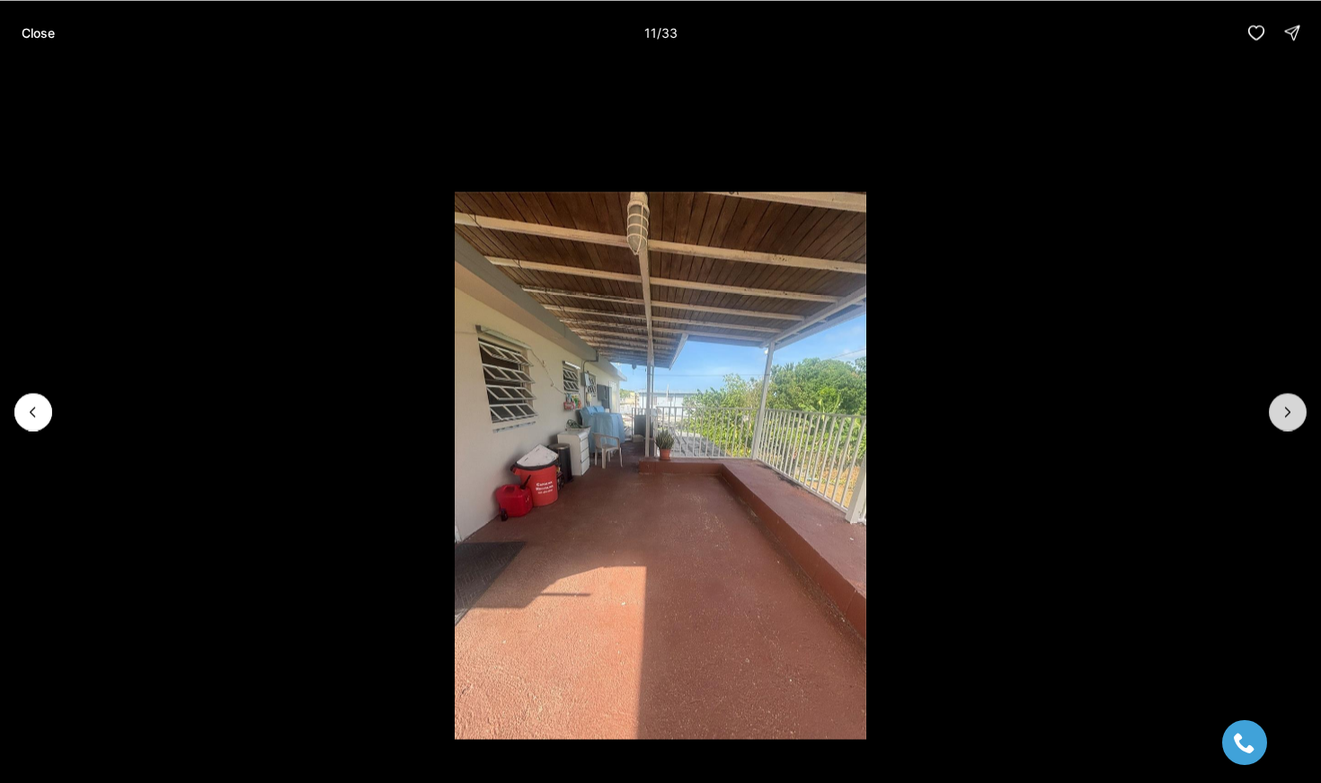
click at [1296, 416] on icon "Next slide" at bounding box center [1288, 412] width 18 height 18
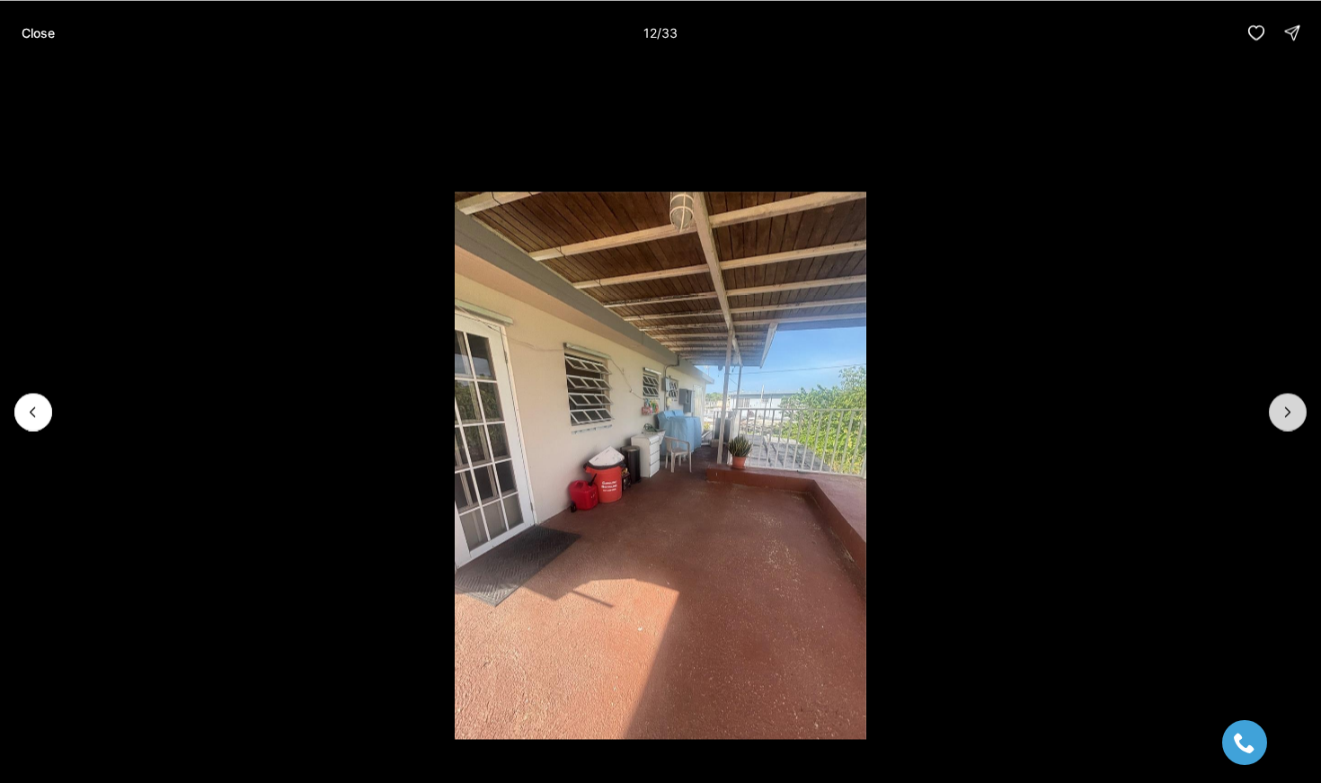
click at [1296, 416] on icon "Next slide" at bounding box center [1288, 412] width 18 height 18
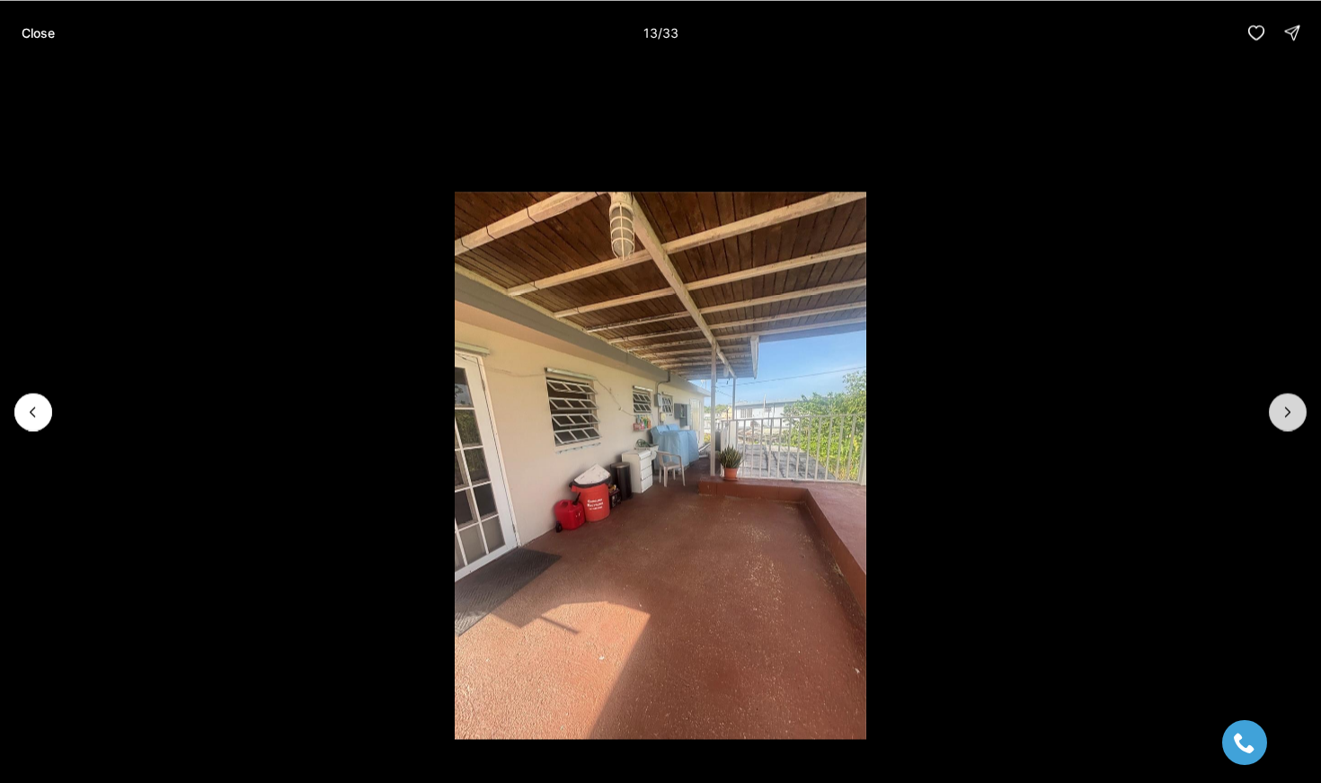
click at [1296, 416] on icon "Next slide" at bounding box center [1288, 412] width 18 height 18
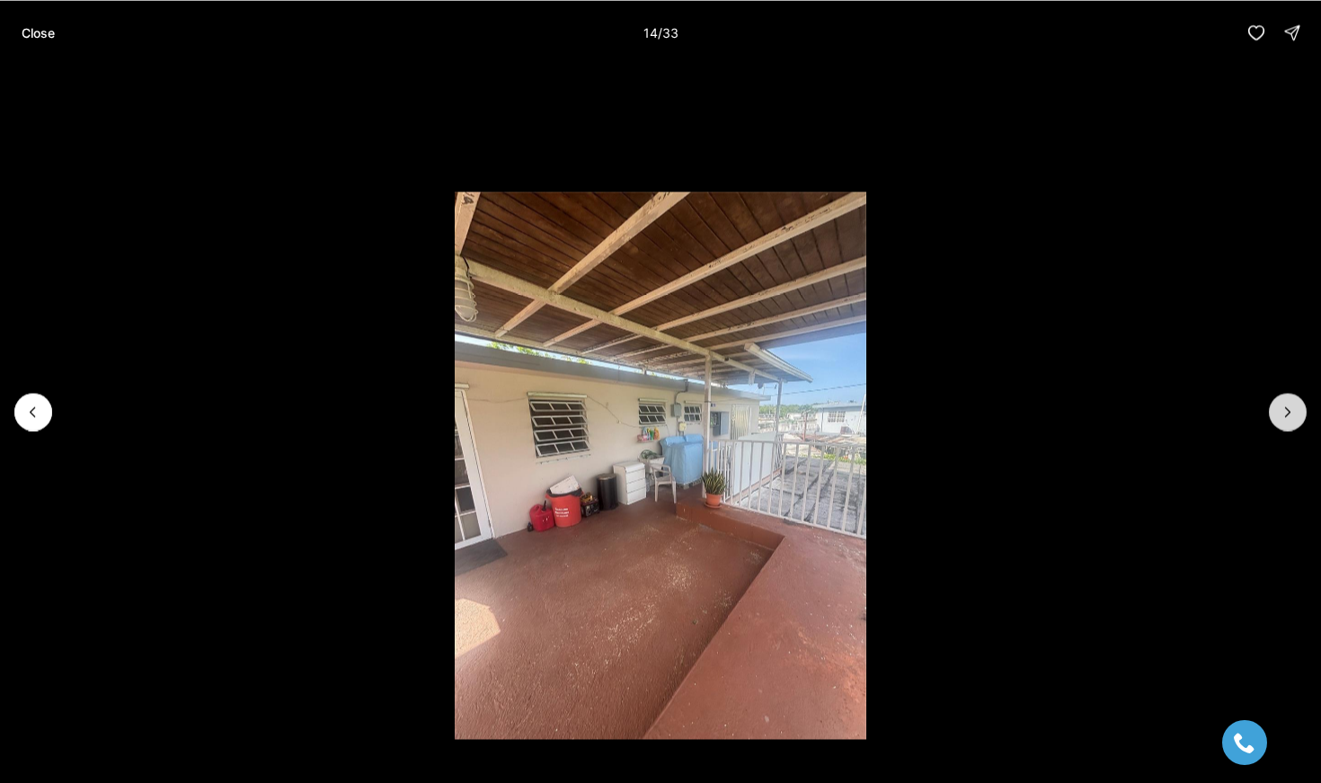
click at [1296, 417] on icon "Next slide" at bounding box center [1288, 412] width 18 height 18
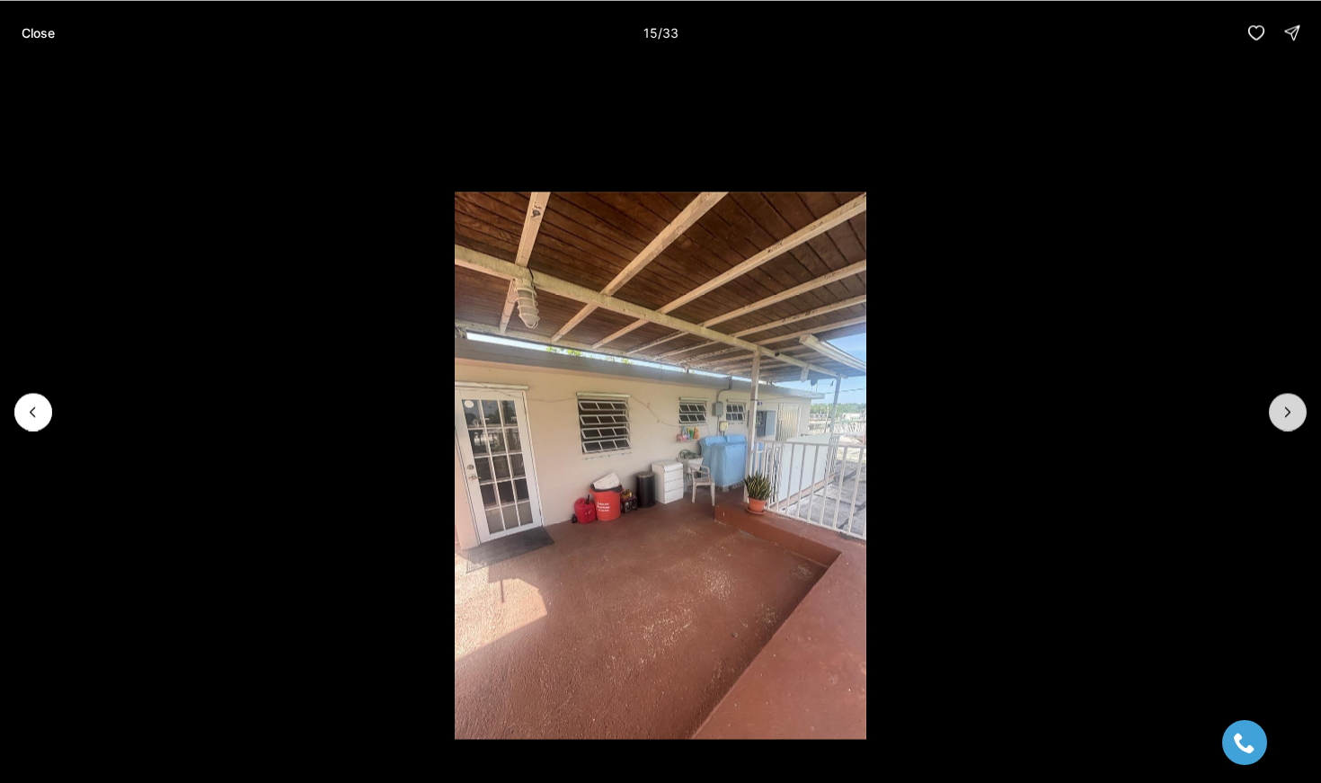
click at [1296, 418] on icon "Next slide" at bounding box center [1288, 412] width 18 height 18
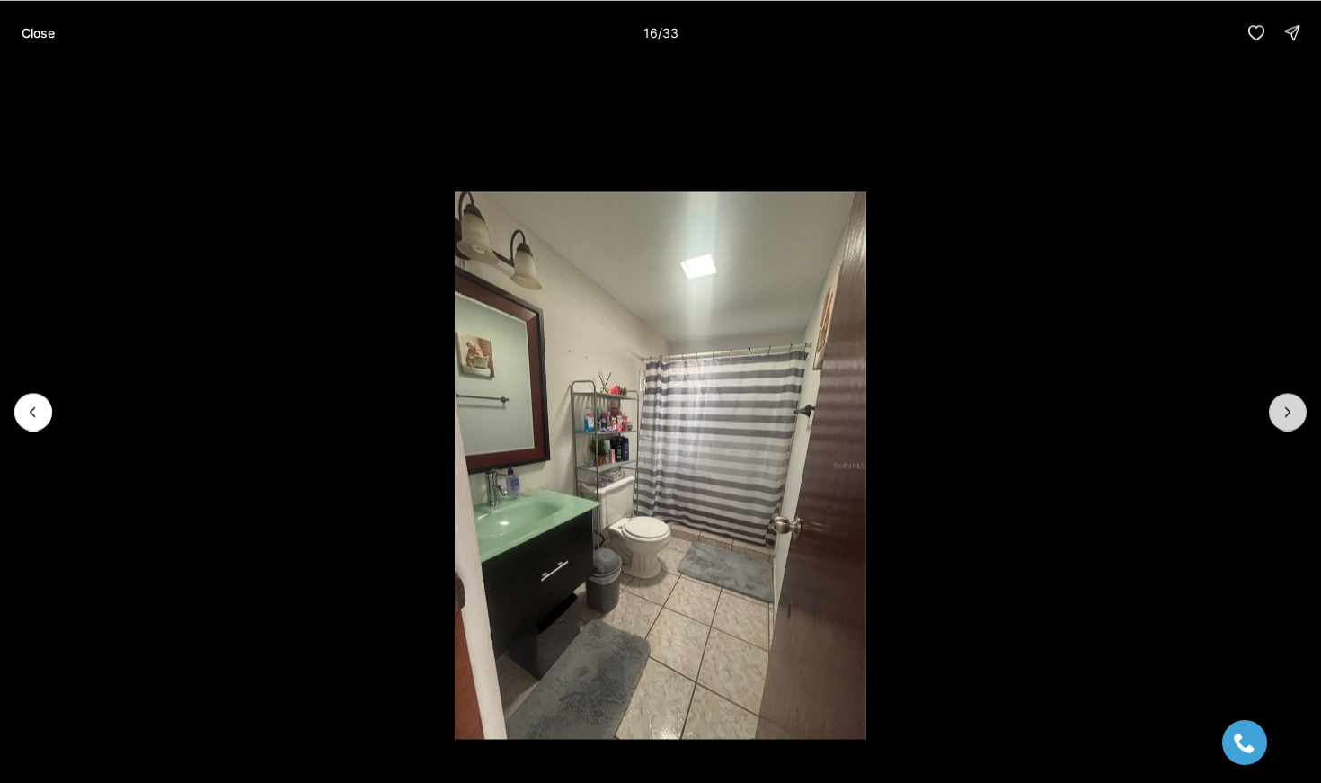
click at [1291, 411] on icon "Next slide" at bounding box center [1288, 412] width 18 height 18
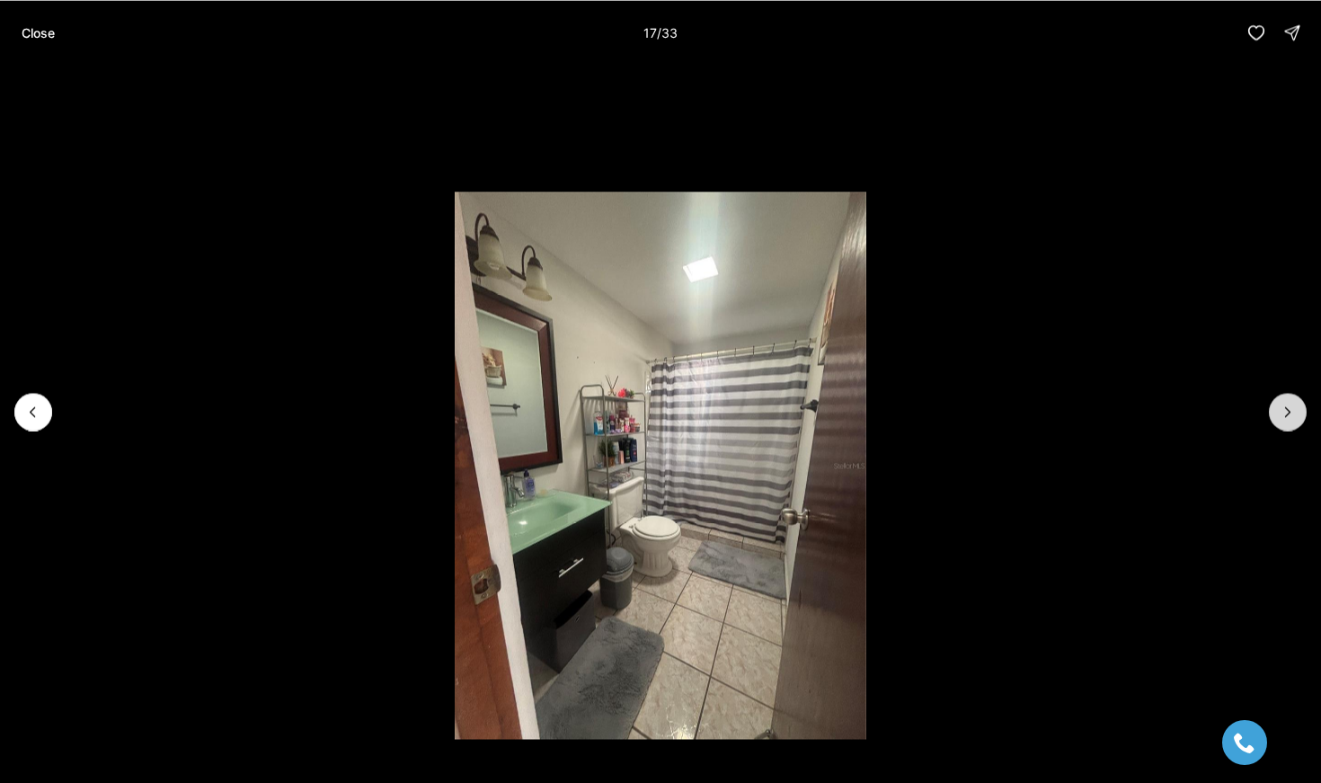
click at [1291, 411] on icon "Next slide" at bounding box center [1288, 412] width 18 height 18
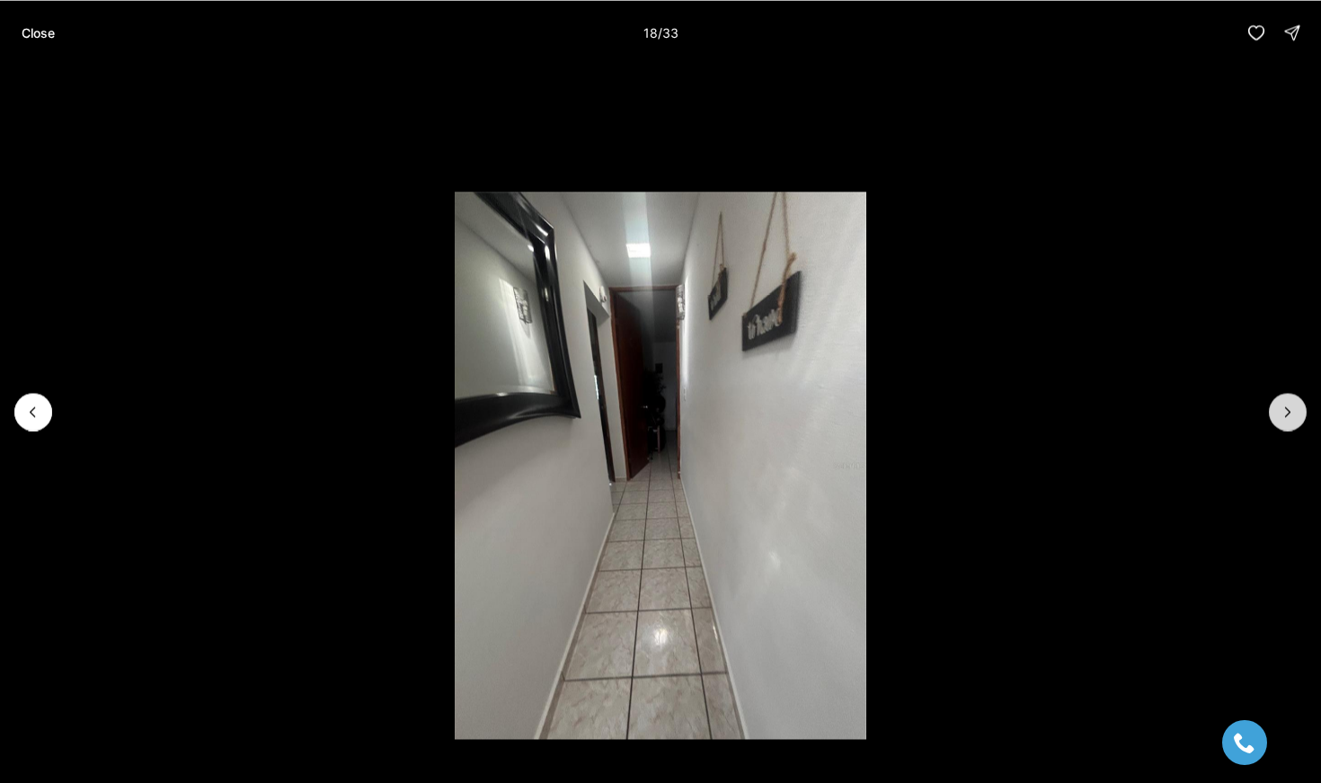
click at [1291, 411] on icon "Next slide" at bounding box center [1288, 412] width 18 height 18
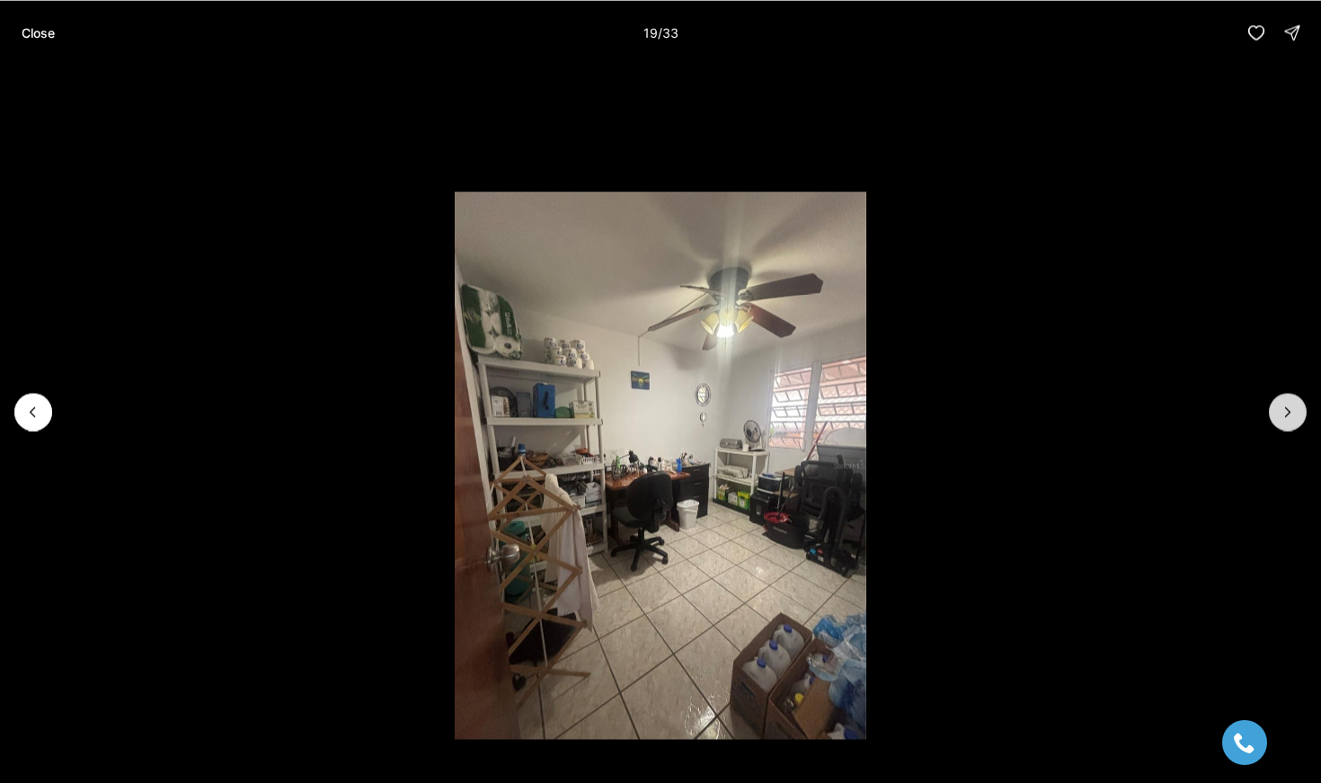
click at [1288, 413] on icon "Next slide" at bounding box center [1288, 411] width 4 height 9
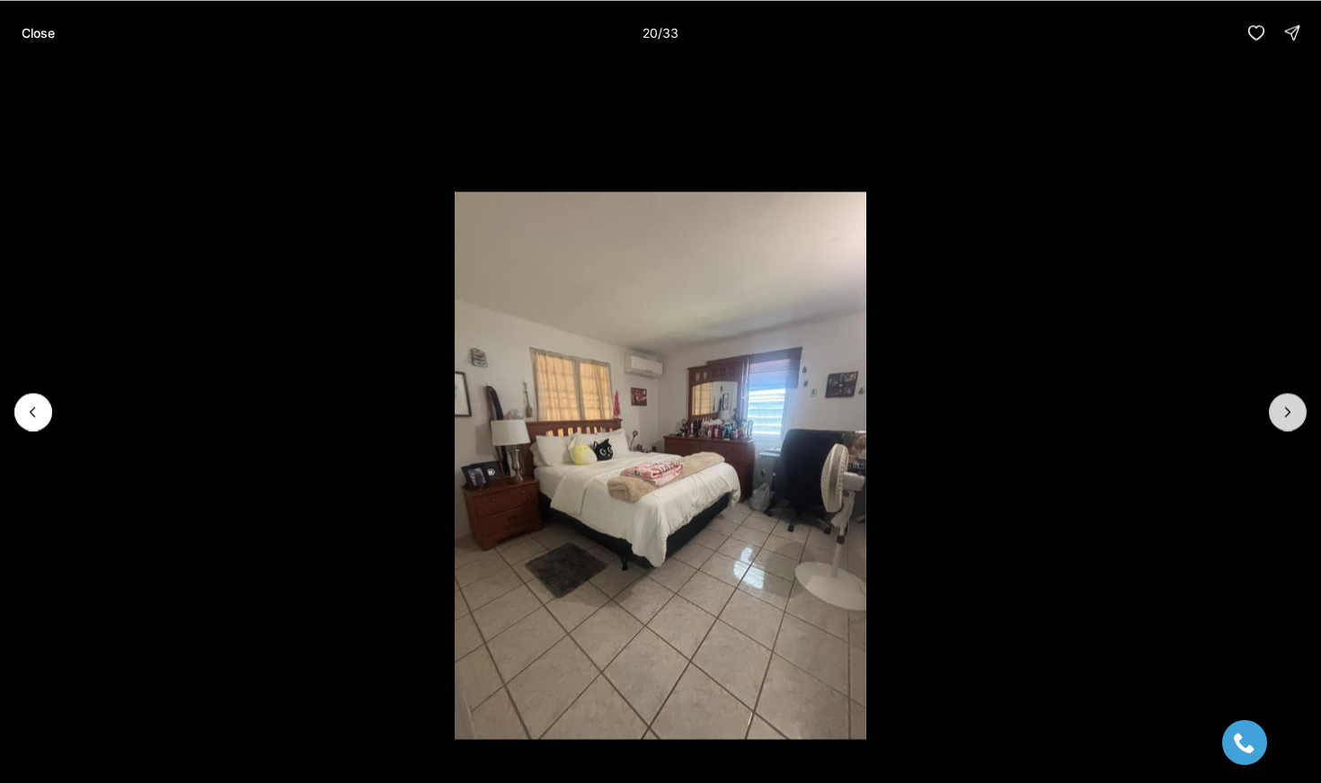
click at [1288, 413] on icon "Next slide" at bounding box center [1288, 411] width 4 height 9
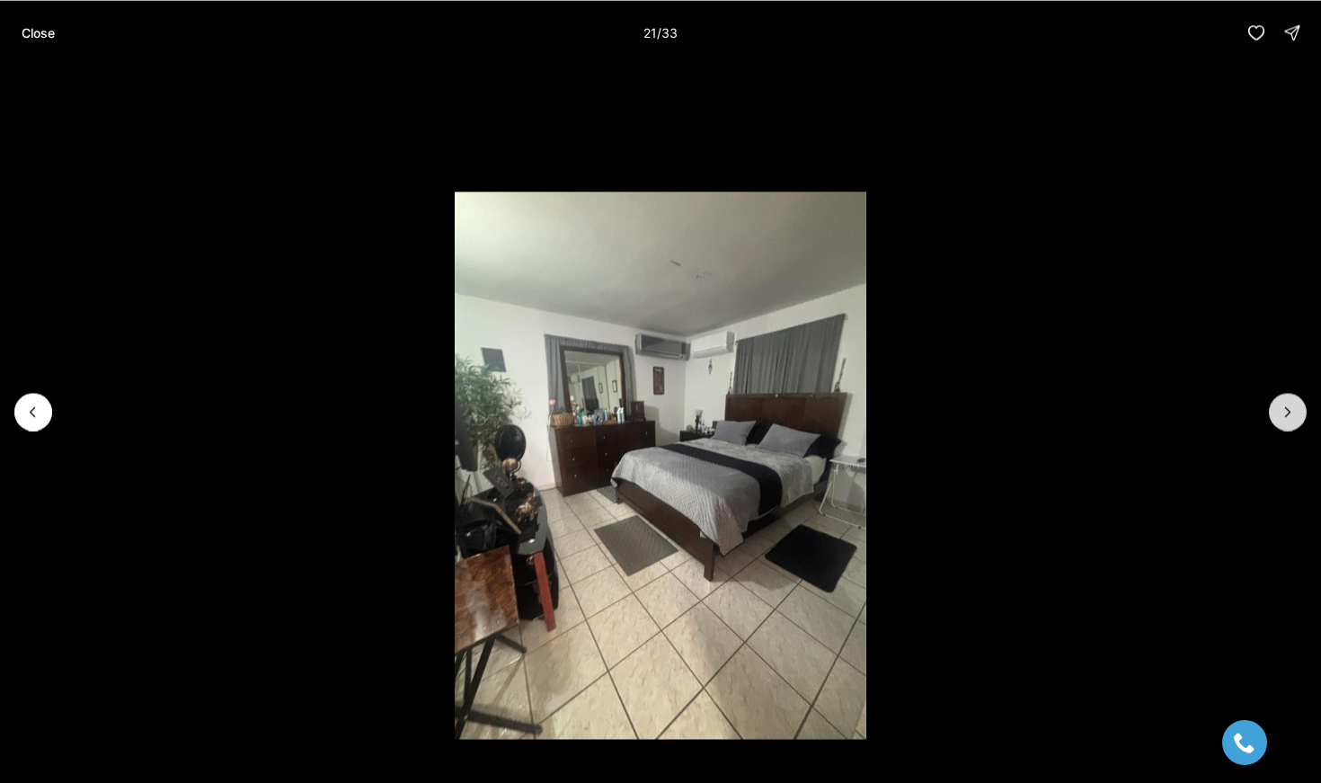
click at [1288, 413] on icon "Next slide" at bounding box center [1288, 411] width 4 height 9
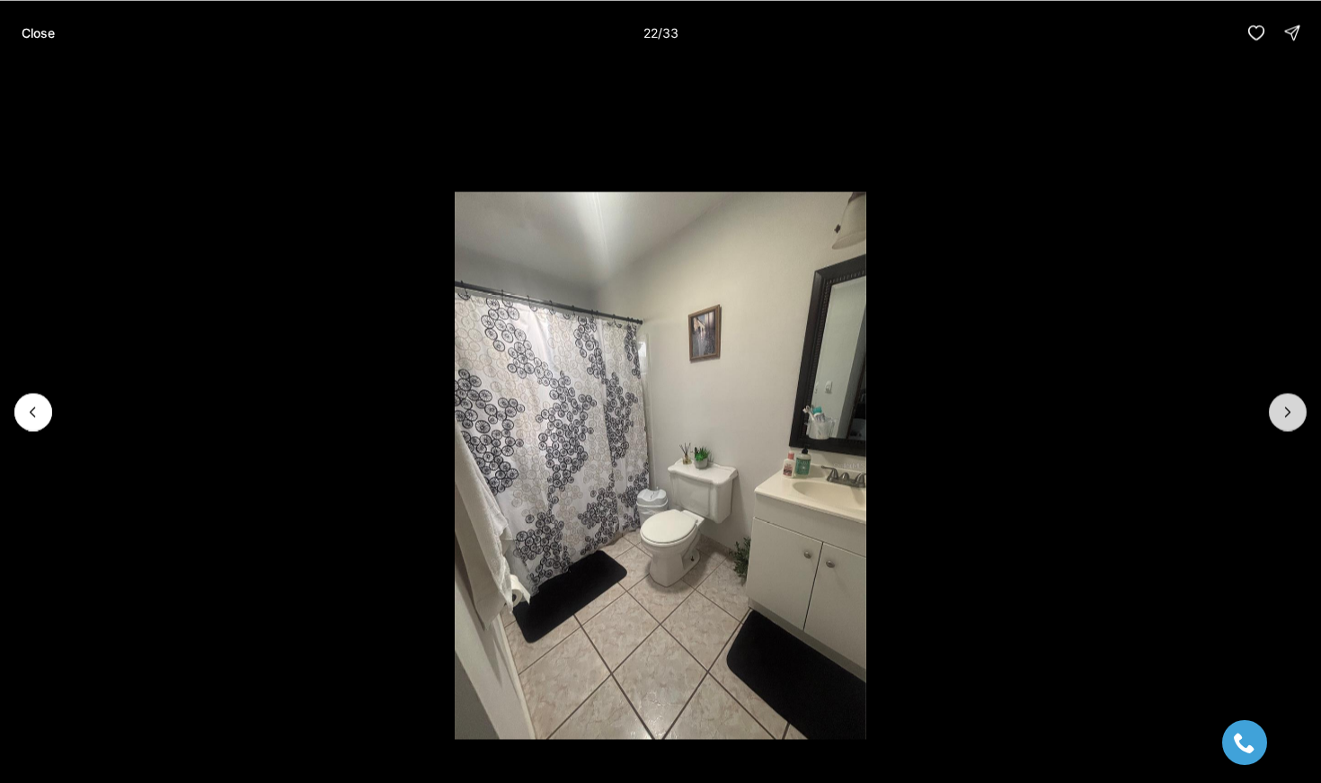
click at [1288, 413] on icon "Next slide" at bounding box center [1288, 411] width 4 height 9
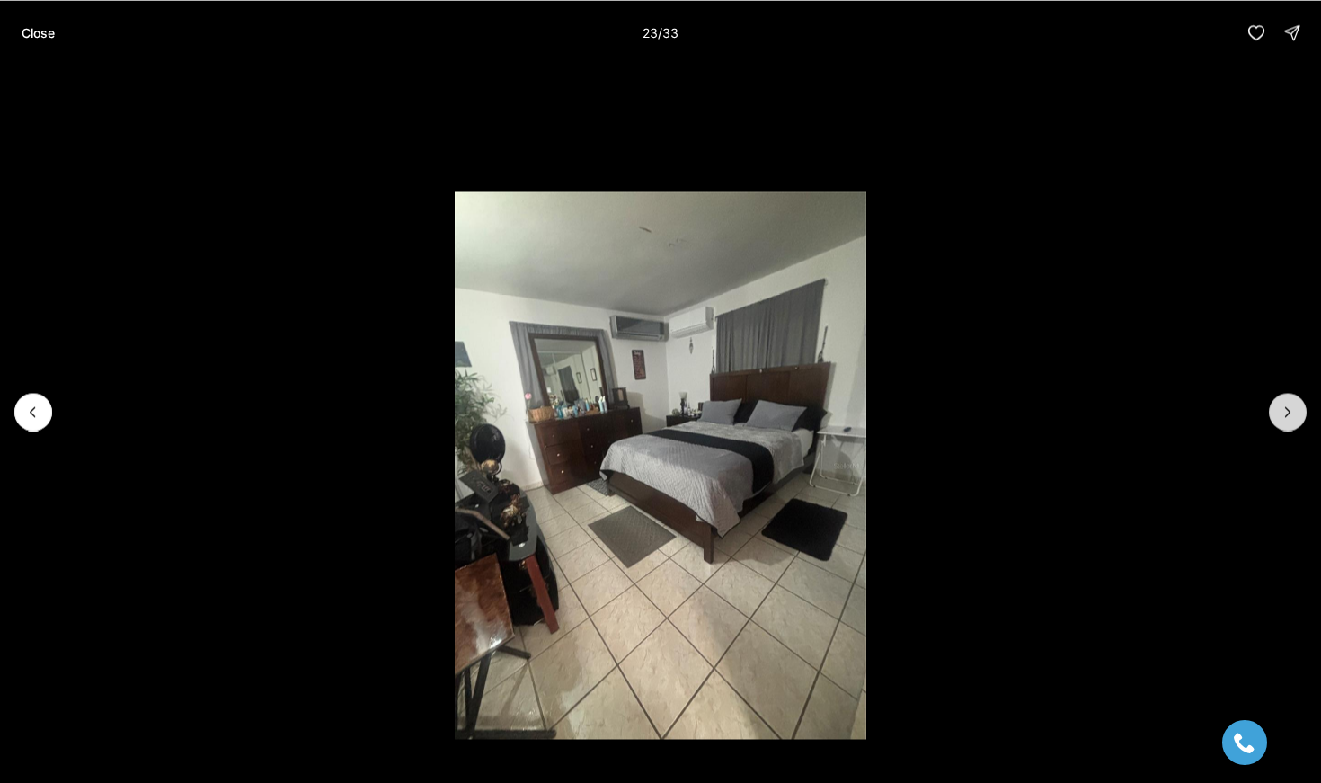
click at [1288, 413] on icon "Next slide" at bounding box center [1288, 411] width 4 height 9
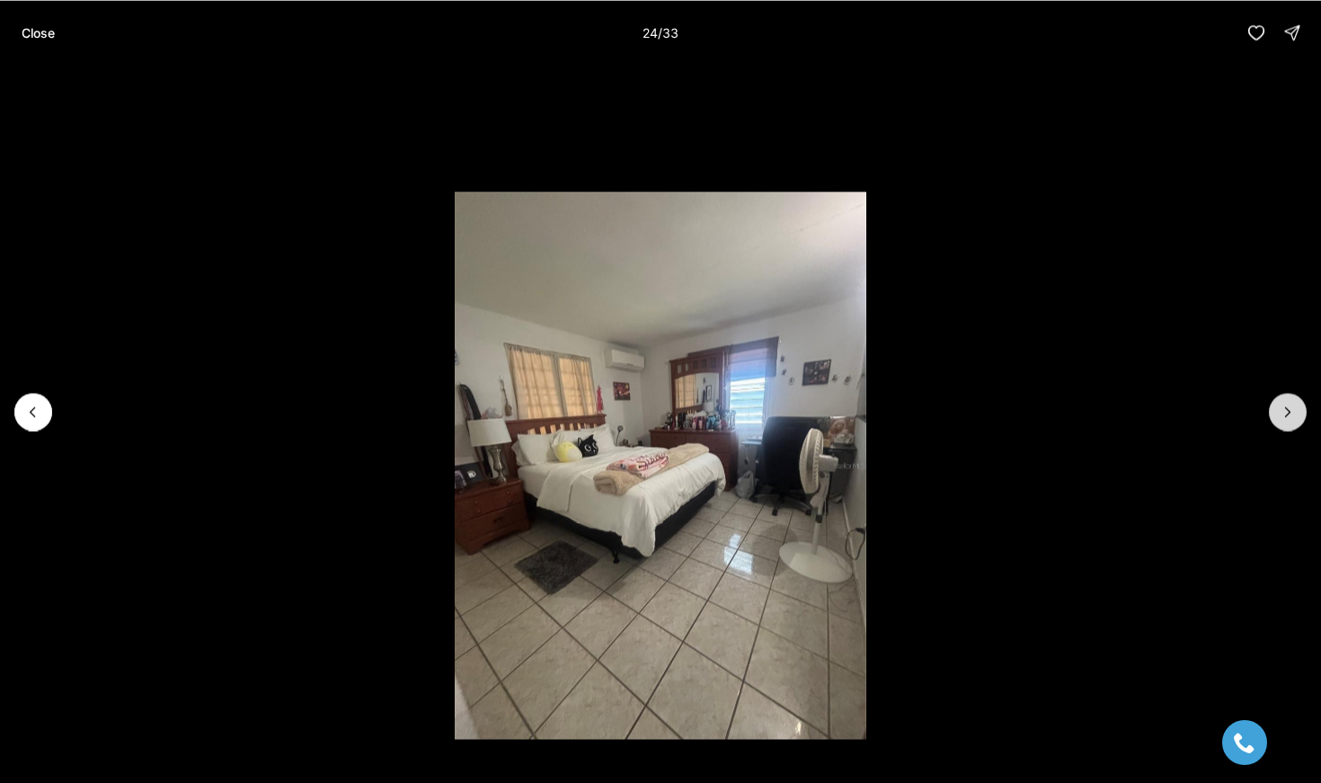
click at [1288, 413] on icon "Next slide" at bounding box center [1288, 411] width 4 height 9
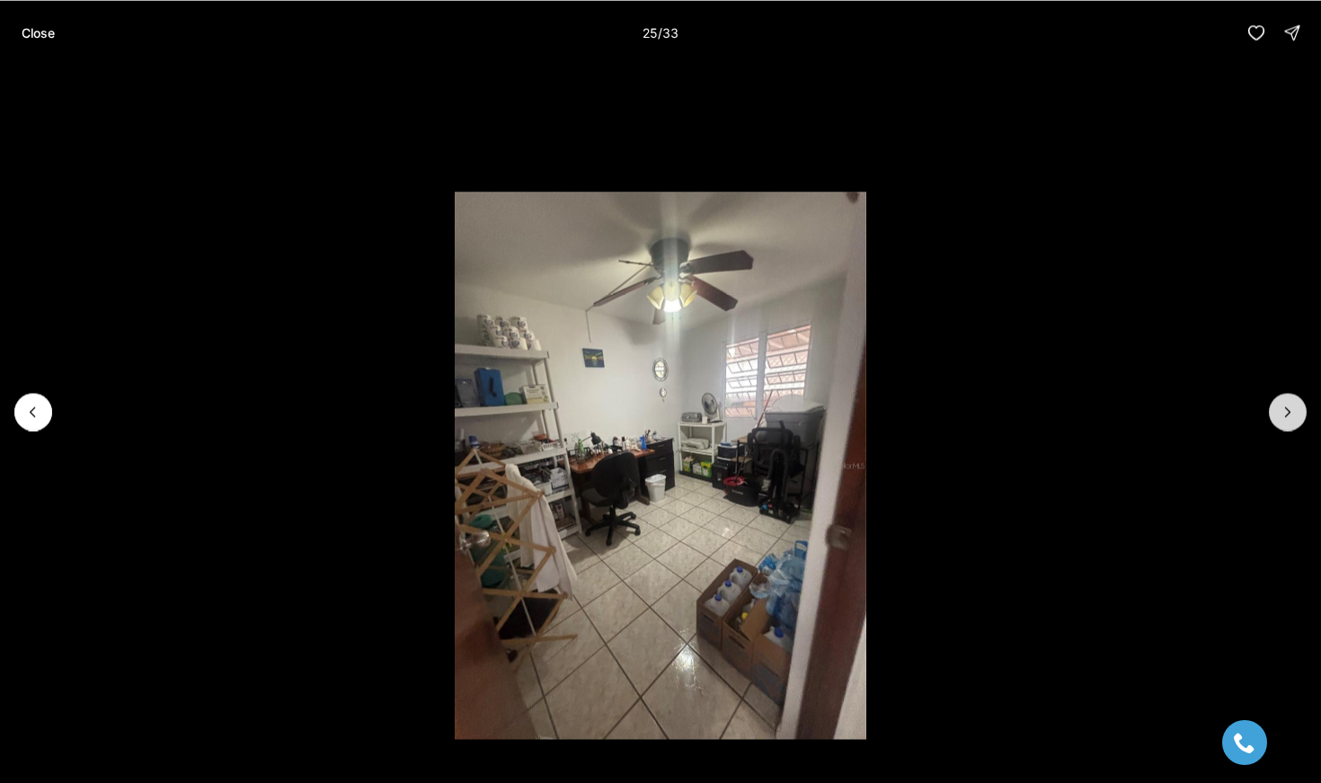
click at [1287, 409] on icon "Next slide" at bounding box center [1288, 412] width 18 height 18
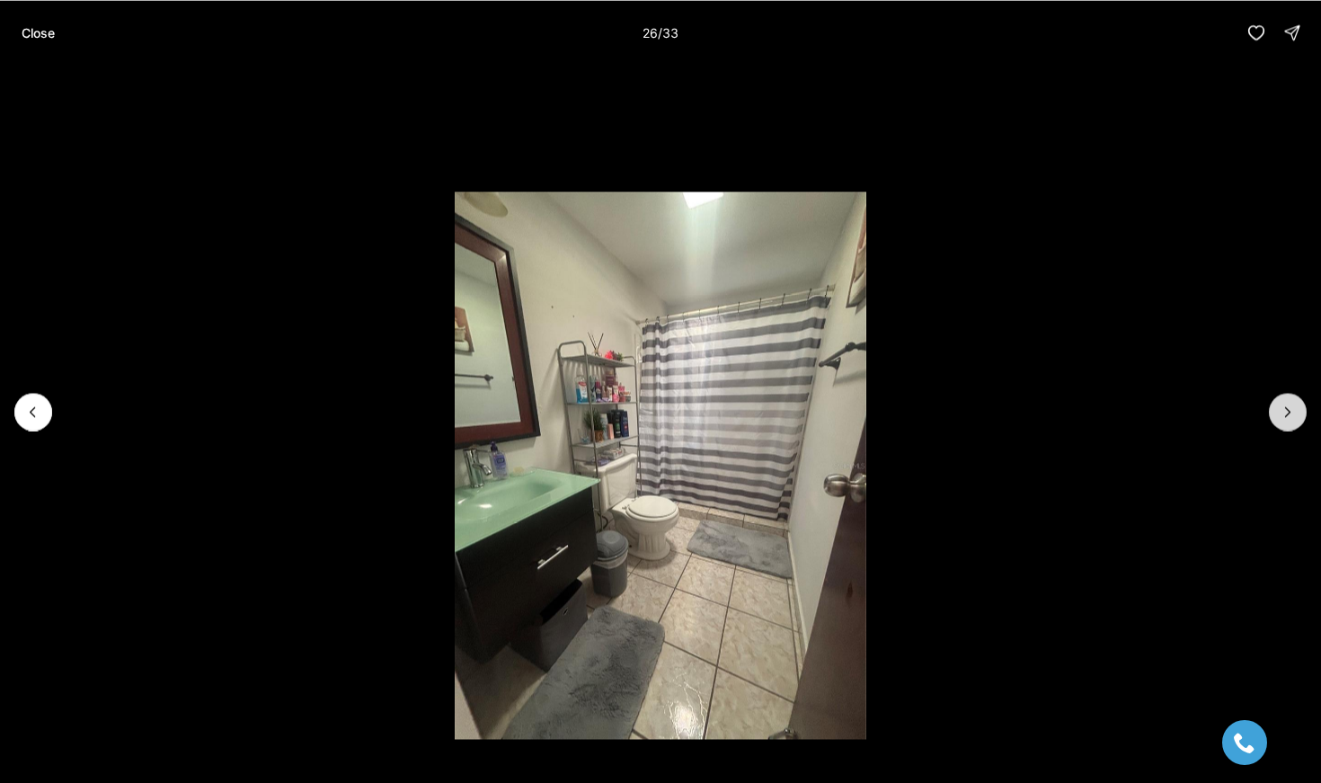
click at [1287, 409] on icon "Next slide" at bounding box center [1288, 412] width 18 height 18
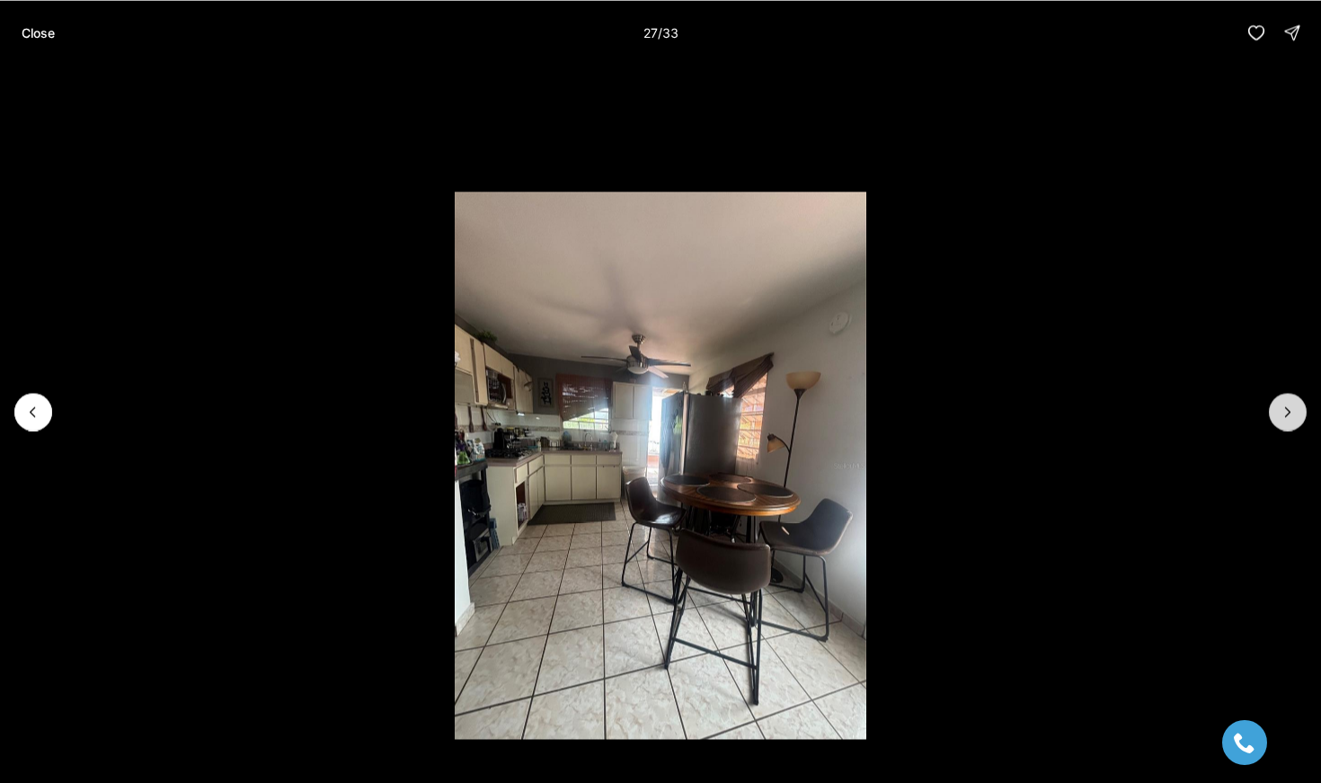
click at [1287, 409] on icon "Next slide" at bounding box center [1288, 412] width 18 height 18
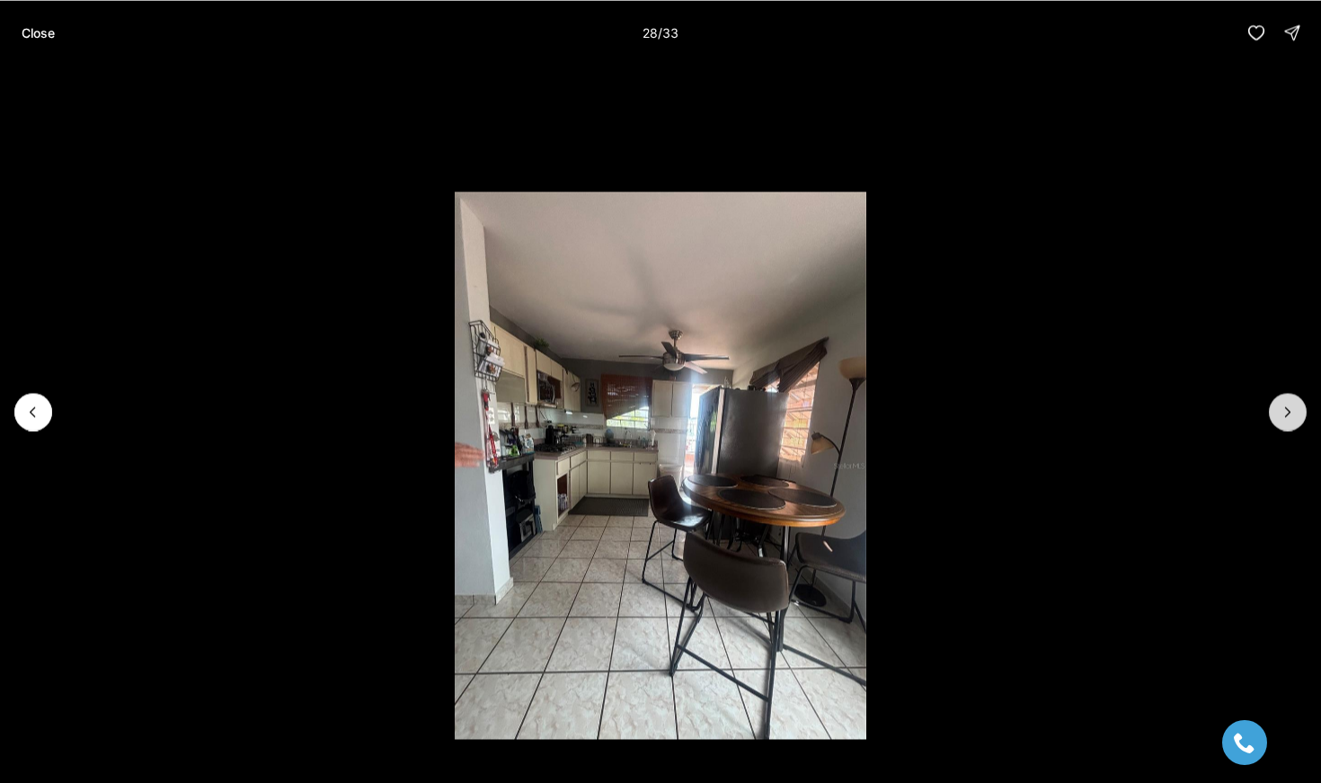
click at [1287, 409] on icon "Next slide" at bounding box center [1288, 412] width 18 height 18
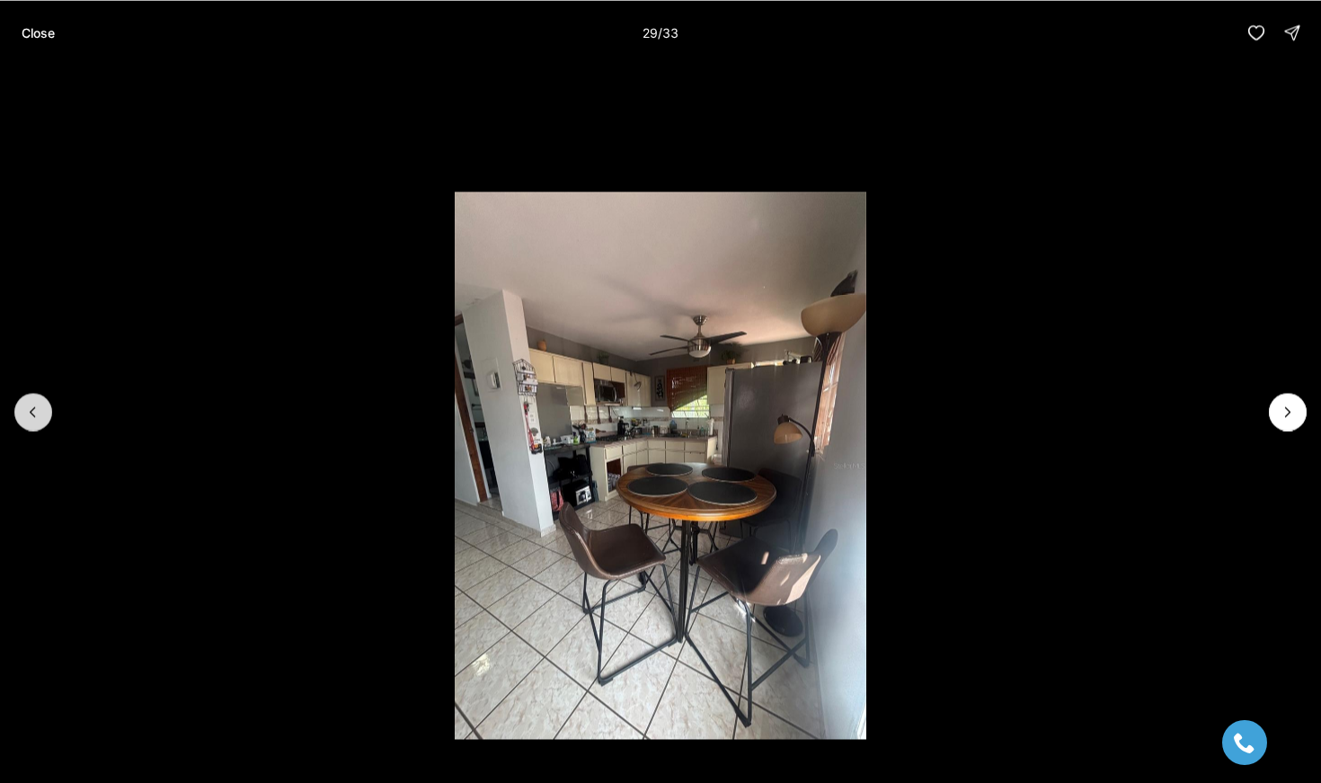
click at [35, 407] on icon "Previous slide" at bounding box center [33, 411] width 4 height 9
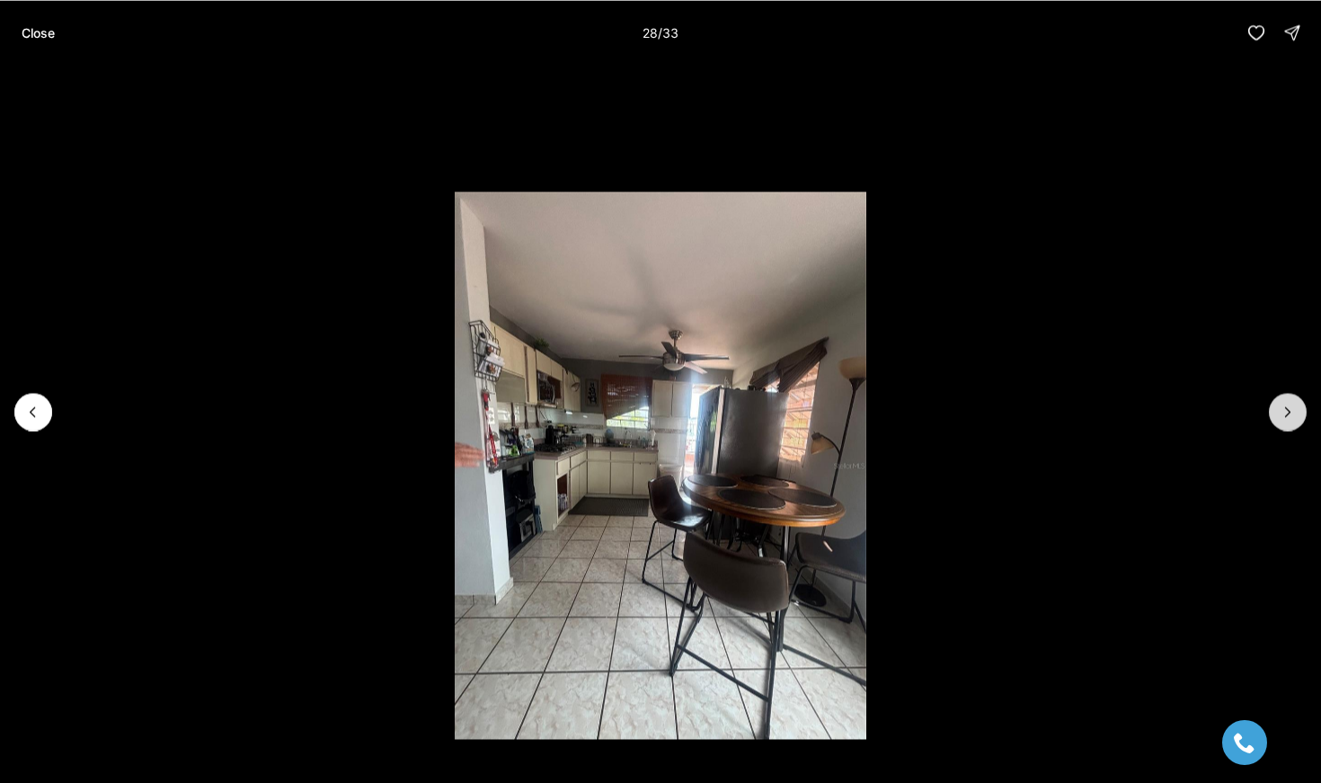
click at [1287, 411] on icon "Next slide" at bounding box center [1288, 412] width 18 height 18
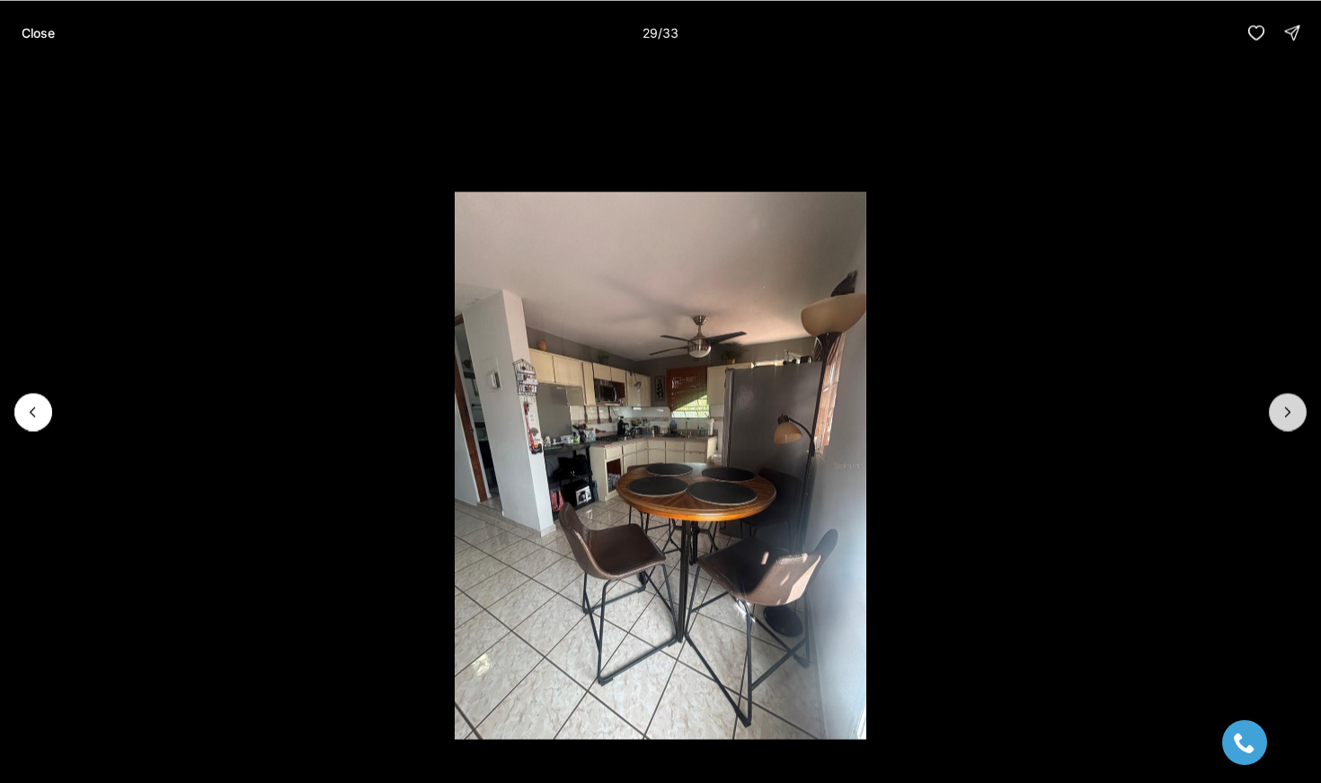
click at [1287, 411] on icon "Next slide" at bounding box center [1288, 412] width 18 height 18
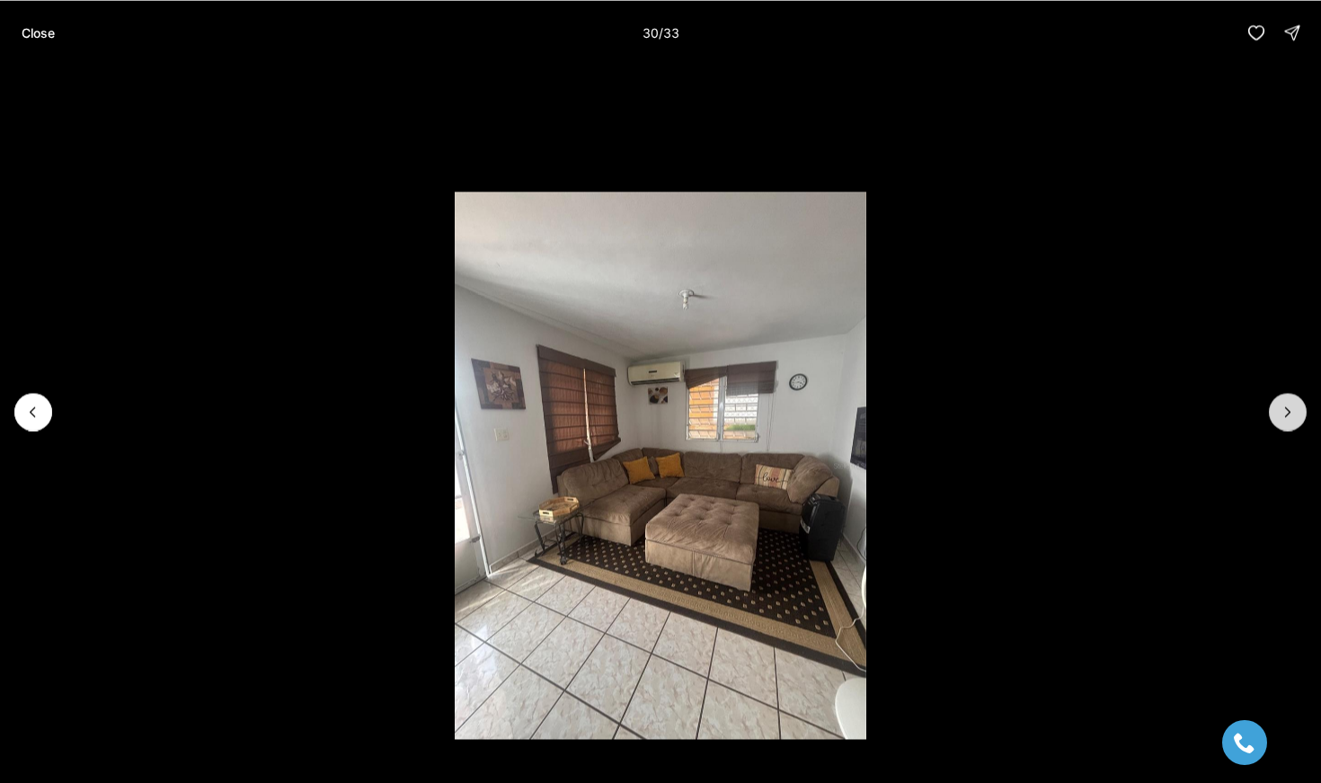
click at [1287, 411] on icon "Next slide" at bounding box center [1288, 412] width 18 height 18
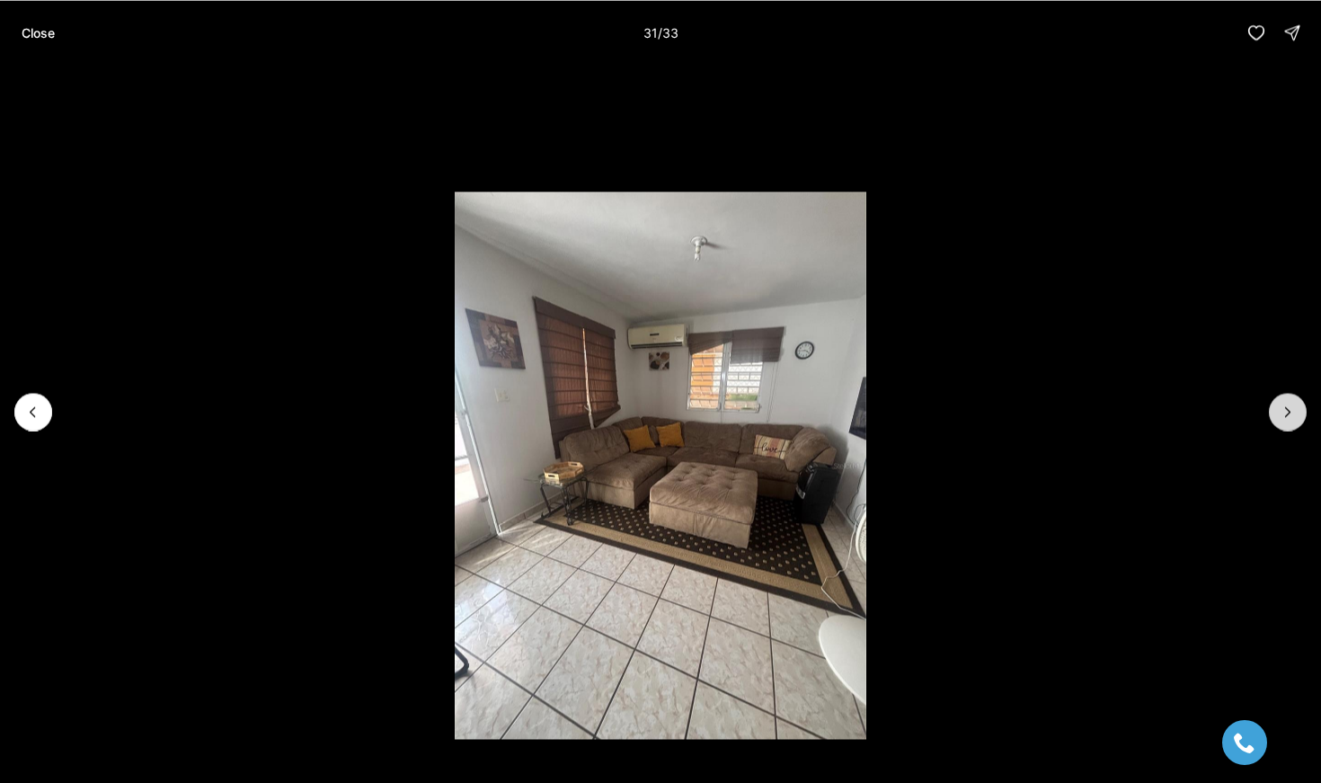
click at [1287, 411] on icon "Next slide" at bounding box center [1288, 412] width 18 height 18
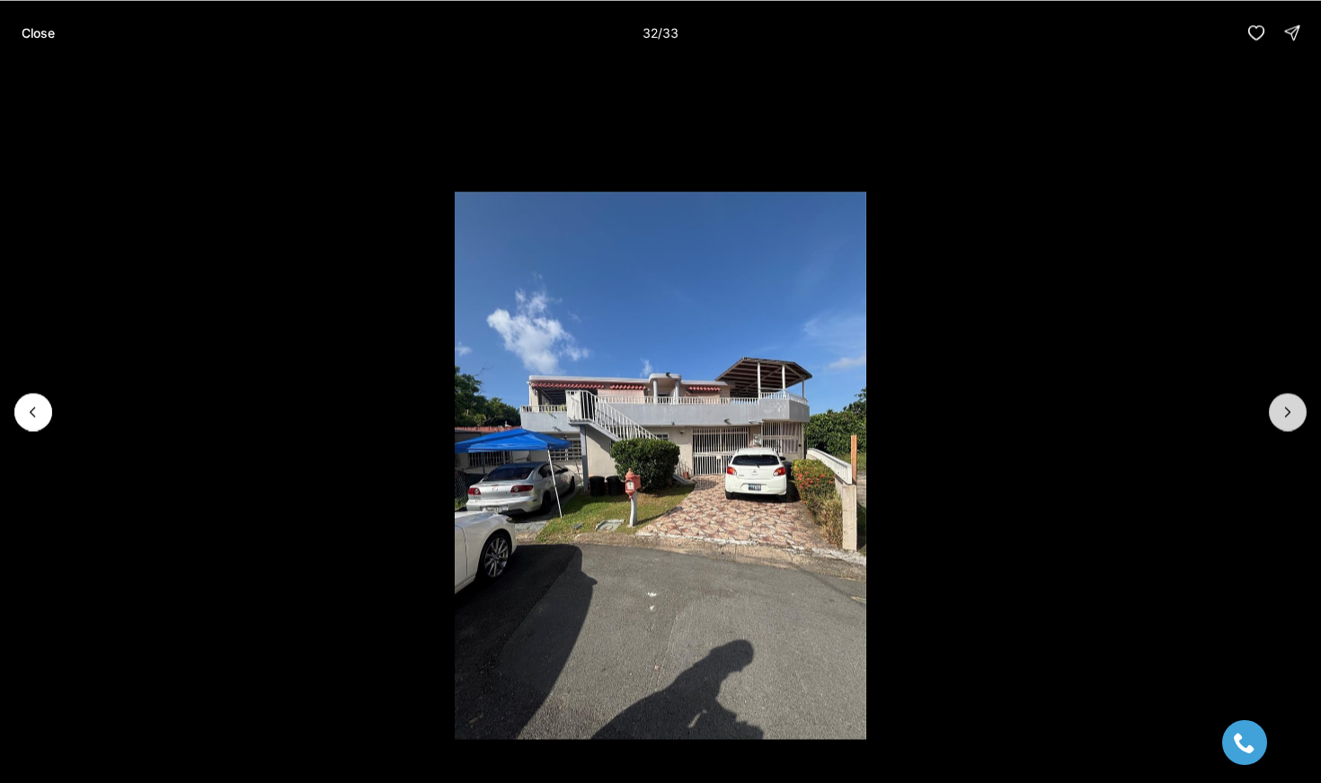
click at [1274, 400] on button "Next slide" at bounding box center [1288, 412] width 38 height 38
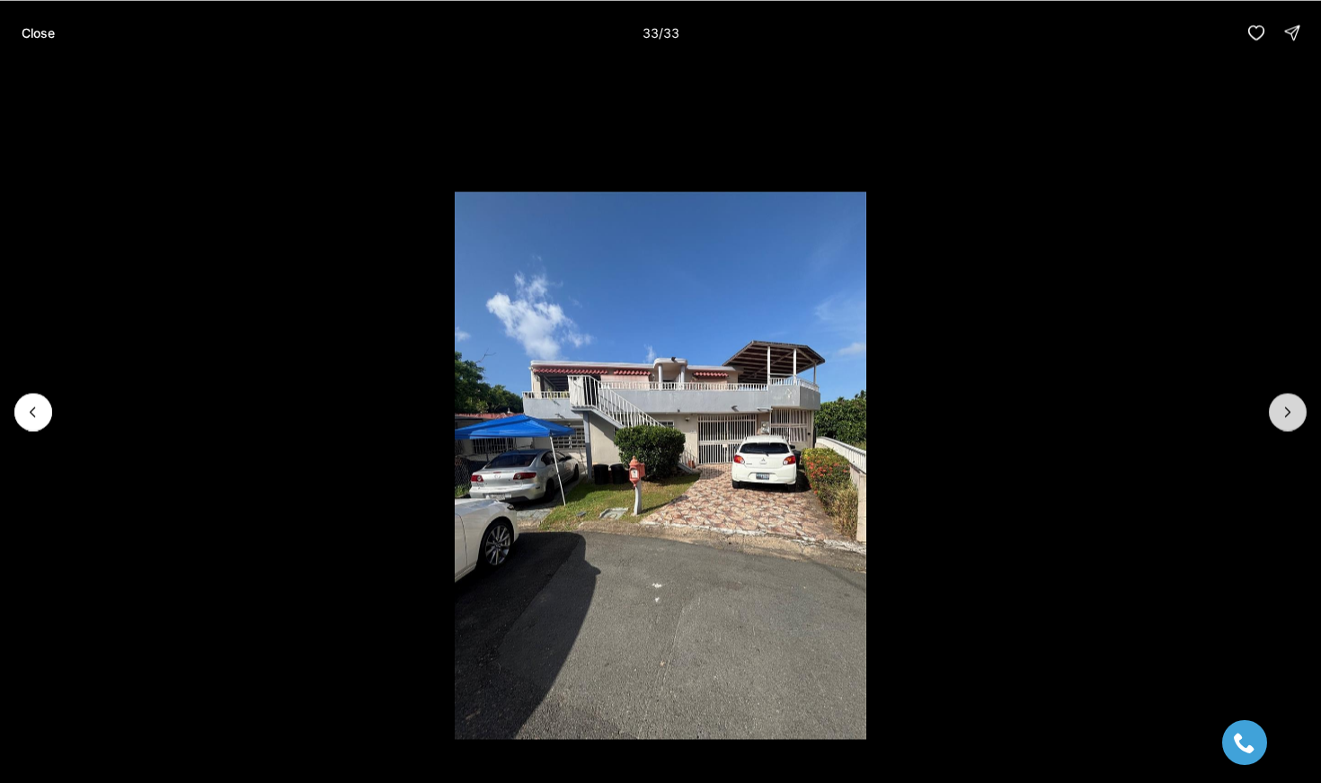
click at [1274, 400] on div at bounding box center [1288, 412] width 38 height 38
click at [1294, 412] on div at bounding box center [1288, 412] width 38 height 38
click at [53, 43] on button "Close" at bounding box center [38, 32] width 55 height 36
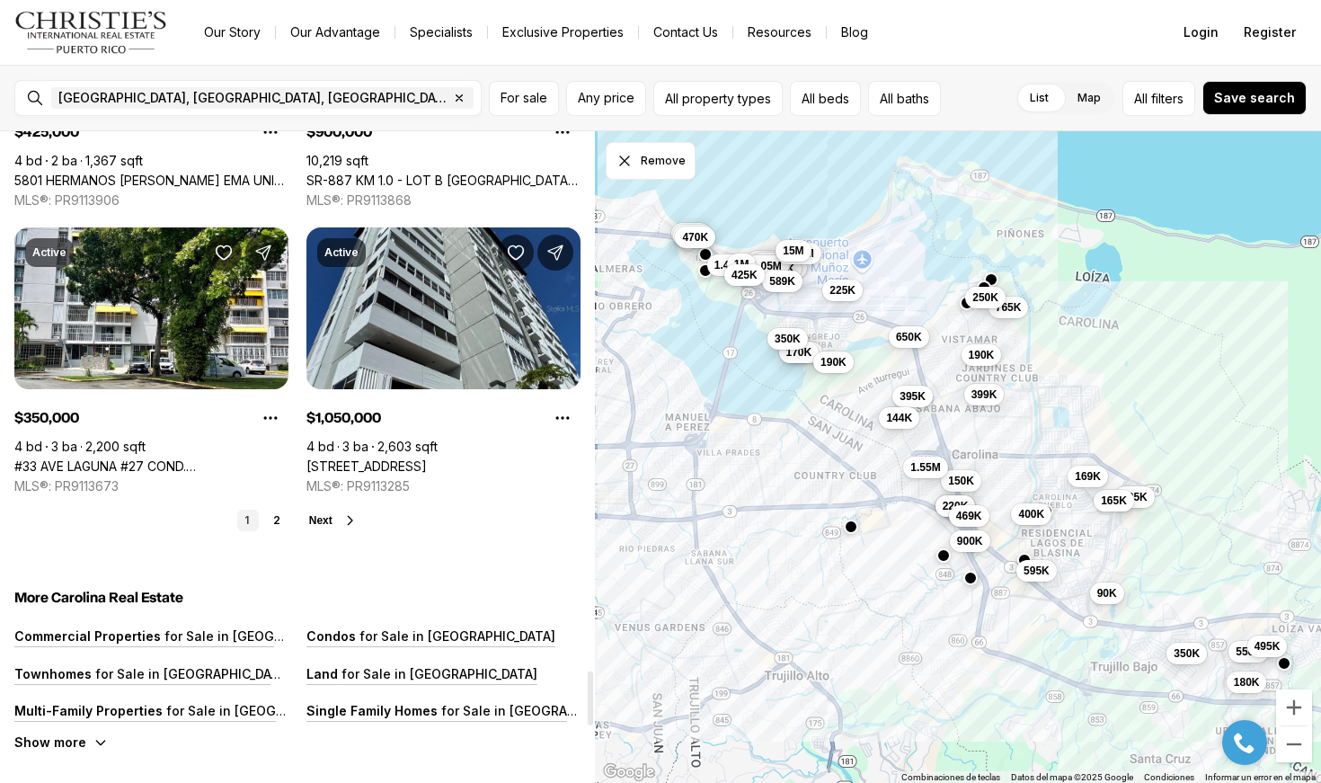
scroll to position [6550, 0]
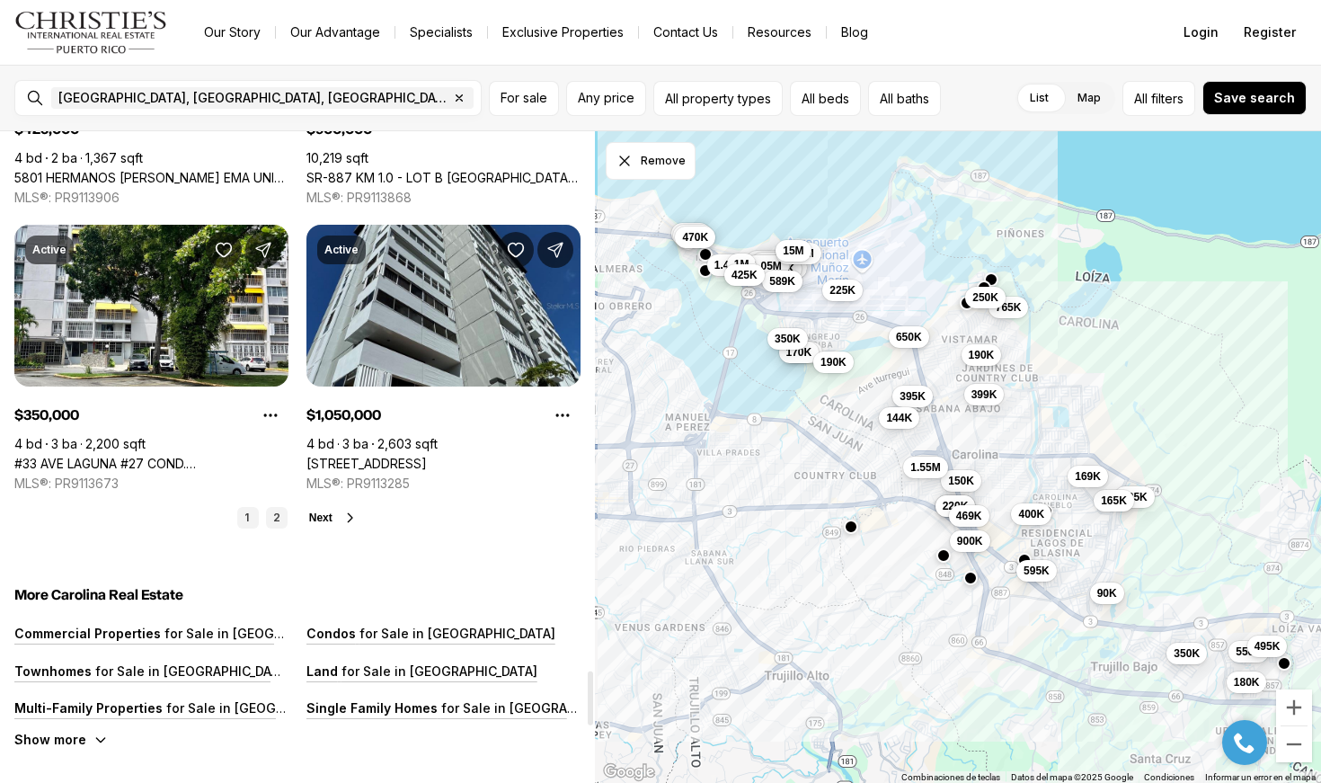
click at [279, 526] on link "2" at bounding box center [277, 518] width 22 height 22
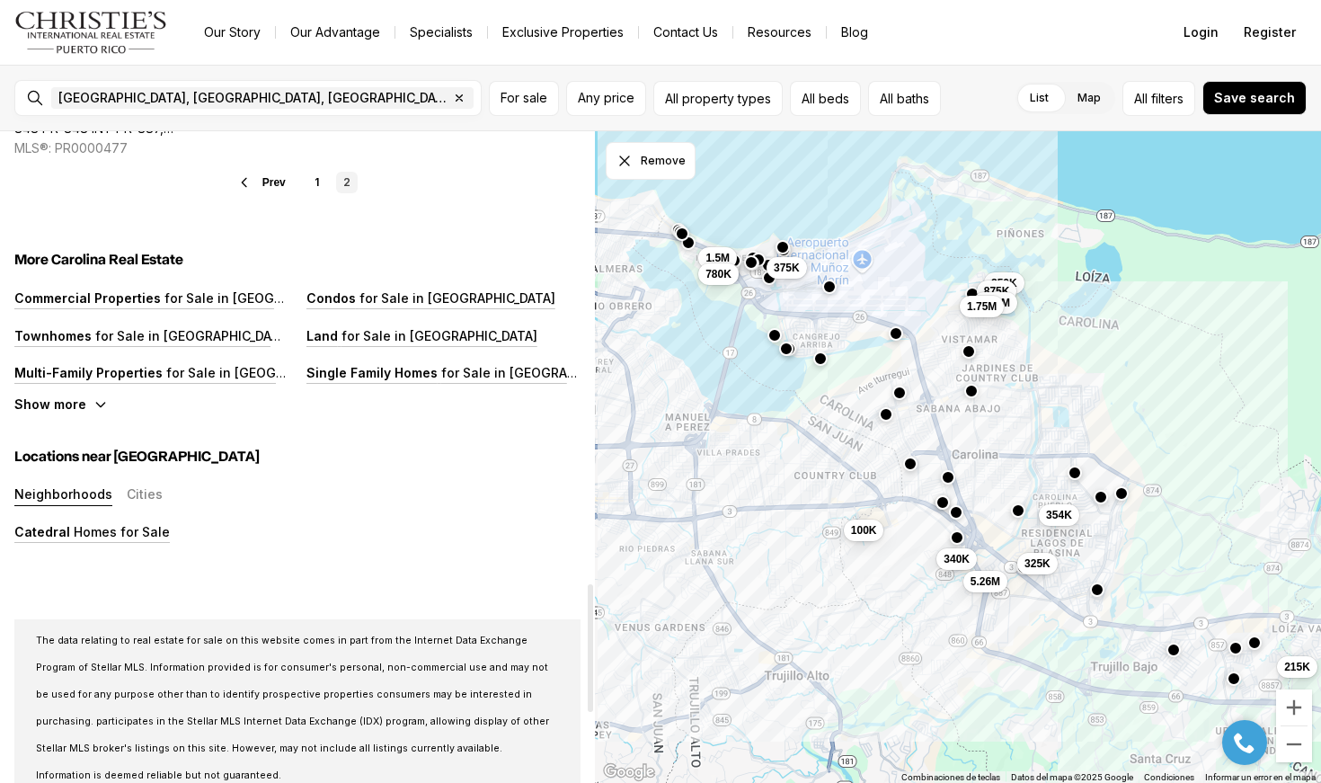
scroll to position [2318, 0]
